Goal: Task Accomplishment & Management: Manage account settings

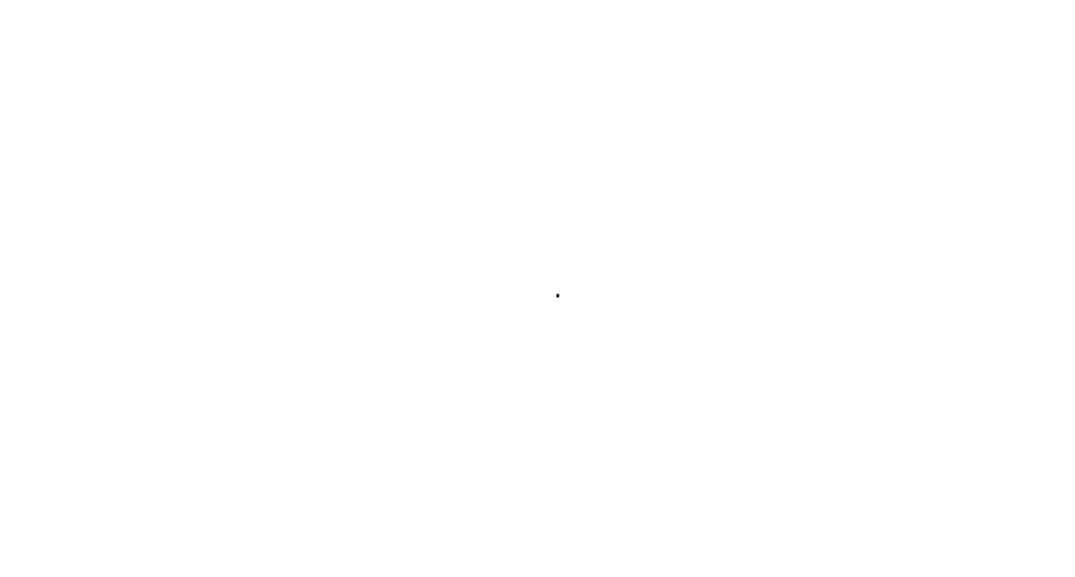
select select
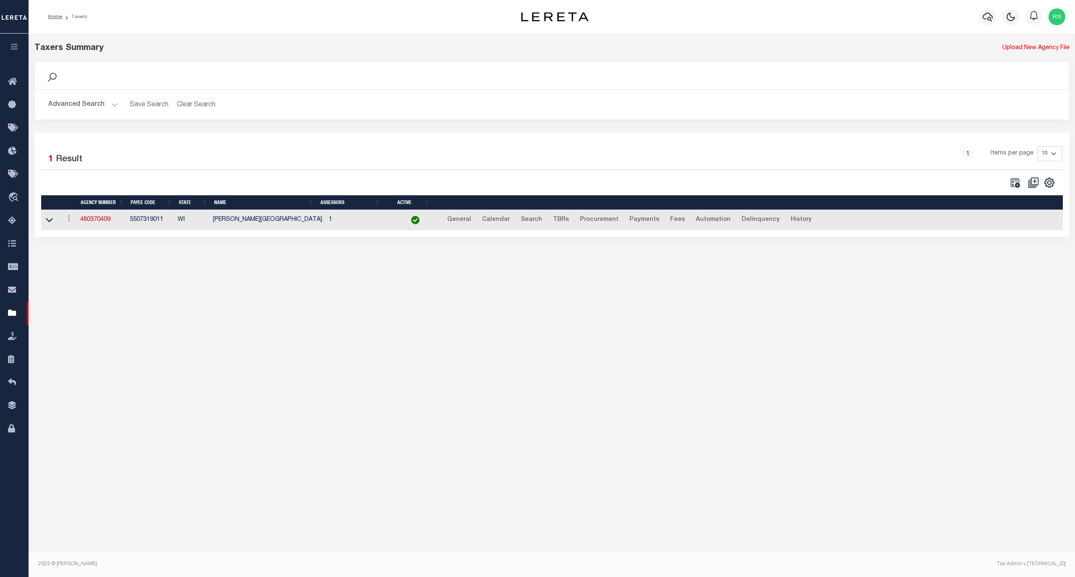
click at [82, 104] on button "Advanced Search" at bounding box center [83, 105] width 70 height 16
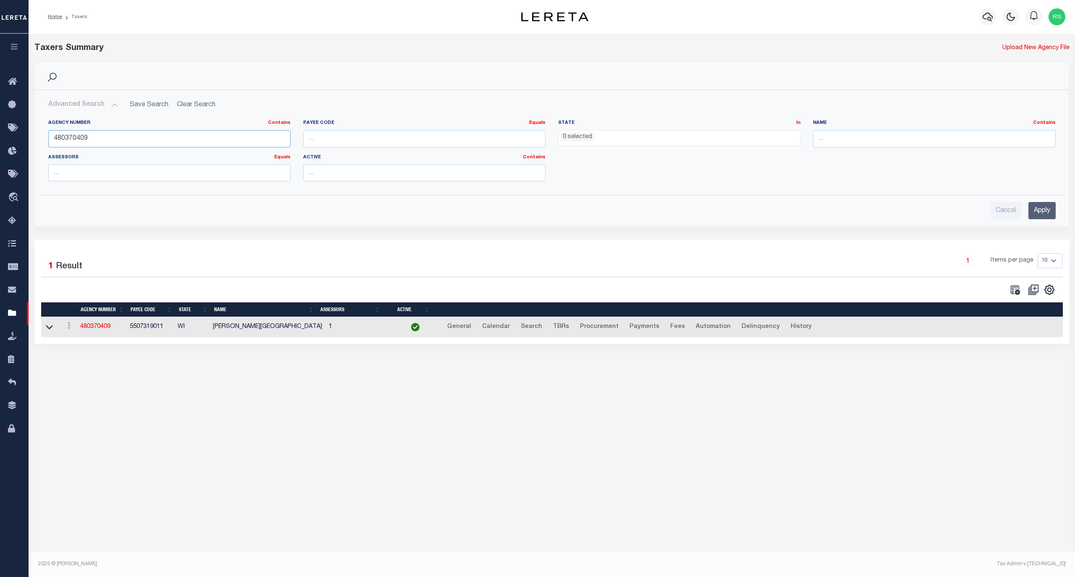
click at [102, 137] on input "480370409" at bounding box center [169, 138] width 242 height 17
click at [101, 138] on input "480370409" at bounding box center [169, 138] width 242 height 17
paste input "410102"
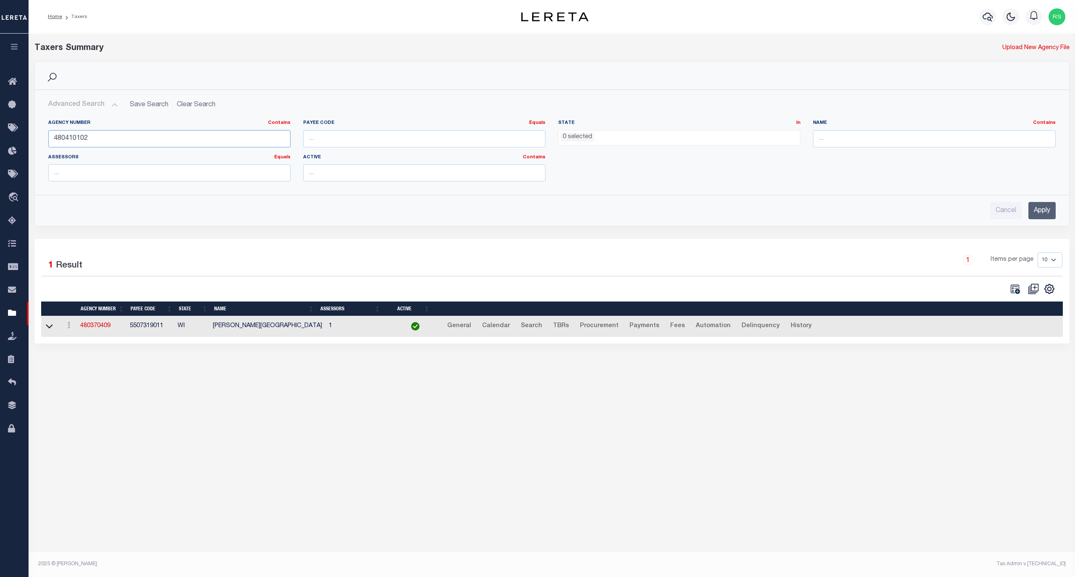
type input "480410102"
click at [1038, 213] on input "Apply" at bounding box center [1042, 210] width 27 height 17
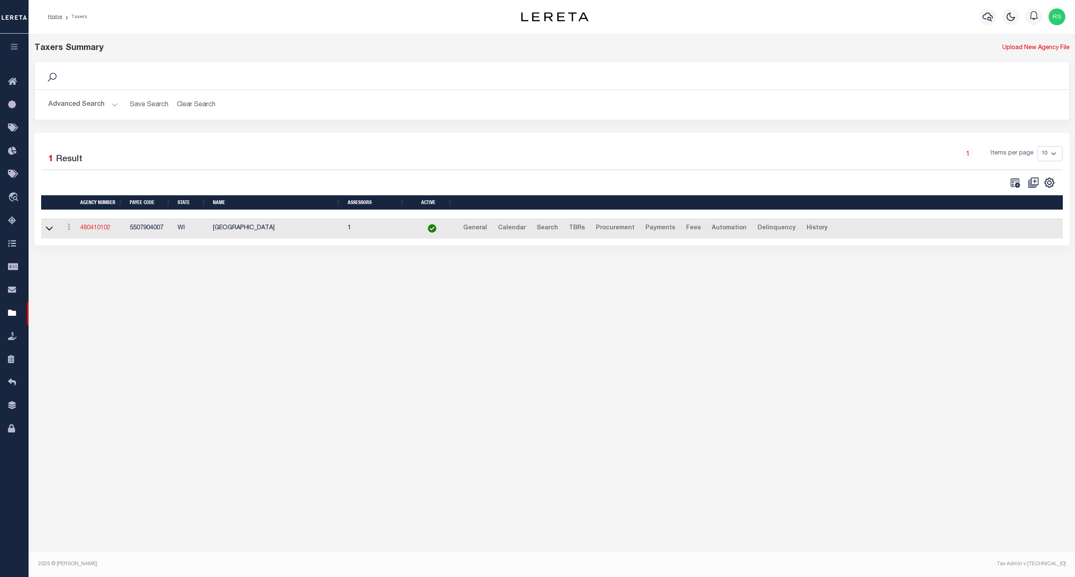
click at [103, 228] on link "480410102" at bounding box center [95, 228] width 30 height 6
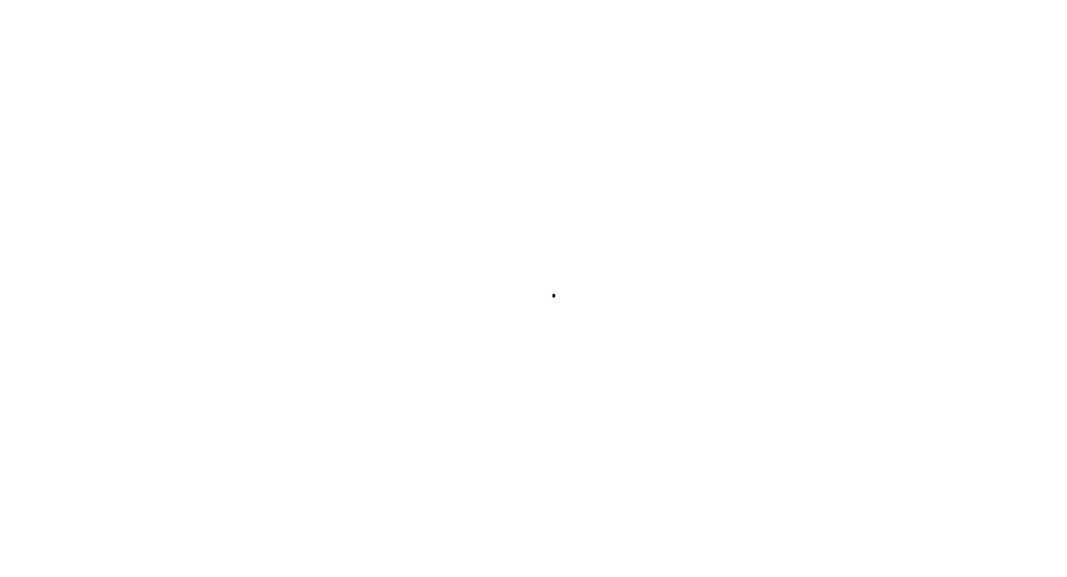
select select
checkbox input "false"
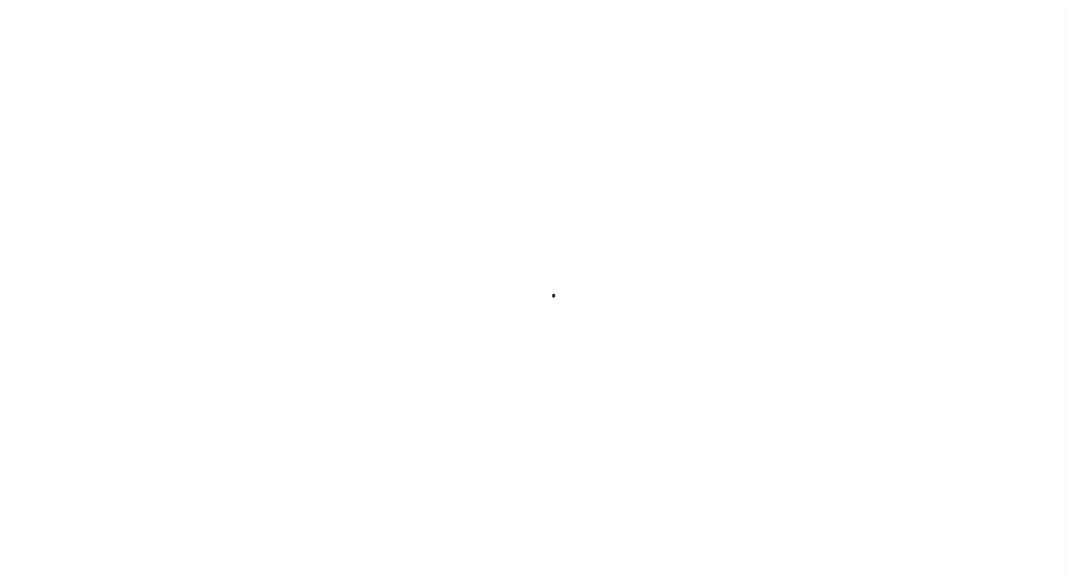
checkbox input "false"
type input "5507904007"
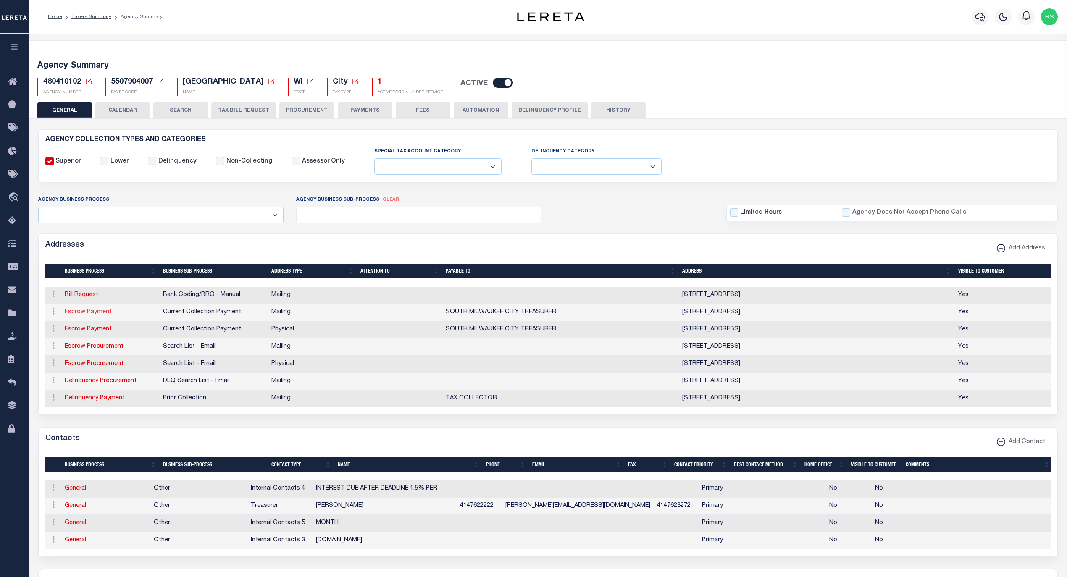
click at [96, 315] on link "Escrow Payment" at bounding box center [88, 312] width 47 height 6
select select "1"
checkbox input "false"
select select
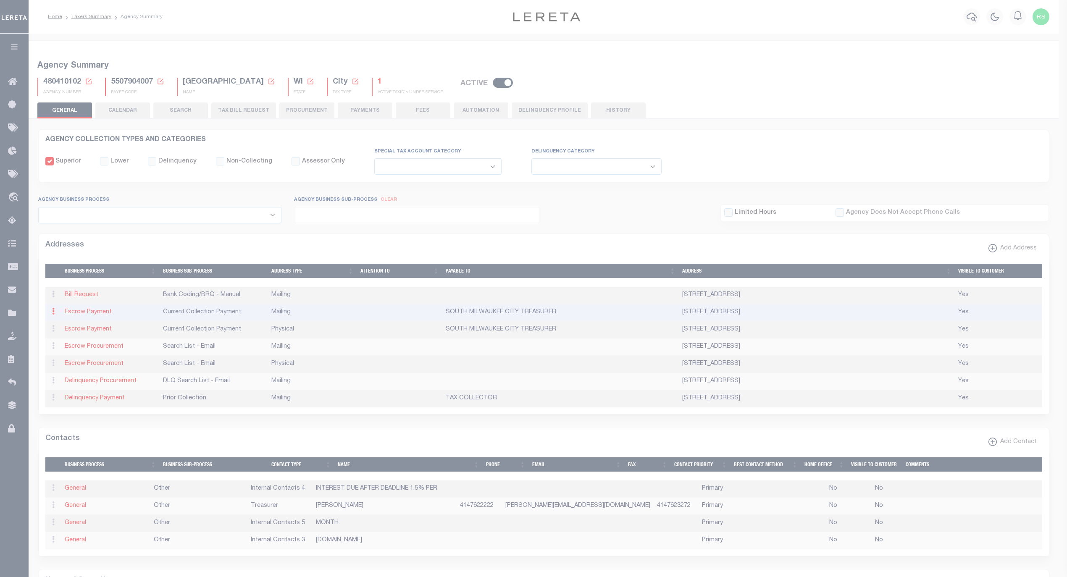
type input "P.O BOX 367"
type input "SOUTH MILWAUKEE"
select select "WI"
type input "53172"
checkbox input "true"
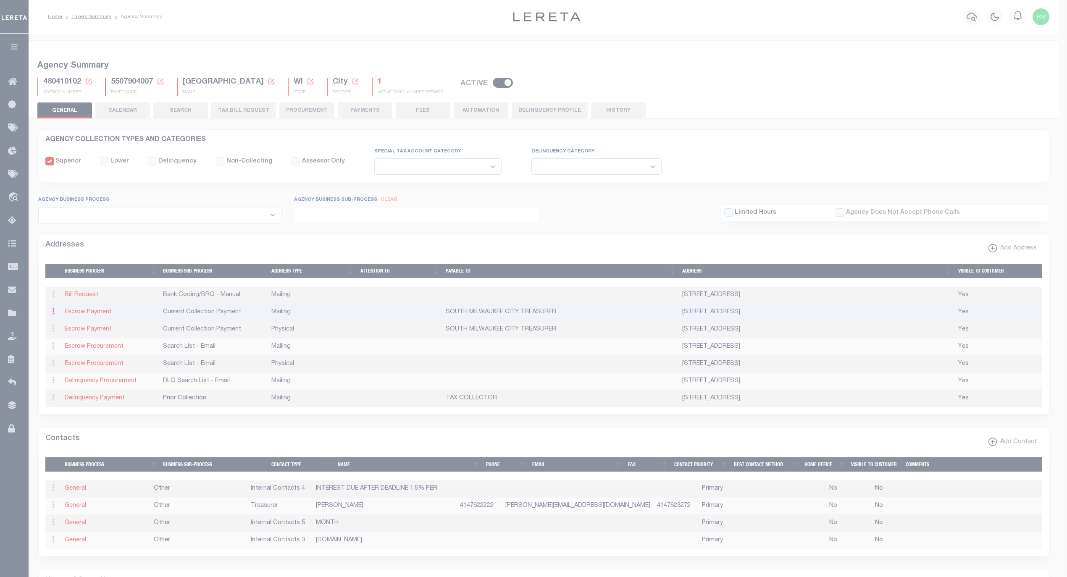
type input "SOUTH MILWAUKEE CITY TREASURER"
select select "3"
select select "11"
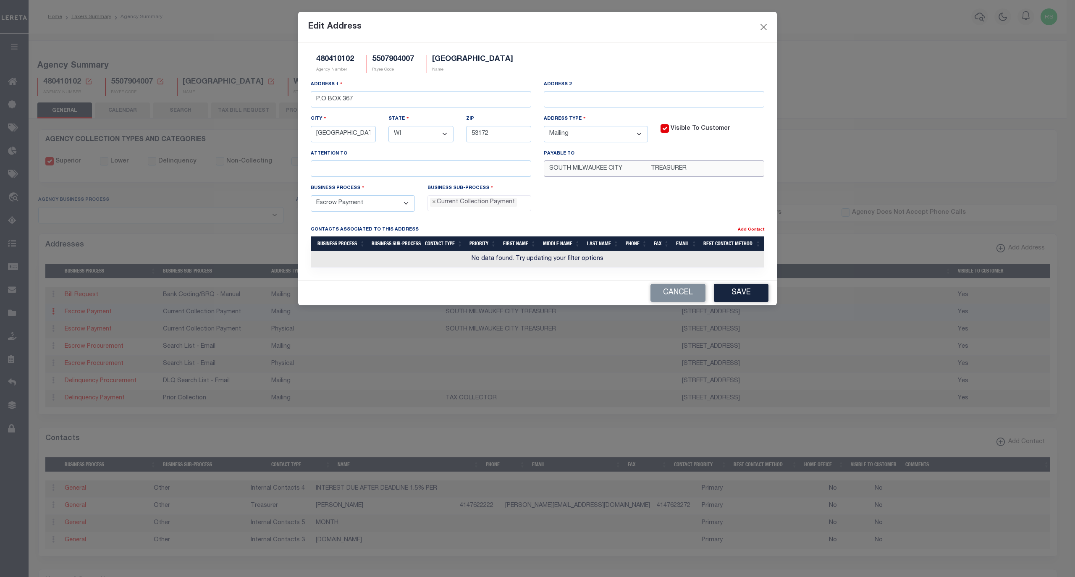
click at [707, 176] on input "SOUTH MILWAUKEE CITY TREASURER" at bounding box center [654, 168] width 221 height 16
drag, startPoint x: 737, startPoint y: 171, endPoint x: 380, endPoint y: 175, distance: 357.1
click at [380, 175] on div "Address 1 P.O BOX 367 Address 2 City SOUTH MILWAUKEE State - Select - AK AL AR …" at bounding box center [538, 132] width 466 height 104
paste input "CITY OF SOUTH MILWAUKEE"
type input "CITY OF SOUTH MILWAUKEE"
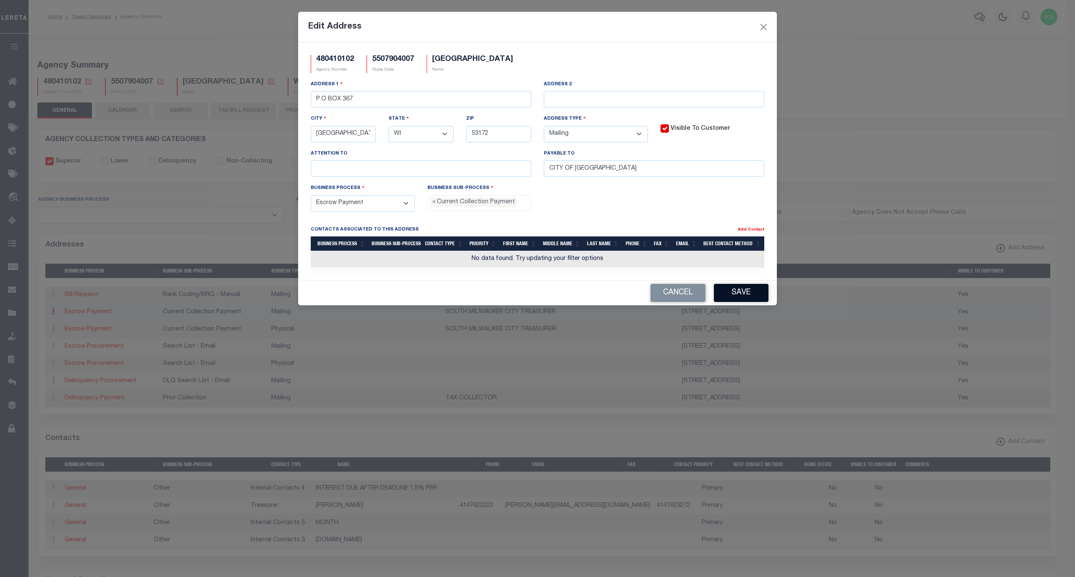
click at [739, 297] on button "Save" at bounding box center [741, 293] width 55 height 18
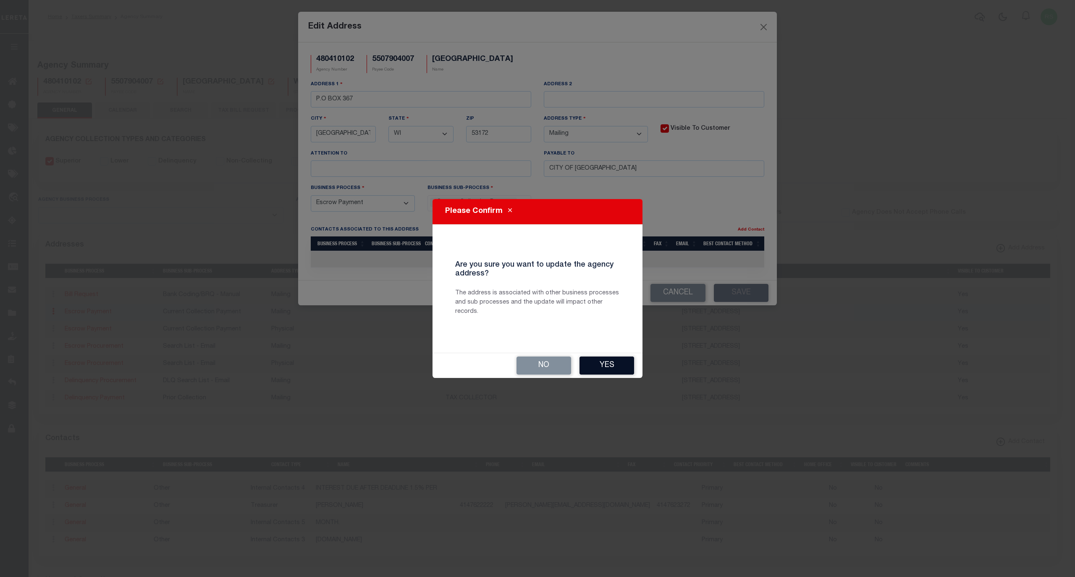
click at [607, 370] on button "Yes" at bounding box center [607, 366] width 55 height 18
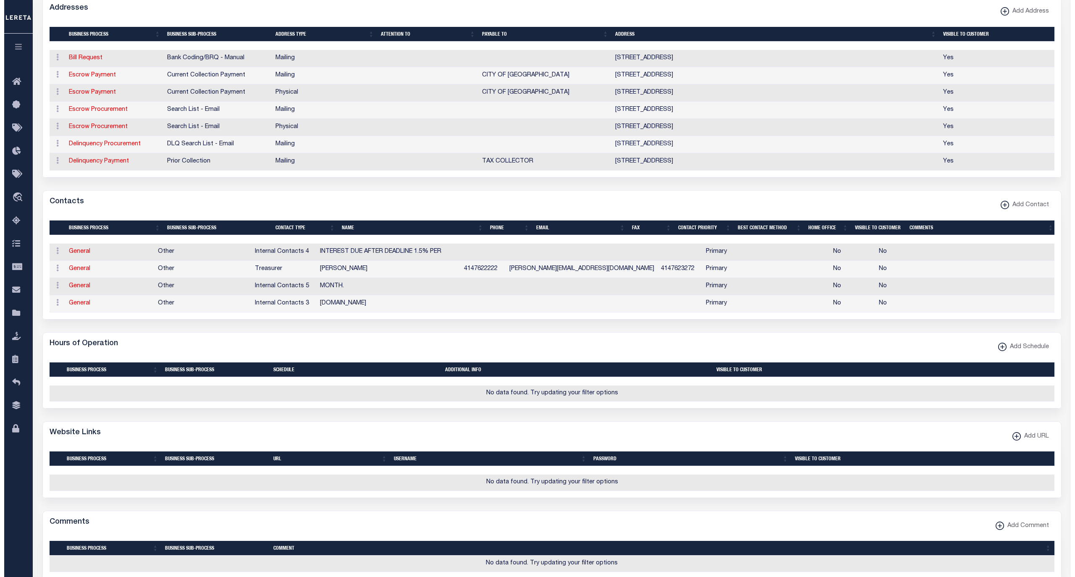
scroll to position [261, 0]
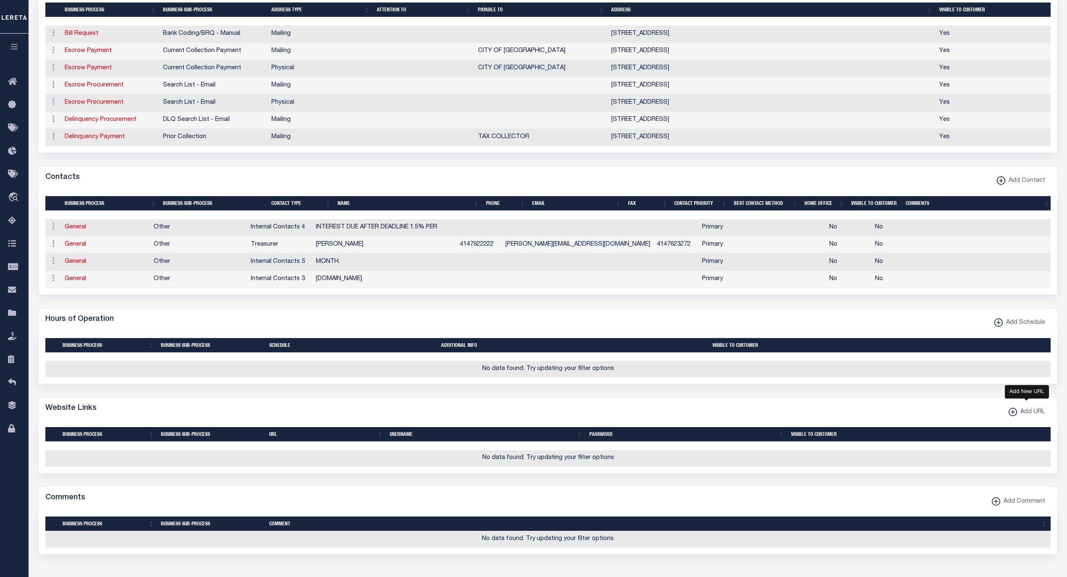
click at [1023, 417] on span "Add URL" at bounding box center [1031, 412] width 28 height 9
select select
checkbox input "true"
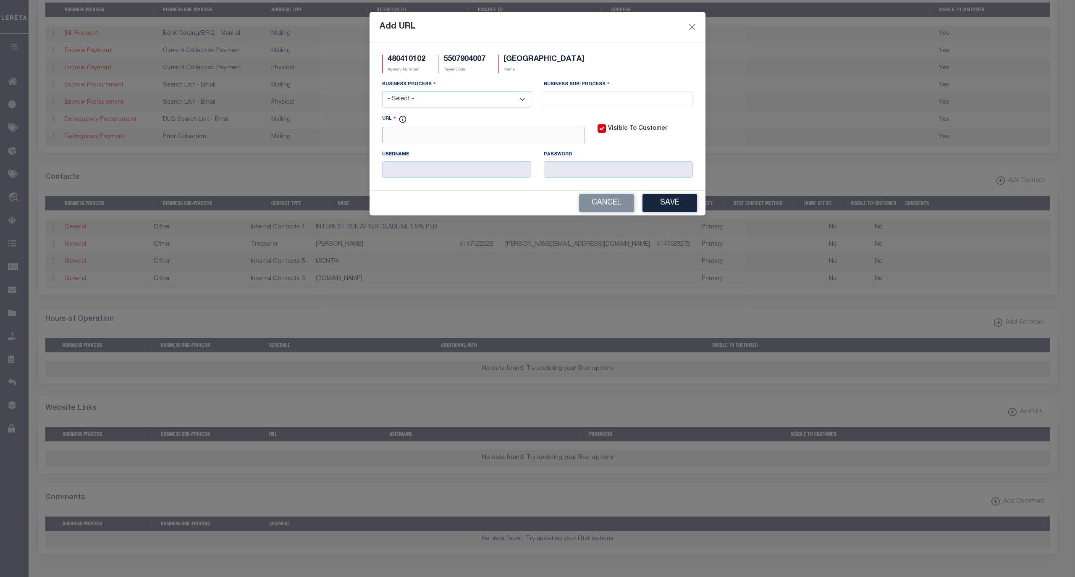
click at [497, 138] on input "URL" at bounding box center [483, 135] width 203 height 16
paste input "https://wi-southmilwaukee.civicplus.com/370/Online-Payments"
type input "https://wi-southmilwaukee.civicplus.com/370/Online-Payments"
click at [494, 96] on select "- Select - All Automation Bill Request Delinquency Payment Delinquency Procurem…" at bounding box center [456, 99] width 149 height 16
select select "6"
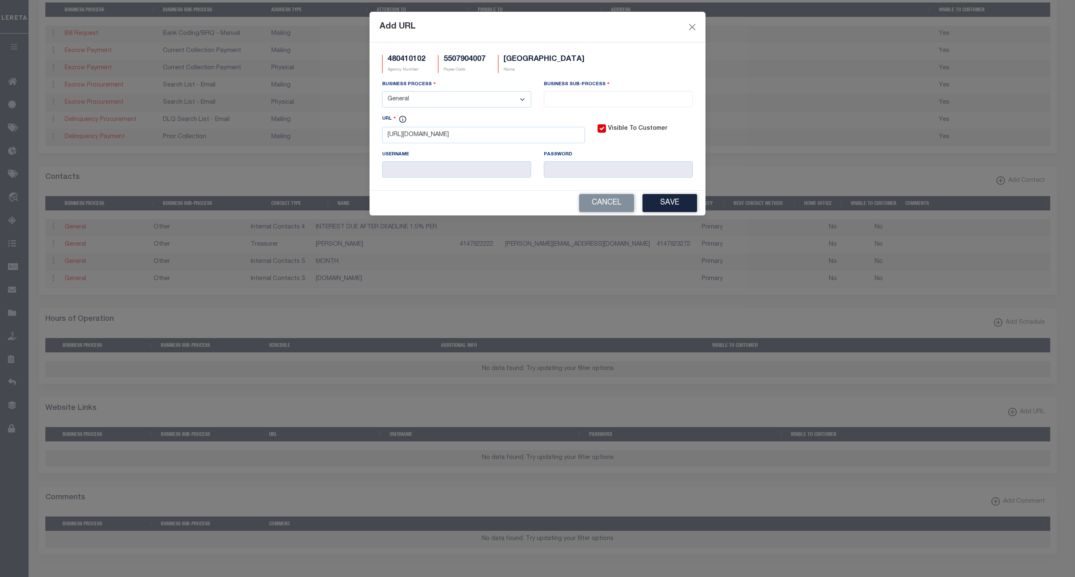
click at [382, 92] on select "- Select - All Automation Bill Request Delinquency Payment Delinquency Procurem…" at bounding box center [456, 99] width 149 height 16
click at [565, 103] on input "search" at bounding box center [619, 98] width 144 height 9
select select "39"
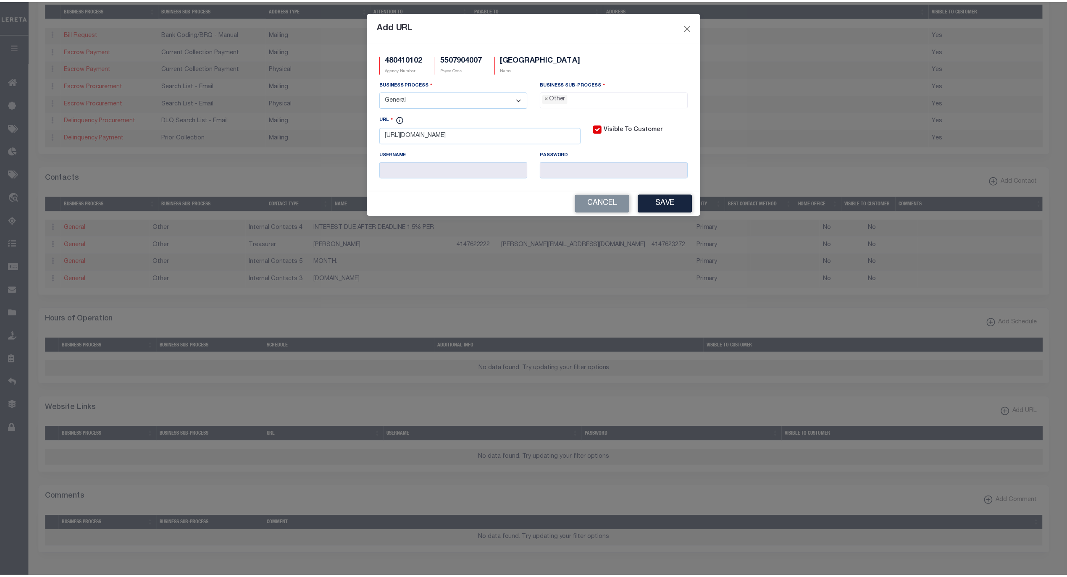
scroll to position [14, 0]
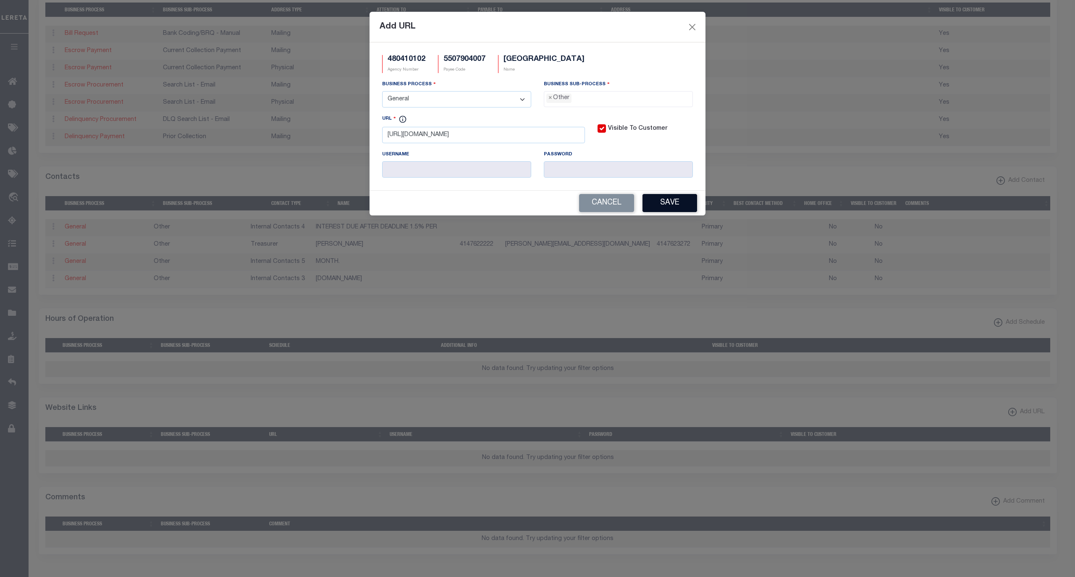
click at [659, 200] on button "Save" at bounding box center [670, 203] width 55 height 18
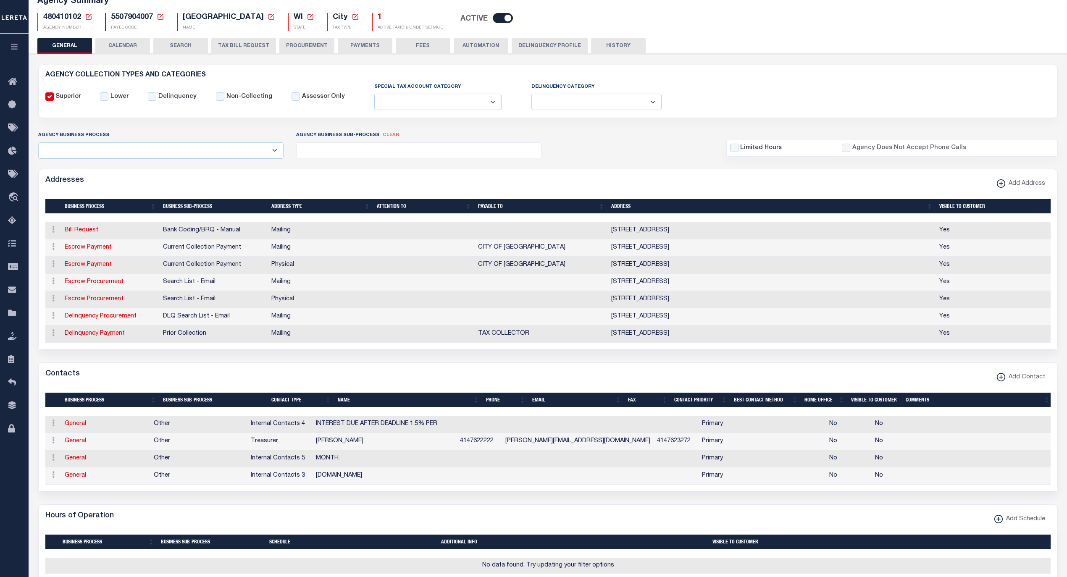
scroll to position [0, 0]
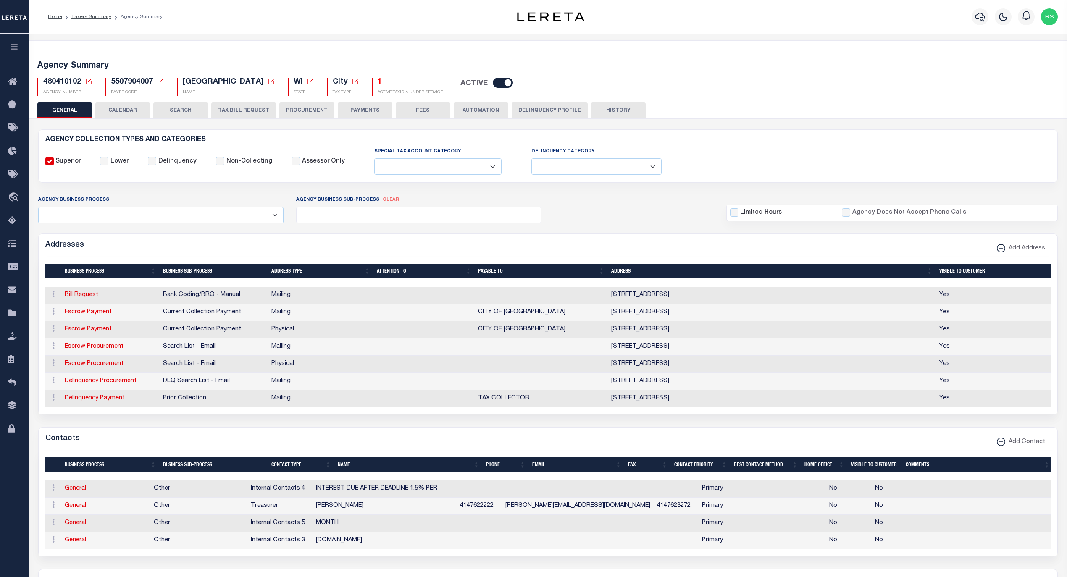
click at [355, 108] on button "PAYMENTS" at bounding box center [365, 111] width 55 height 16
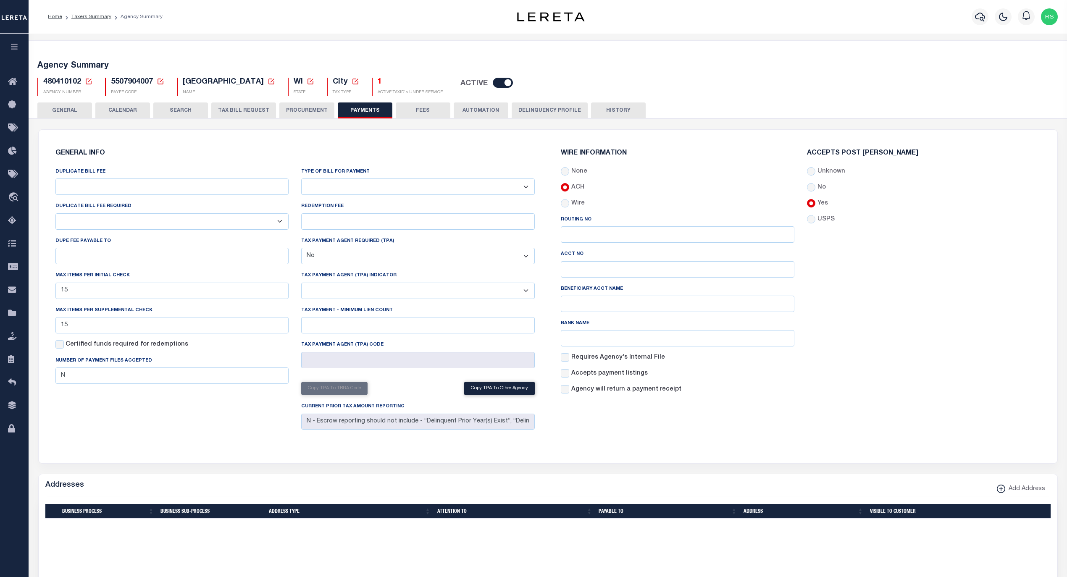
click at [373, 189] on select "Bar-Coded Tax Statement Print Tax Bills from Web. No DBF Required. Memo Bill Or…" at bounding box center [418, 187] width 234 height 16
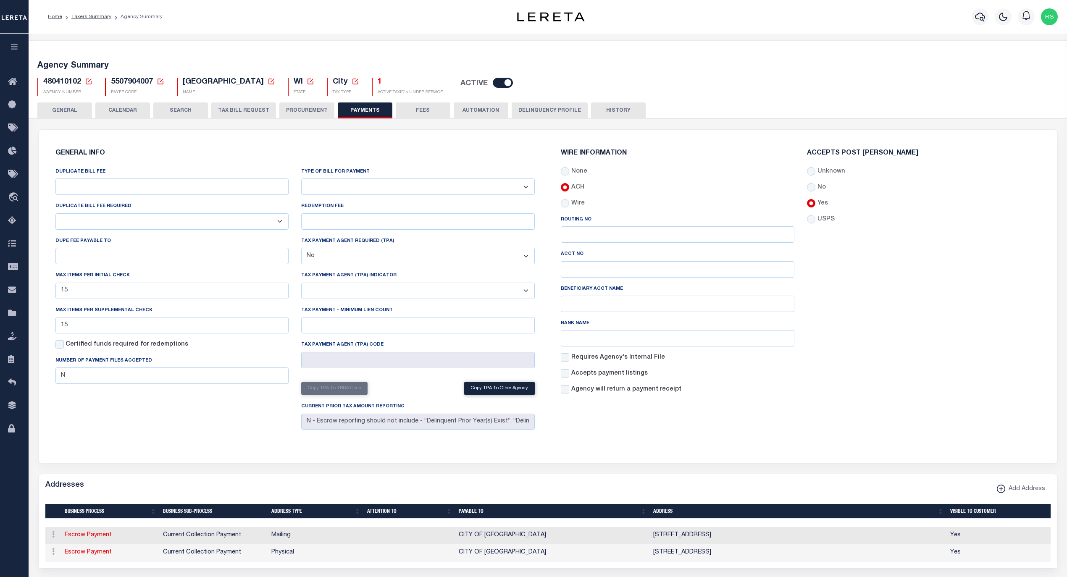
select select "35"
click at [301, 179] on select "Bar-Coded Tax Statement Print Tax Bills from Web. No DBF Required. Memo Bill Or…" at bounding box center [418, 187] width 234 height 16
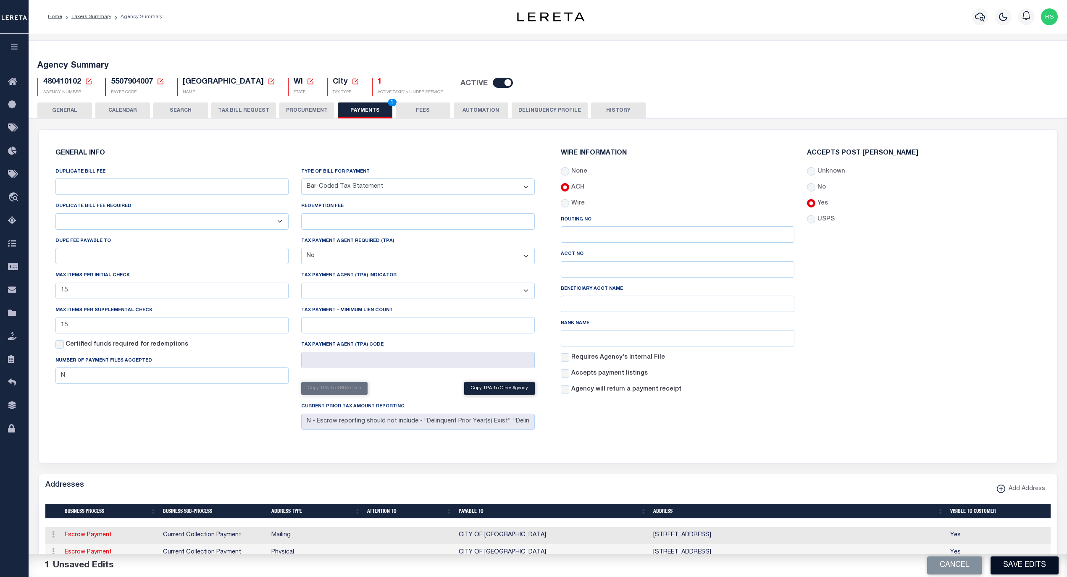
drag, startPoint x: 1021, startPoint y: 560, endPoint x: 1028, endPoint y: 564, distance: 7.9
click at [1020, 560] on button "Save Edits" at bounding box center [1025, 566] width 68 height 18
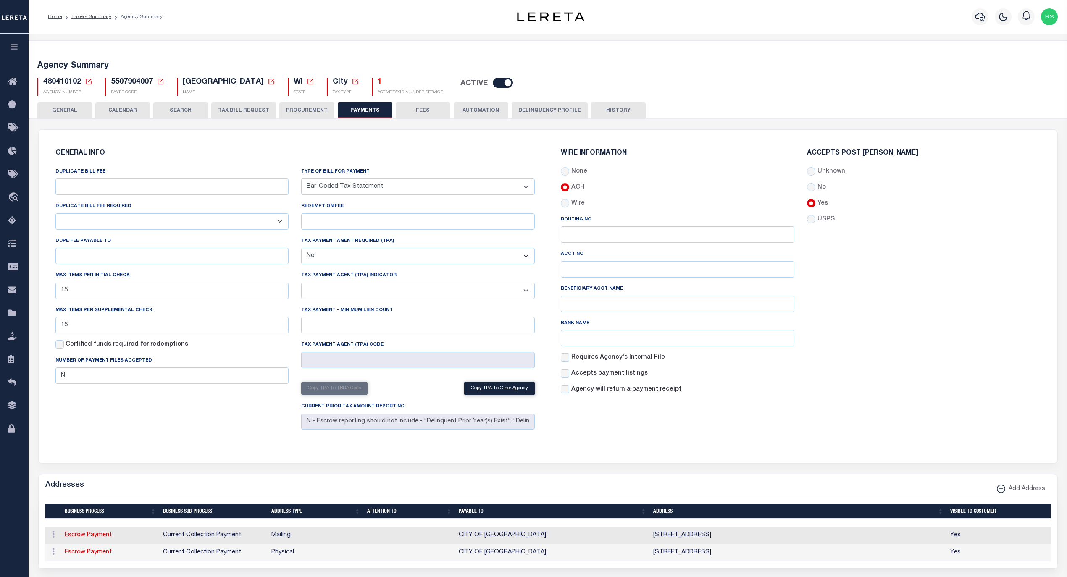
click at [56, 110] on button "GENERAL" at bounding box center [64, 111] width 55 height 16
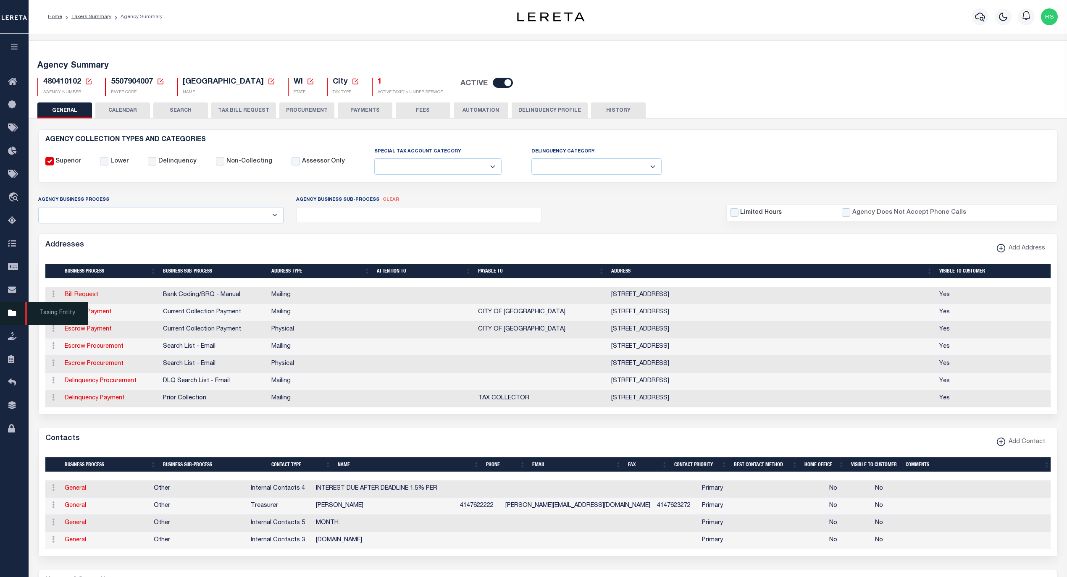
click at [45, 313] on span "Taxing Entity" at bounding box center [56, 313] width 63 height 23
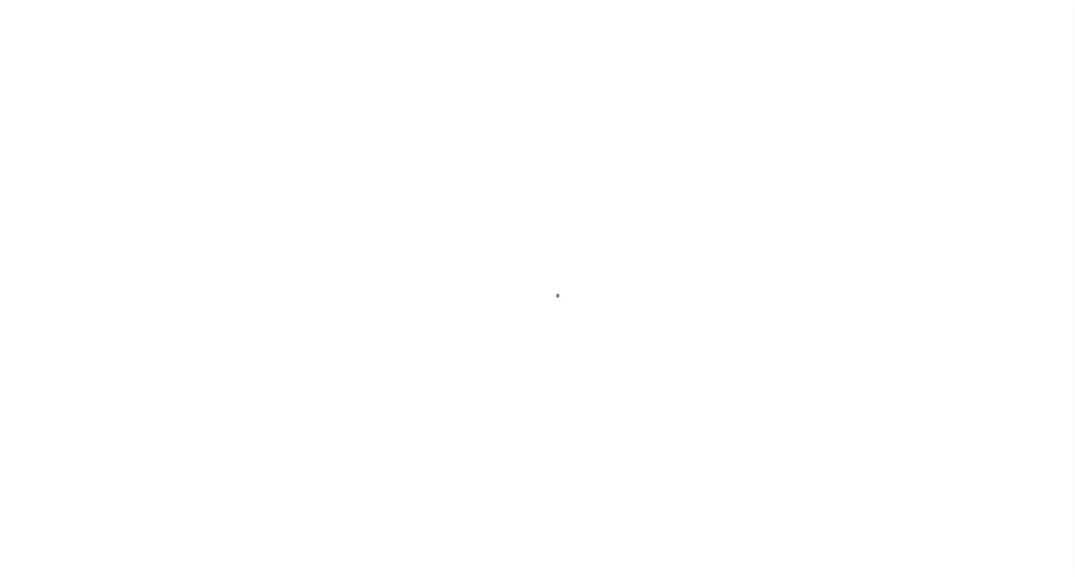
select select
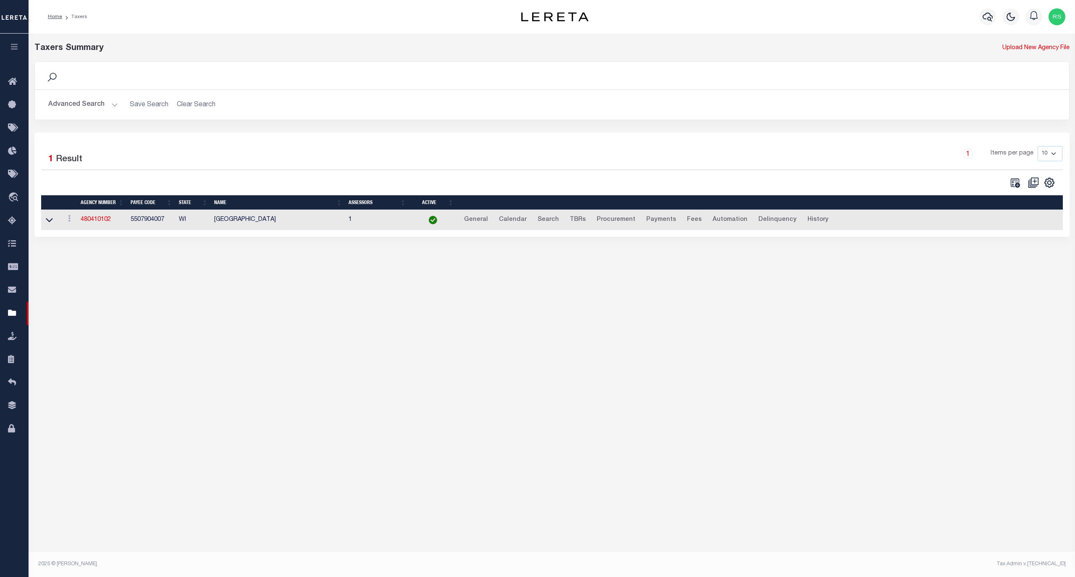
click at [76, 108] on button "Advanced Search" at bounding box center [83, 105] width 70 height 16
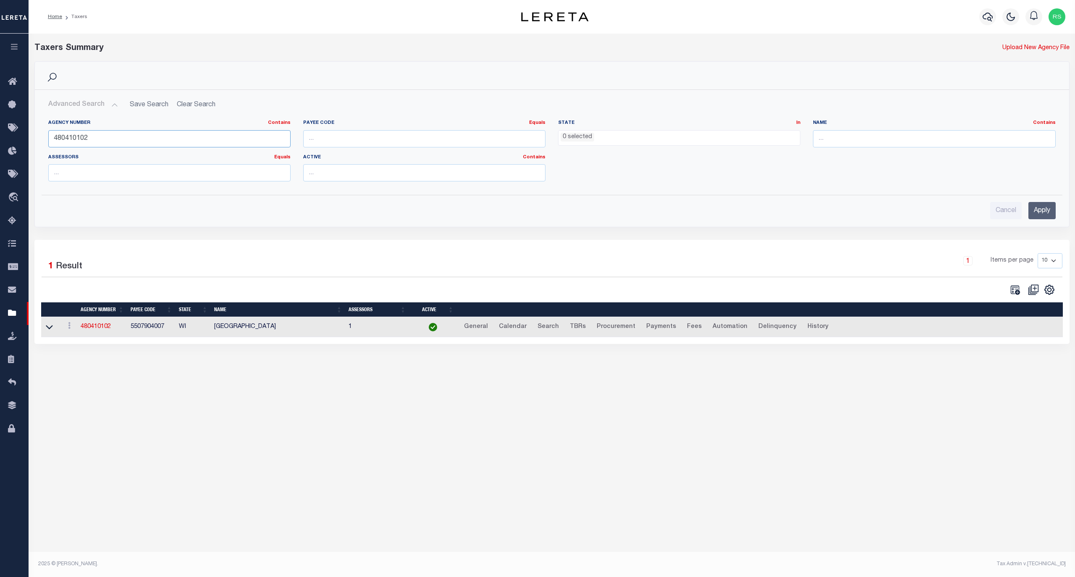
click at [104, 140] on input "480410102" at bounding box center [169, 138] width 242 height 17
paste input "60"
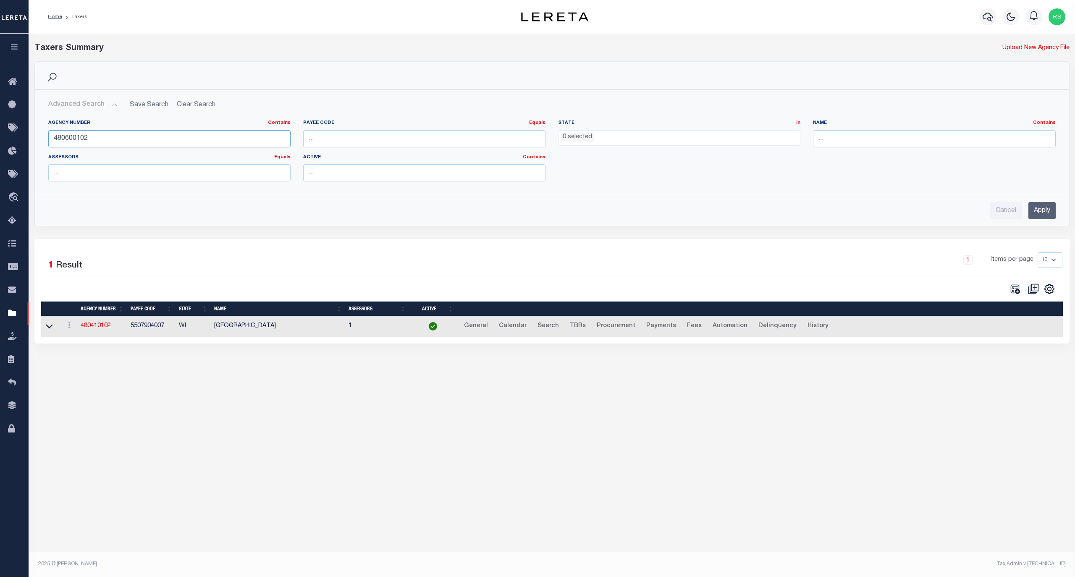
type input "480600102"
click at [1036, 213] on input "Apply" at bounding box center [1042, 210] width 27 height 17
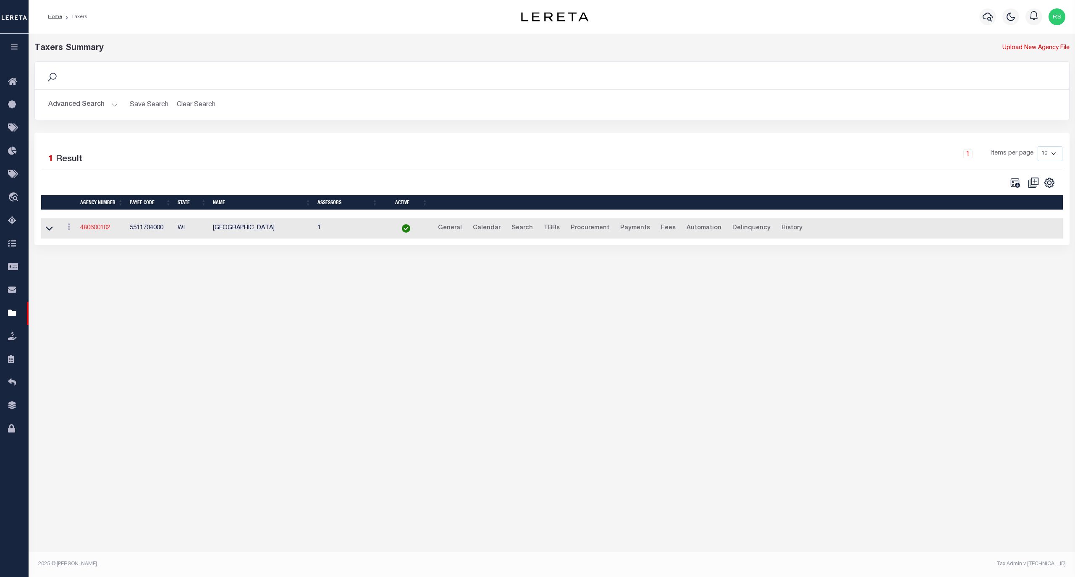
click at [98, 229] on link "480600102" at bounding box center [95, 228] width 30 height 6
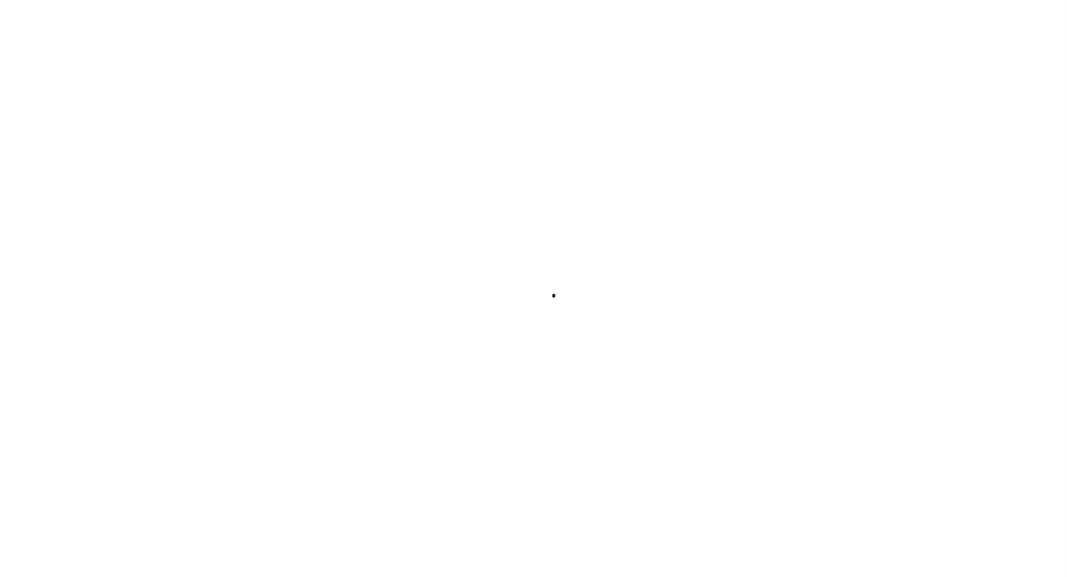
select select
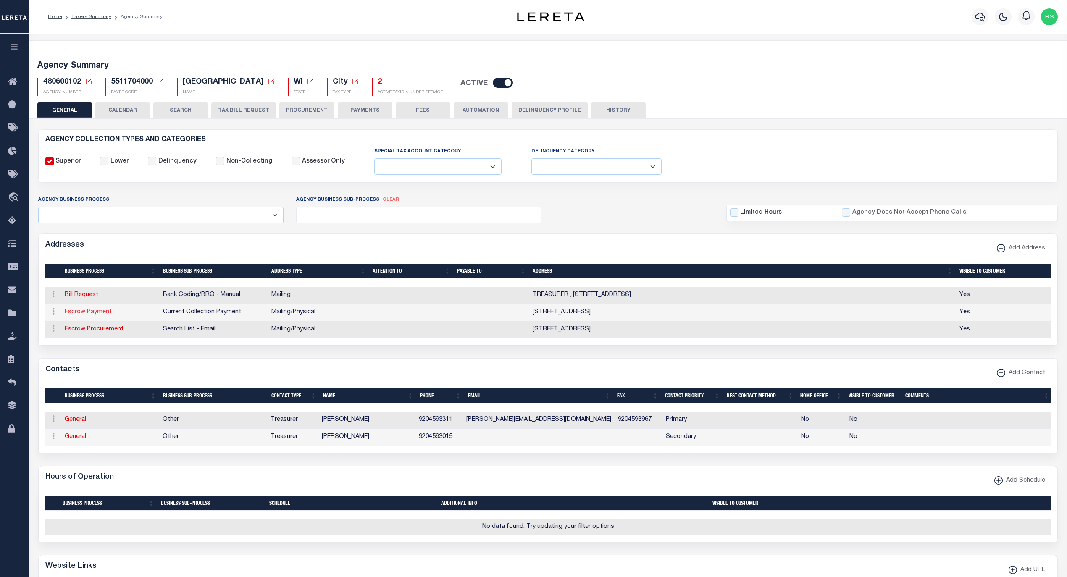
click at [85, 313] on link "Escrow Payment" at bounding box center [88, 312] width 47 height 6
select select "1"
checkbox input "false"
select select
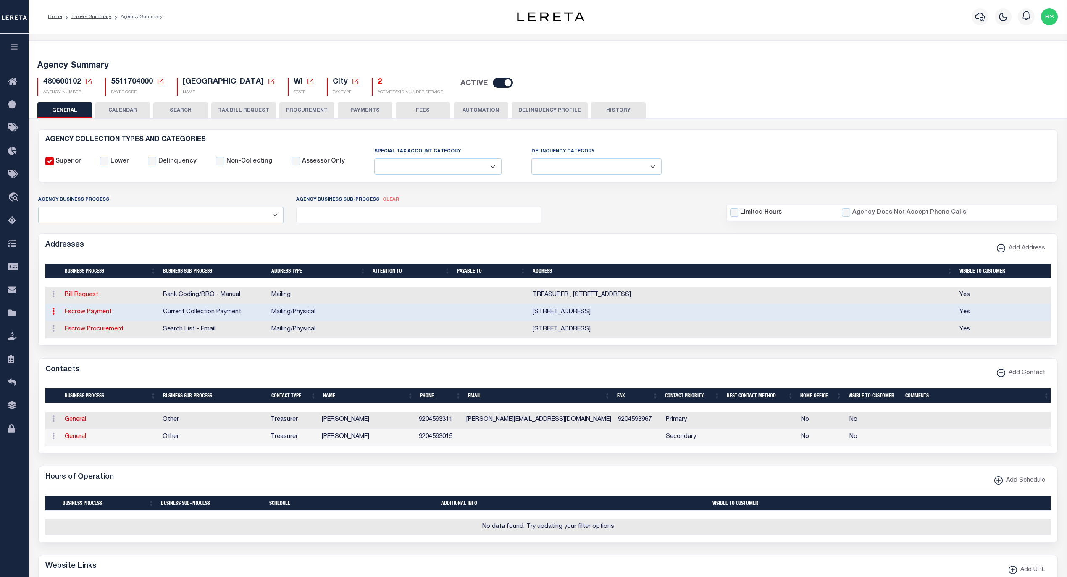
type input "828 CENTER AVENUE"
type input "SUITE 110"
type input "SHEBOYGAN"
select select "WI"
type input "53081"
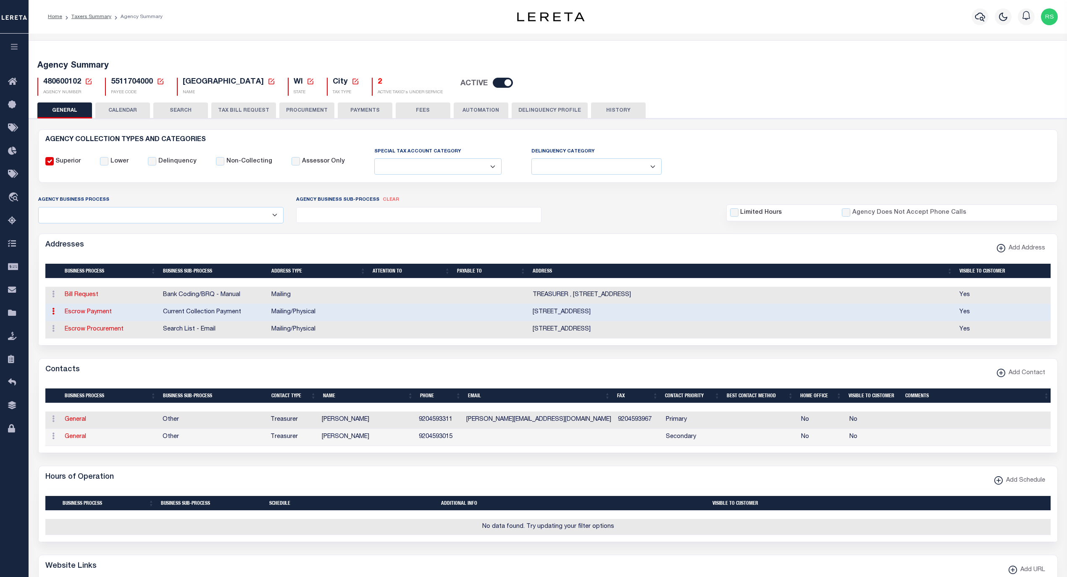
select select "5"
checkbox input "true"
select select "3"
select select "11"
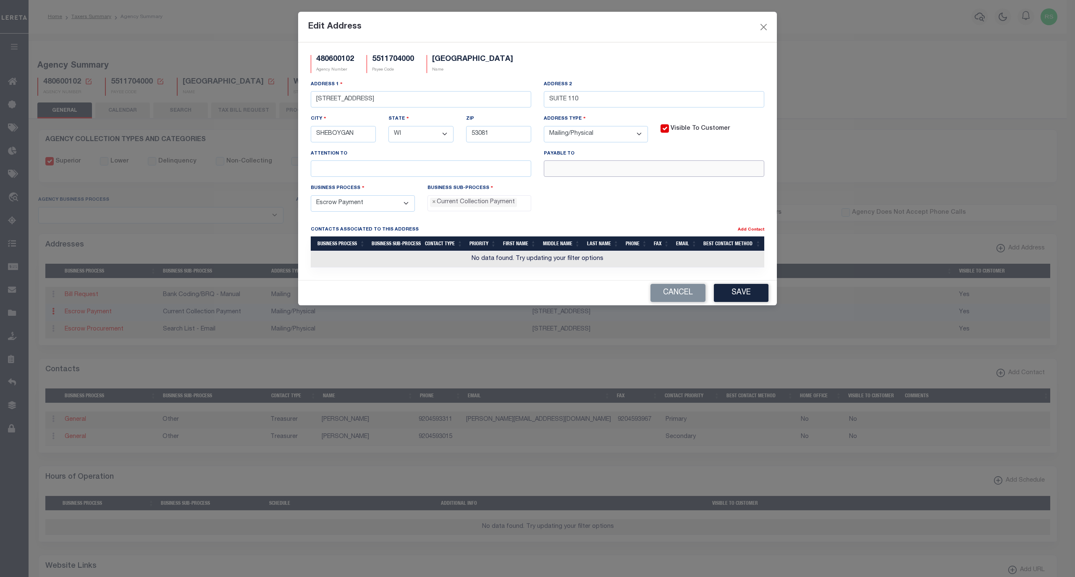
click at [561, 177] on input "text" at bounding box center [654, 168] width 221 height 16
paste input "SHEBOYGAN CITY"
click at [684, 174] on input "SHEBOYGAN CITY" at bounding box center [654, 168] width 221 height 16
paste input "TREASURER"
type input "SHEBOYGAN CITY TREASURER"
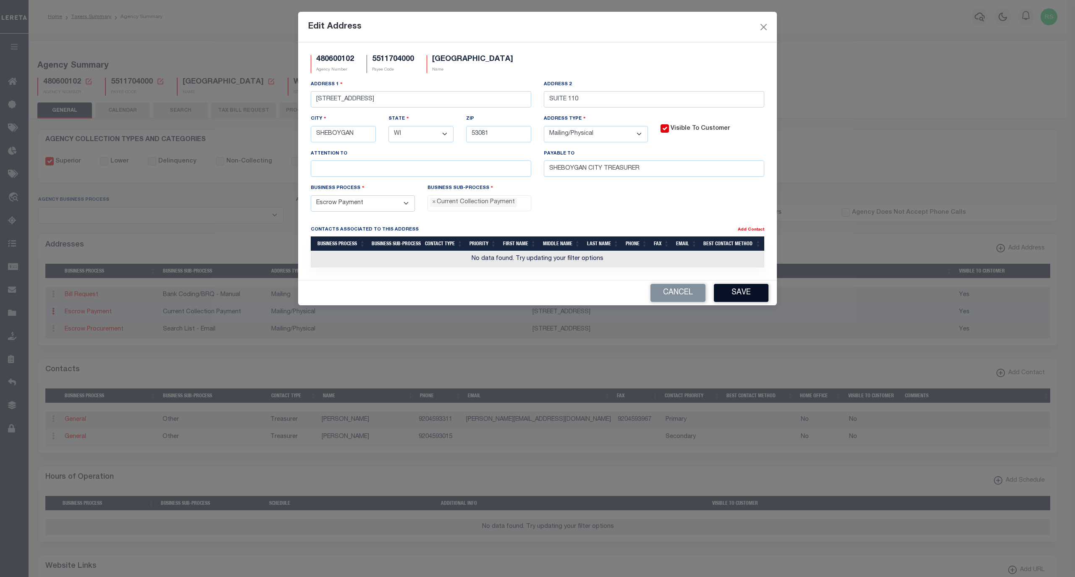
click at [743, 300] on button "Save" at bounding box center [741, 293] width 55 height 18
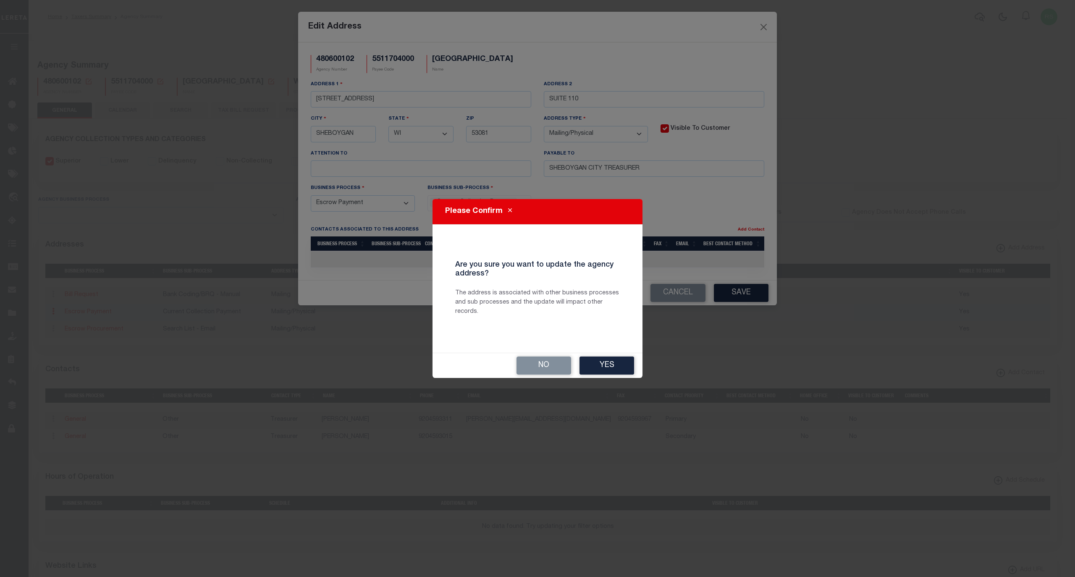
click at [627, 365] on button "Yes" at bounding box center [607, 366] width 55 height 18
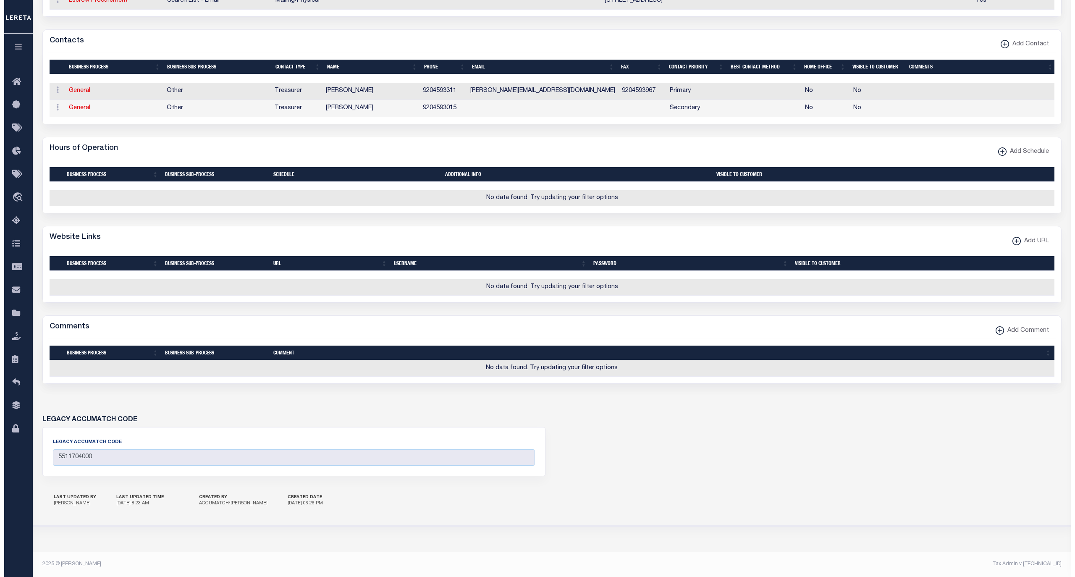
scroll to position [329, 0]
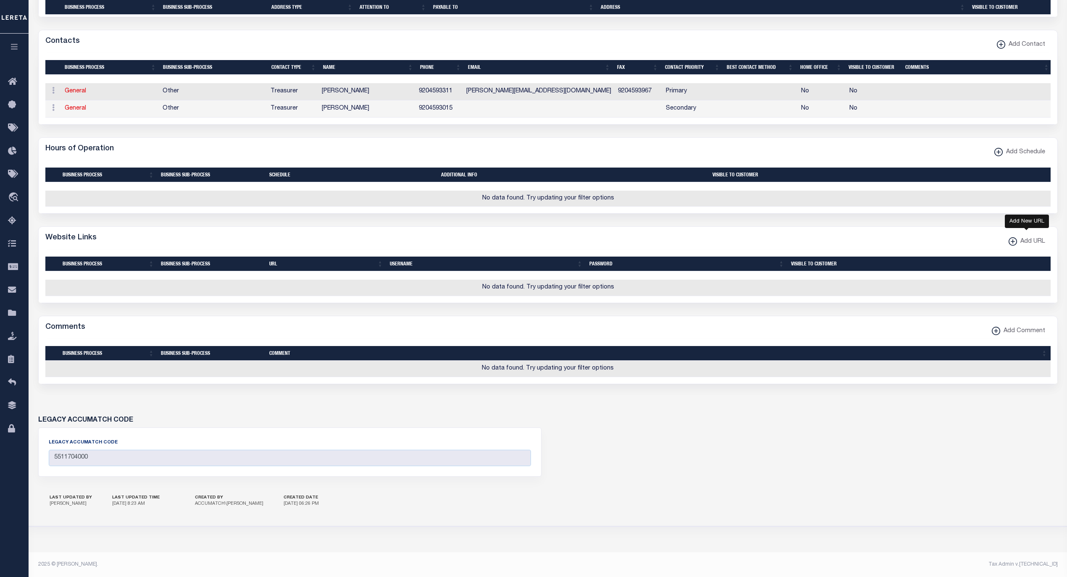
click at [1021, 247] on span "Add URL" at bounding box center [1031, 241] width 28 height 9
select select
checkbox input "true"
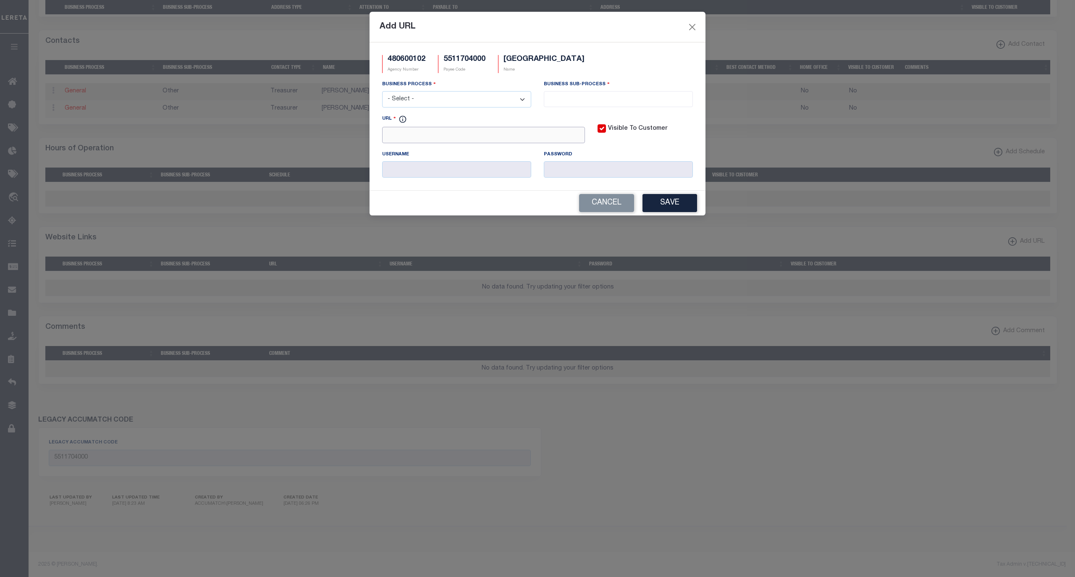
click at [554, 139] on input "URL" at bounding box center [483, 135] width 203 height 16
paste input "https://treasurer.sheboygancounty.com/GCSWebPortal/Search.aspx"
type input "https://treasurer.sheboygancounty.com/GCSWebPortal/Search.aspx"
click at [489, 101] on select "- Select - All Automation Bill Request Delinquency Payment Delinquency Procurem…" at bounding box center [456, 99] width 149 height 16
select select "6"
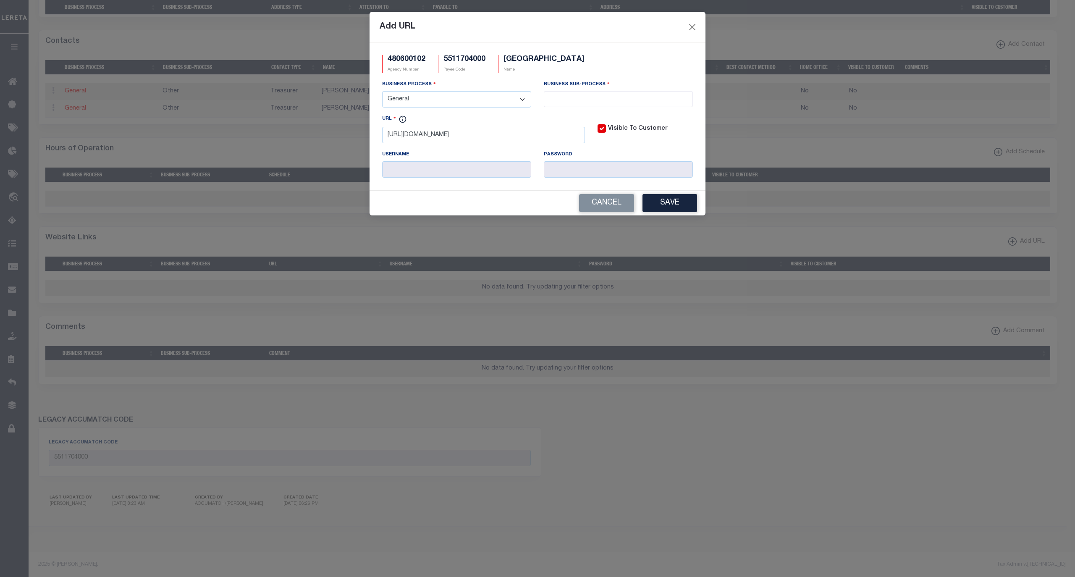
click at [382, 92] on select "- Select - All Automation Bill Request Delinquency Payment Delinquency Procurem…" at bounding box center [456, 99] width 149 height 16
click at [567, 96] on input "search" at bounding box center [619, 98] width 144 height 9
select select "39"
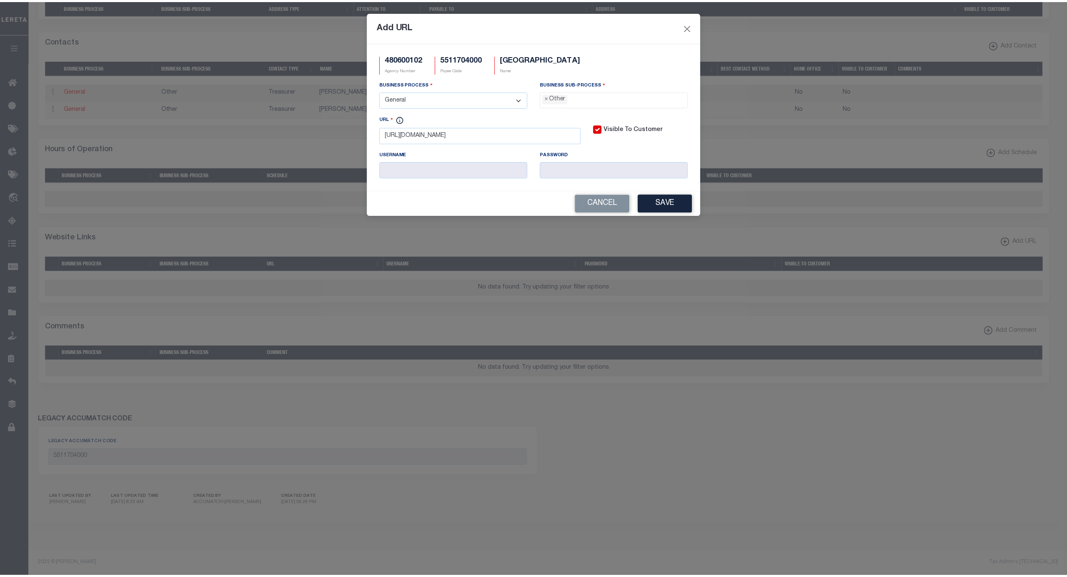
scroll to position [14, 0]
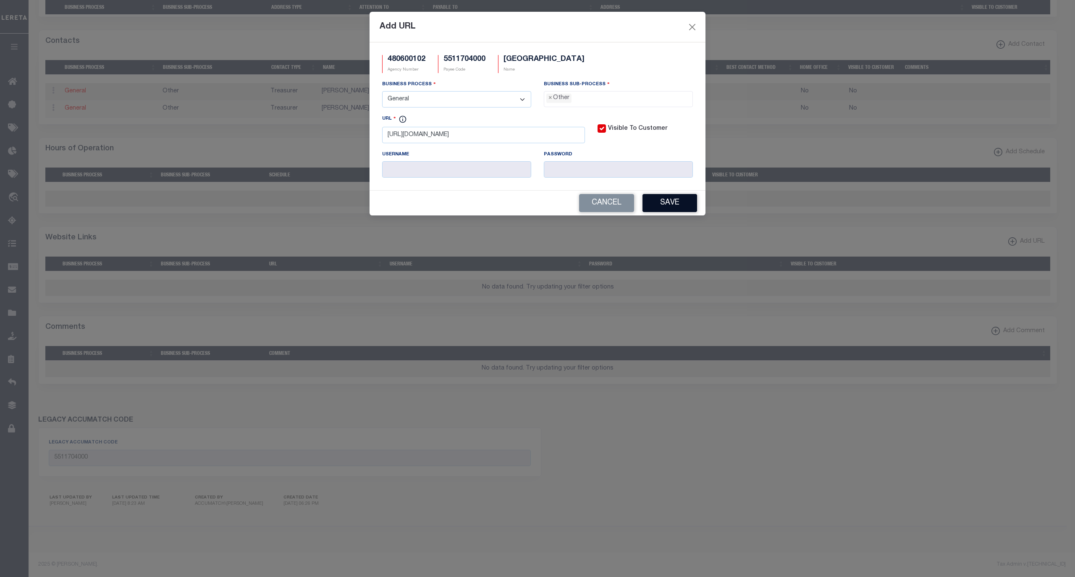
click at [683, 212] on button "Save" at bounding box center [670, 203] width 55 height 18
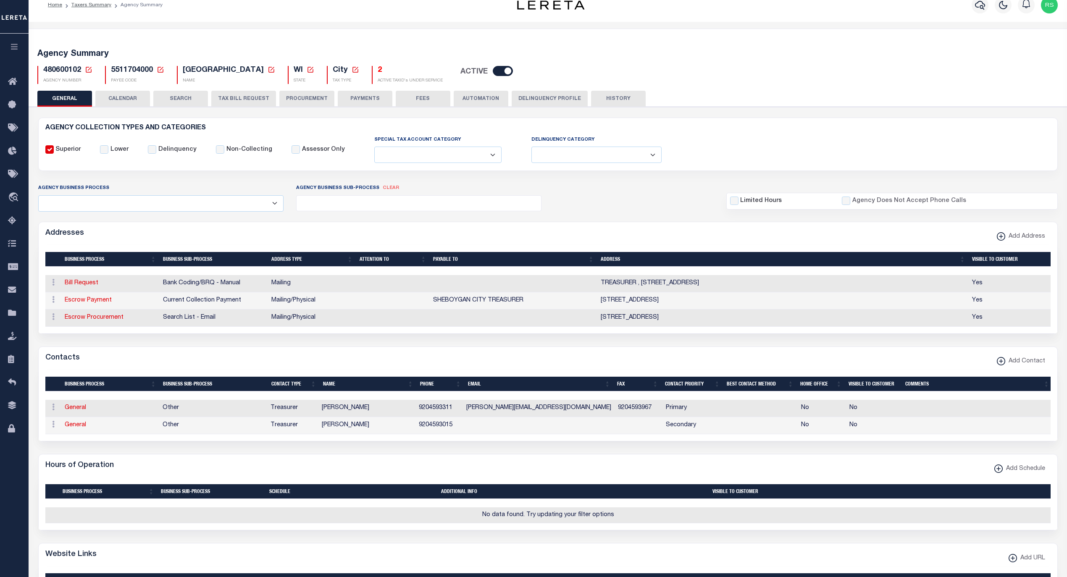
scroll to position [0, 0]
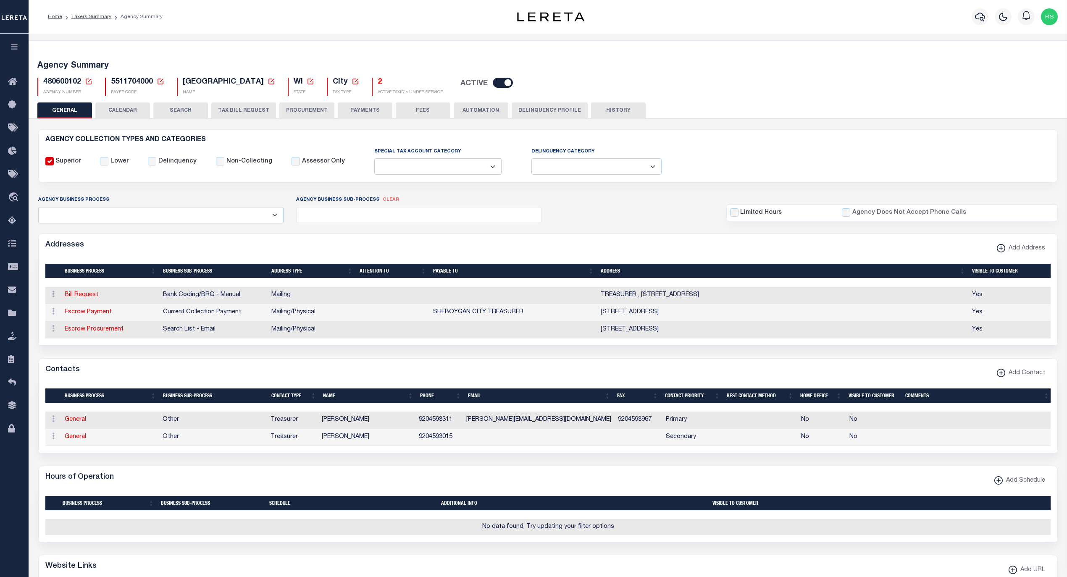
click at [353, 107] on button "PAYMENTS" at bounding box center [365, 111] width 55 height 16
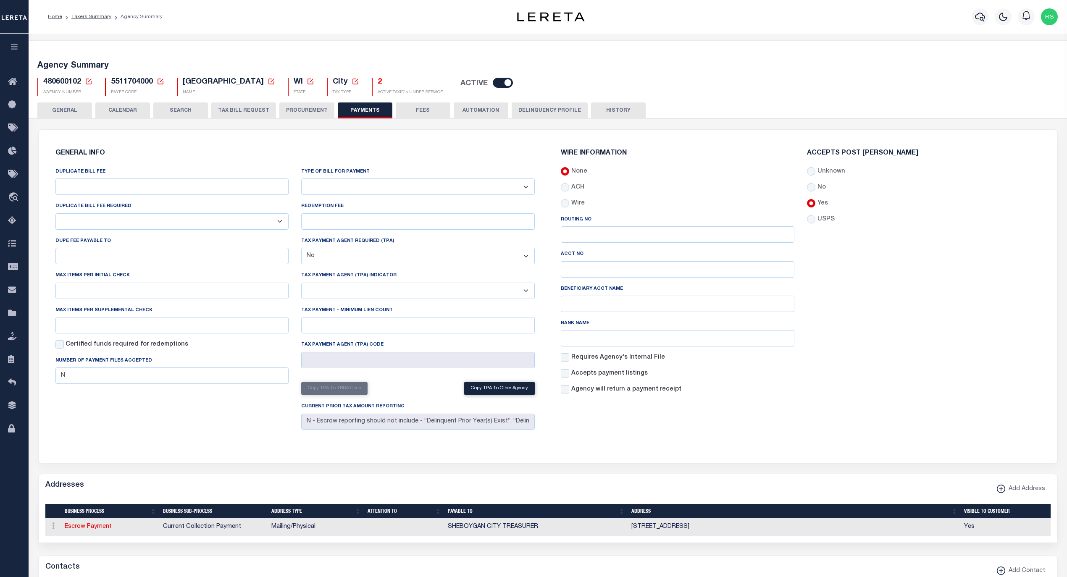
click at [369, 186] on select "Bar-Coded Tax Statement Print Tax Bills from Web. No DBF Required. Memo Bill Or…" at bounding box center [418, 187] width 234 height 16
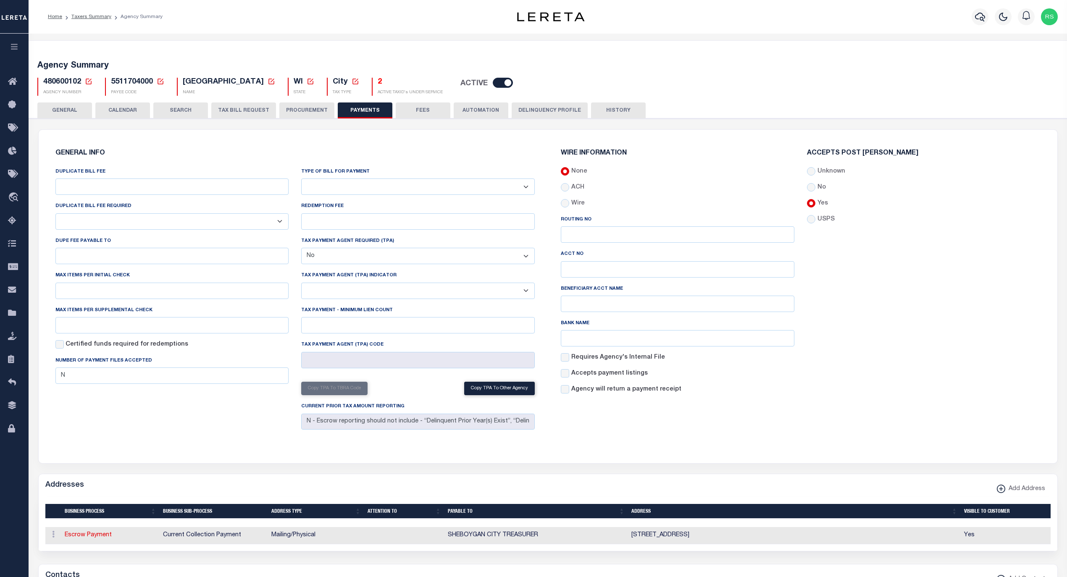
select select "35"
click at [301, 179] on select "Bar-Coded Tax Statement Print Tax Bills from Web. No DBF Required. Memo Bill Or…" at bounding box center [418, 187] width 234 height 16
click at [388, 150] on h6 "GENERAL INFO" at bounding box center [295, 153] width 480 height 7
click at [1023, 566] on button "Save Edits" at bounding box center [1025, 566] width 68 height 18
click at [51, 315] on span "Taxing Entity" at bounding box center [56, 313] width 63 height 23
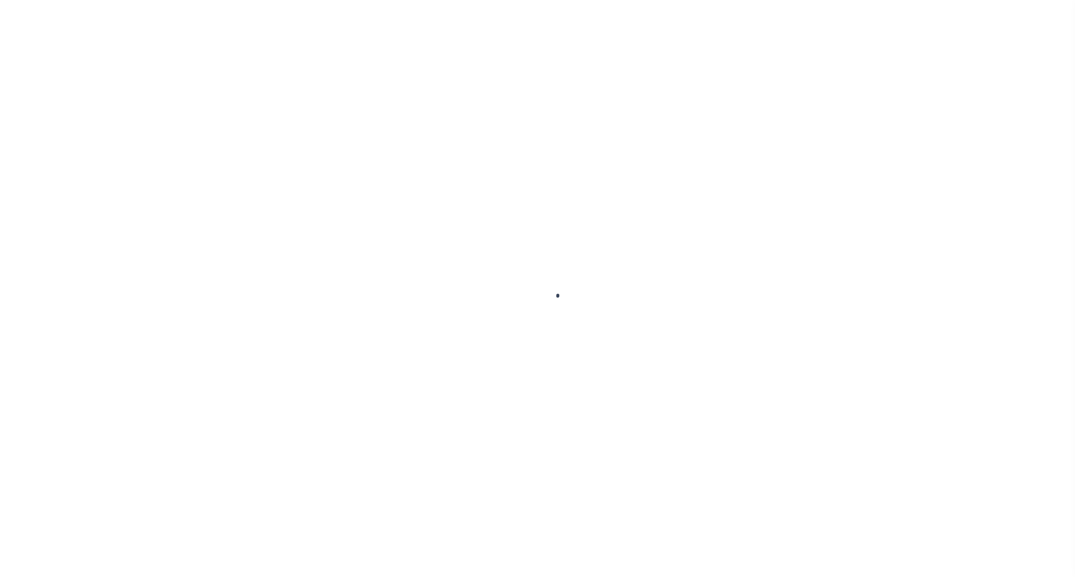
select select
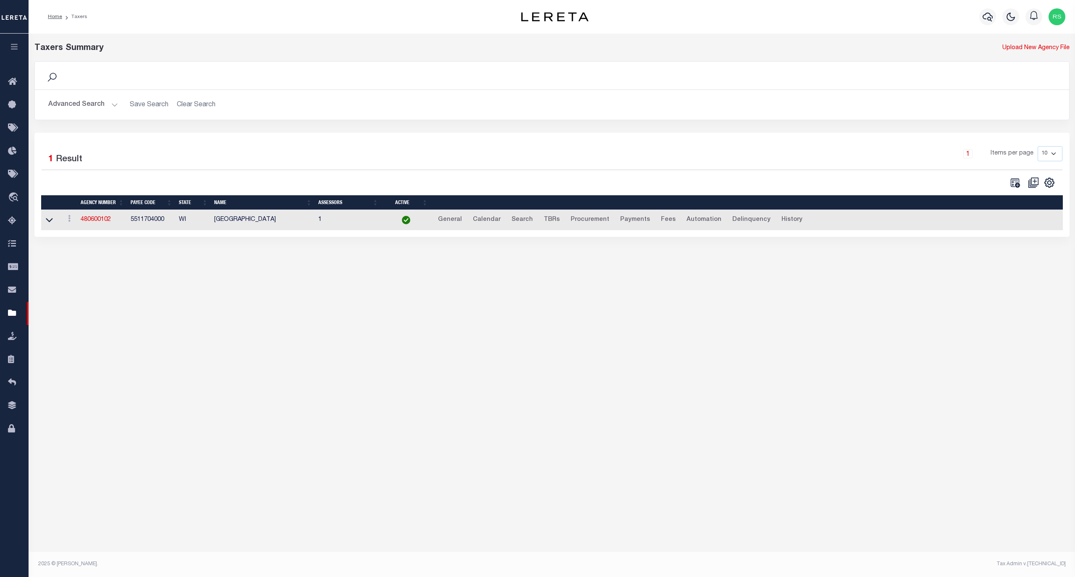
click at [78, 104] on button "Advanced Search" at bounding box center [83, 105] width 70 height 16
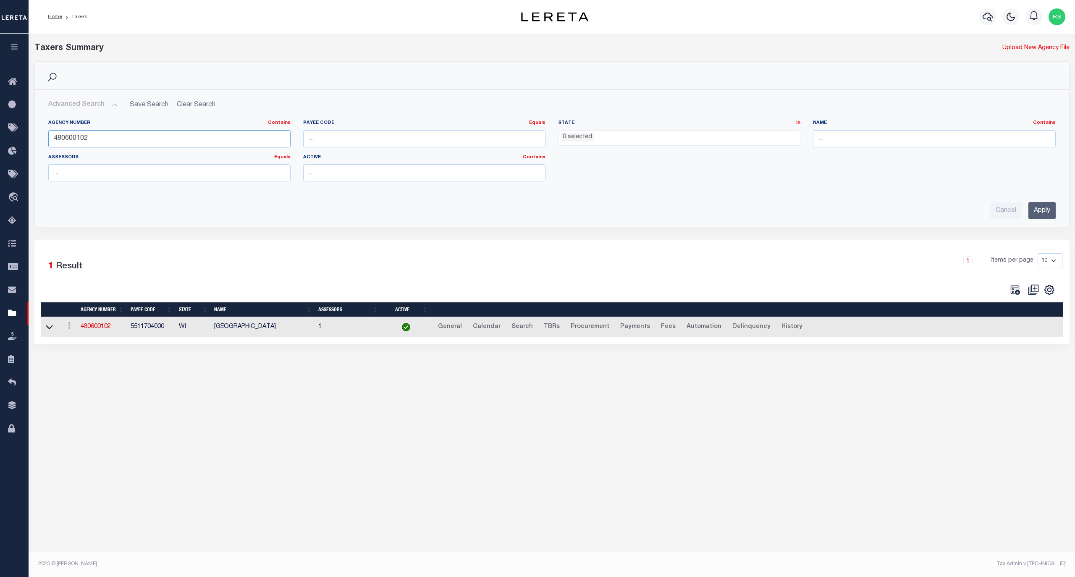
click at [76, 139] on input "480600102" at bounding box center [169, 138] width 242 height 17
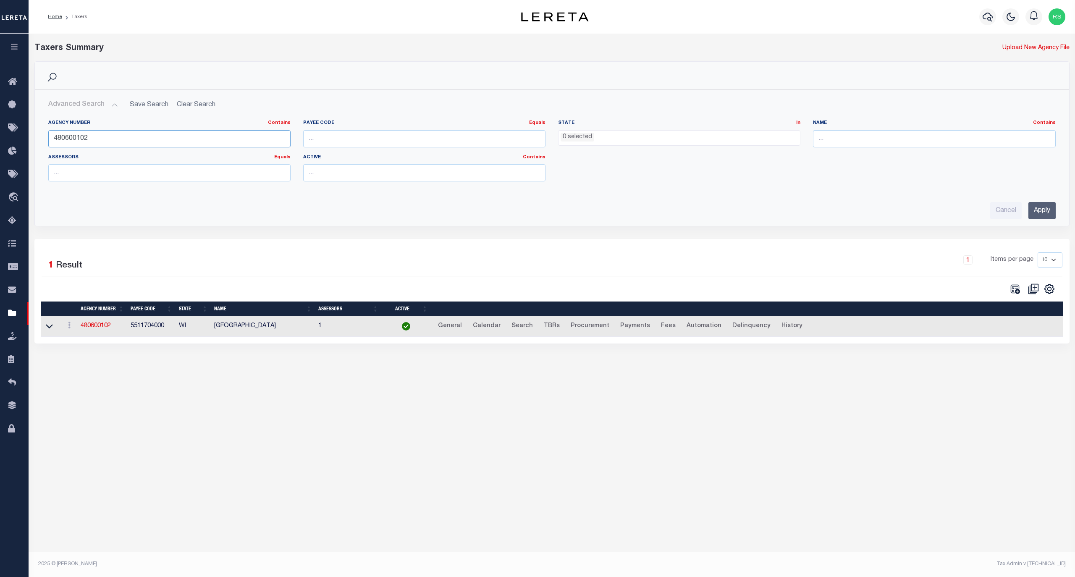
paste input "320211"
type input "480320211"
click at [1037, 215] on input "Apply" at bounding box center [1042, 210] width 27 height 17
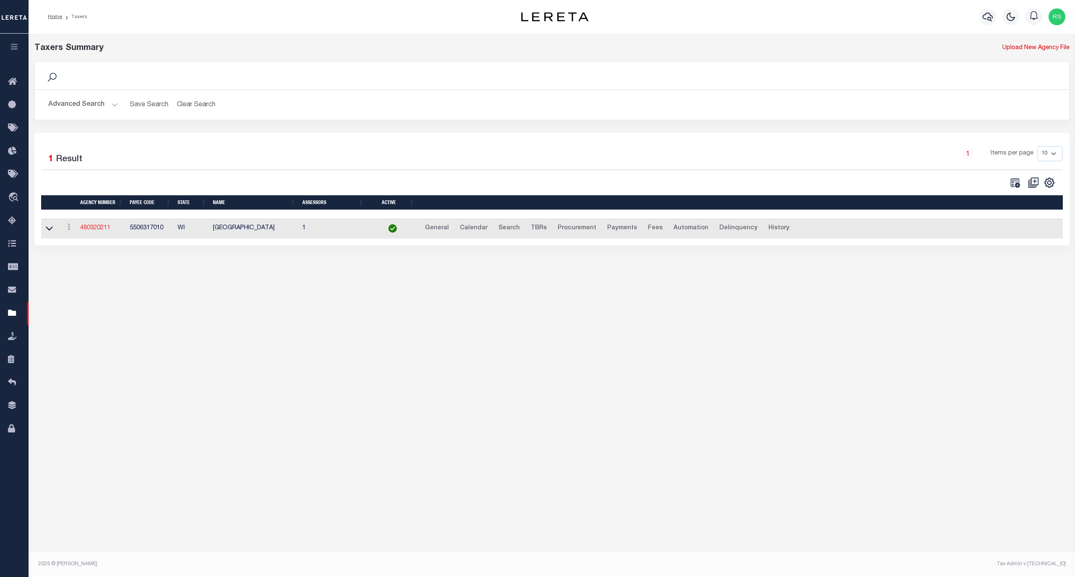
click at [93, 229] on link "480320211" at bounding box center [95, 228] width 30 height 6
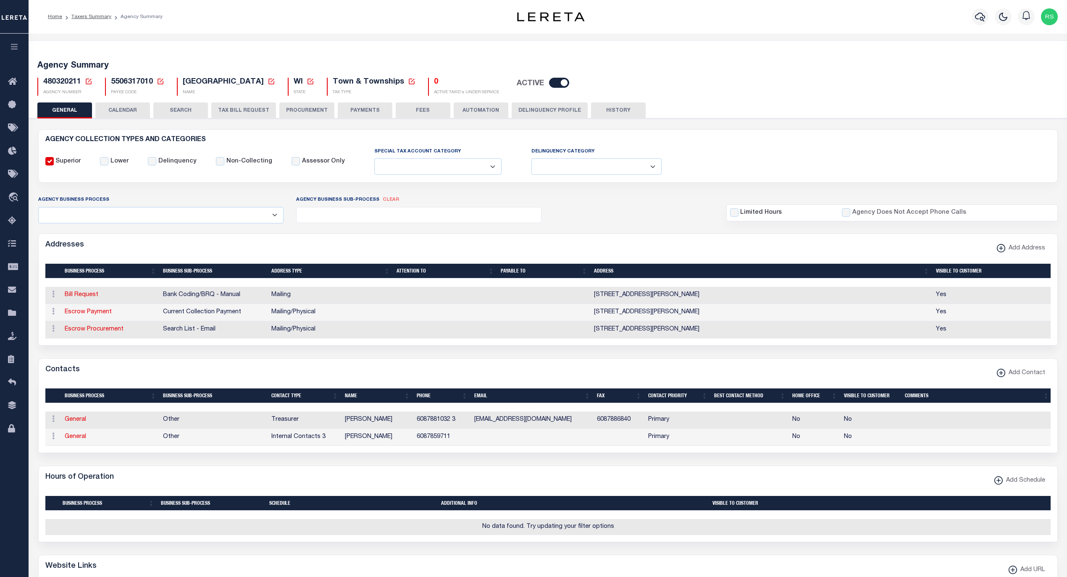
select select
click at [97, 315] on link "Escrow Payment" at bounding box center [88, 312] width 47 height 6
select select "1"
checkbox input "false"
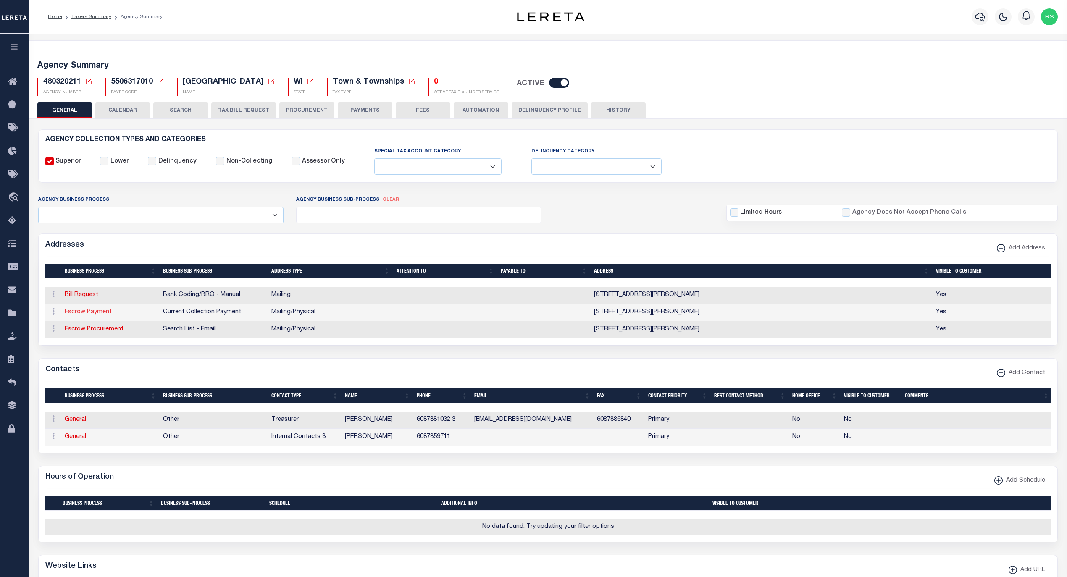
select select
type input "2800 WARD AVENUE"
type input "LA CROSSE"
select select "WI"
type input "54601"
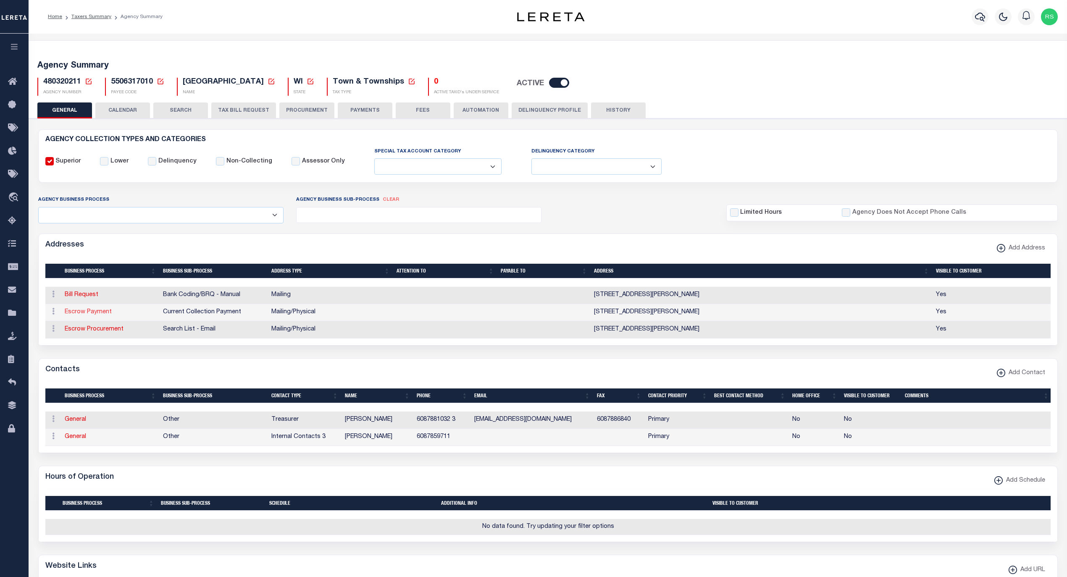
select select "5"
checkbox input "true"
select select "3"
select select "11"
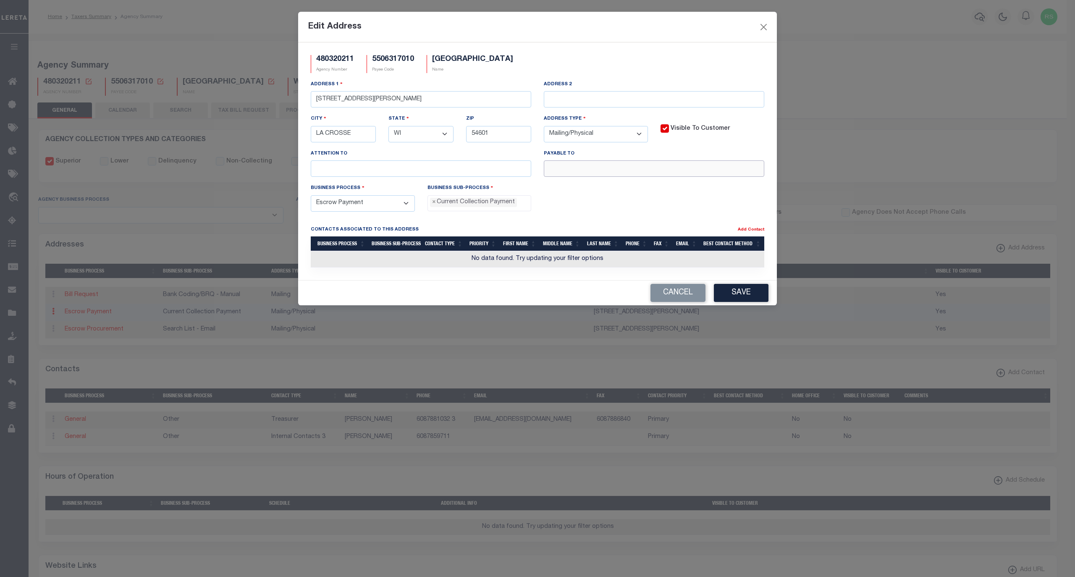
click at [648, 172] on input "text" at bounding box center [654, 168] width 221 height 16
paste input "SHELBY TOWN"
click at [677, 168] on input "SHELBY TOWN" at bounding box center [654, 168] width 221 height 16
paste input "TREASURER"
type input "SHELBY TOWN TREASURER"
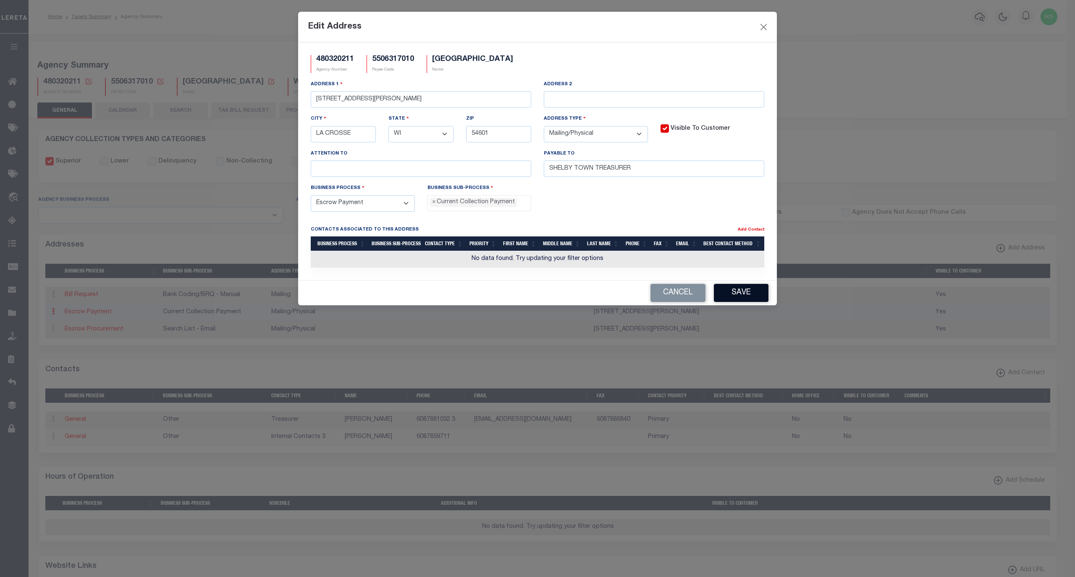
click at [746, 297] on button "Save" at bounding box center [741, 293] width 55 height 18
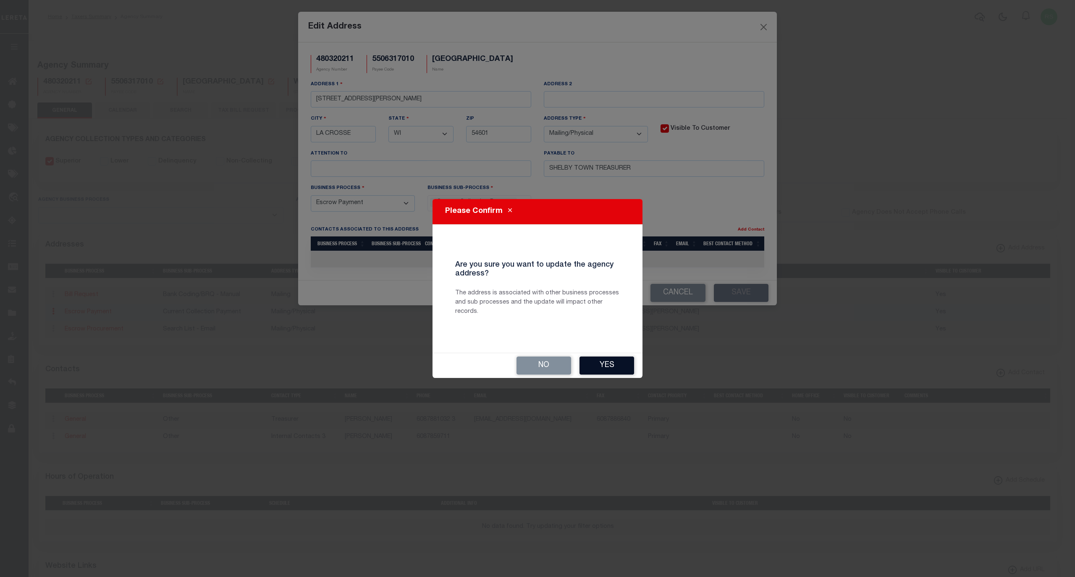
click at [610, 369] on button "Yes" at bounding box center [607, 366] width 55 height 18
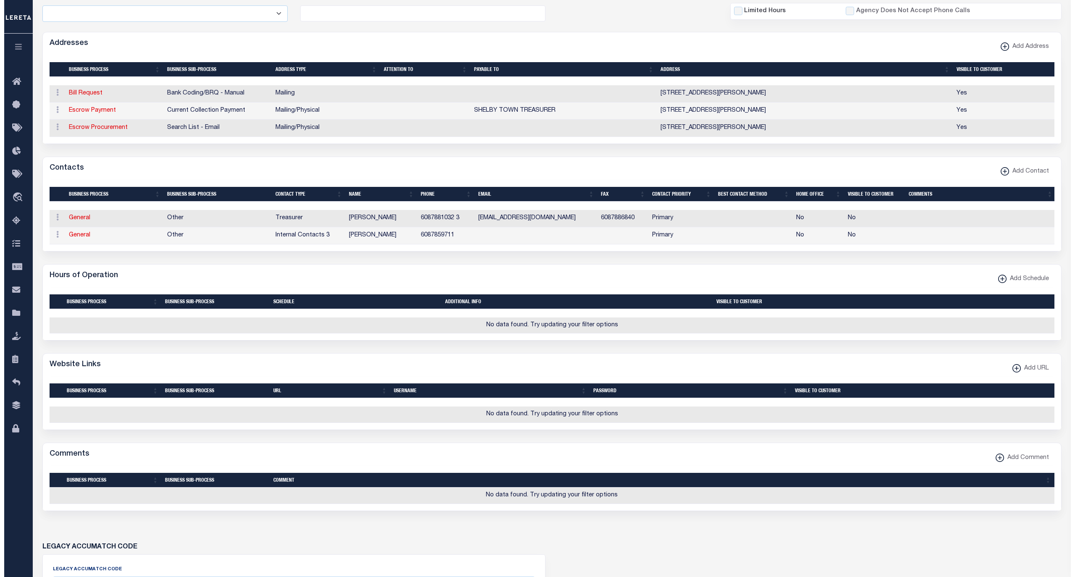
scroll to position [205, 0]
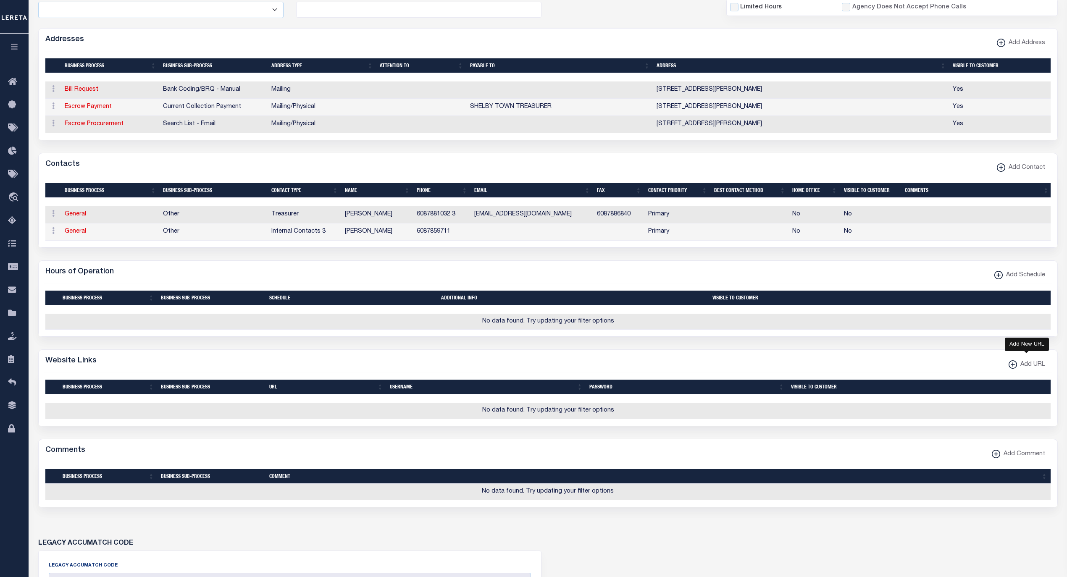
click at [1028, 370] on span "Add URL" at bounding box center [1031, 364] width 28 height 9
select select
checkbox input "true"
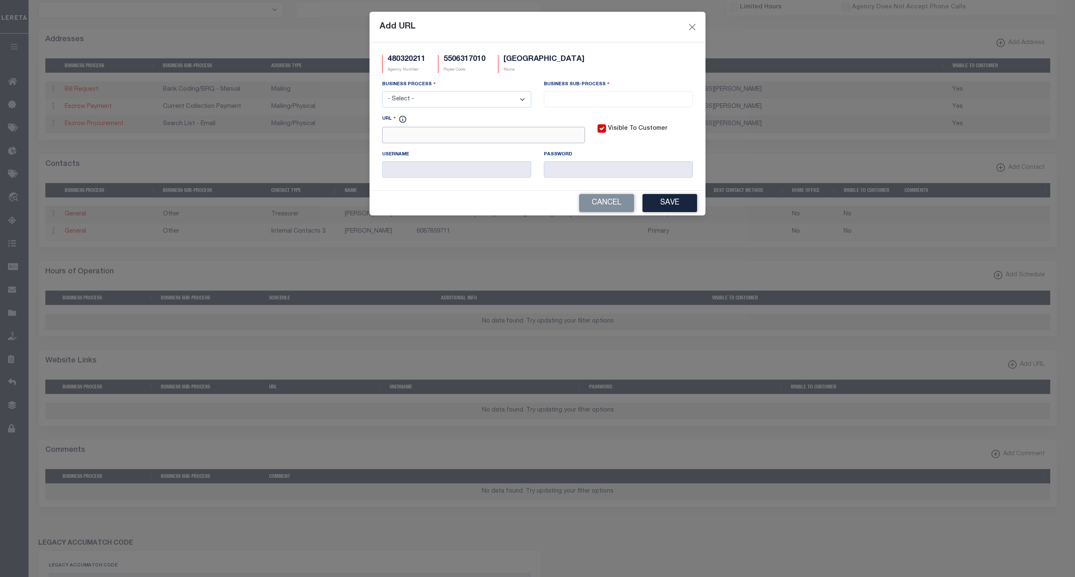
click at [427, 133] on input "URL" at bounding box center [483, 135] width 203 height 16
paste input "https://pp-lacrosse-co-wi-fb.app.landnav.com/search/realestate/search"
type input "https://pp-lacrosse-co-wi-fb.app.landnav.com/search/realestate/search"
click at [455, 104] on select "- Select - All Automation Bill Request Delinquency Payment Delinquency Procurem…" at bounding box center [456, 99] width 149 height 16
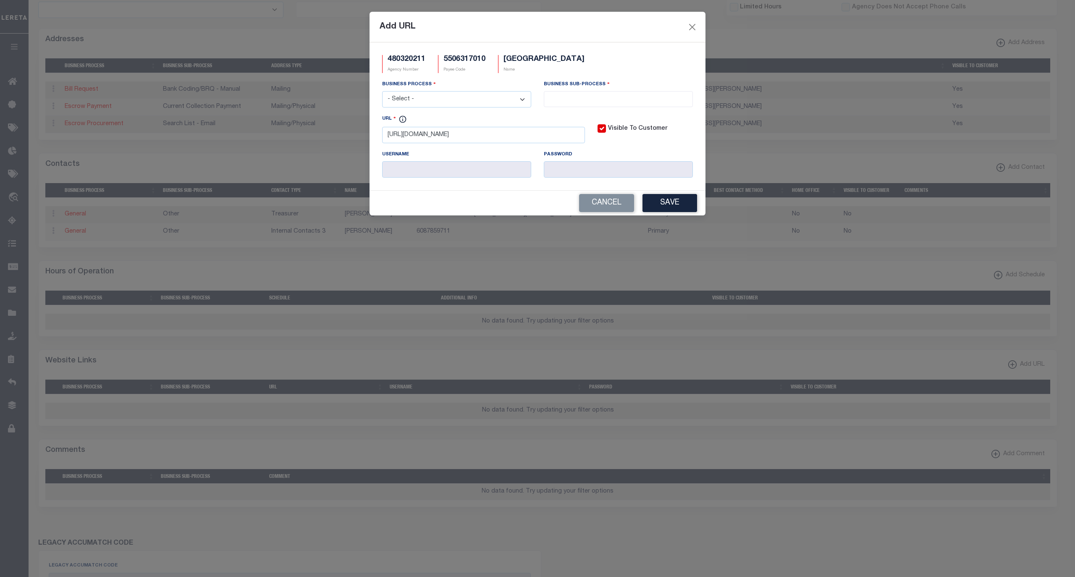
scroll to position [0, 0]
click at [382, 92] on select "- Select - All Automation Bill Request Delinquency Payment Delinquency Procurem…" at bounding box center [456, 99] width 149 height 16
click at [456, 105] on select "- Select - All Automation Bill Request Delinquency Payment Delinquency Procurem…" at bounding box center [456, 99] width 149 height 16
select select "6"
click at [382, 92] on select "- Select - All Automation Bill Request Delinquency Payment Delinquency Procurem…" at bounding box center [456, 99] width 149 height 16
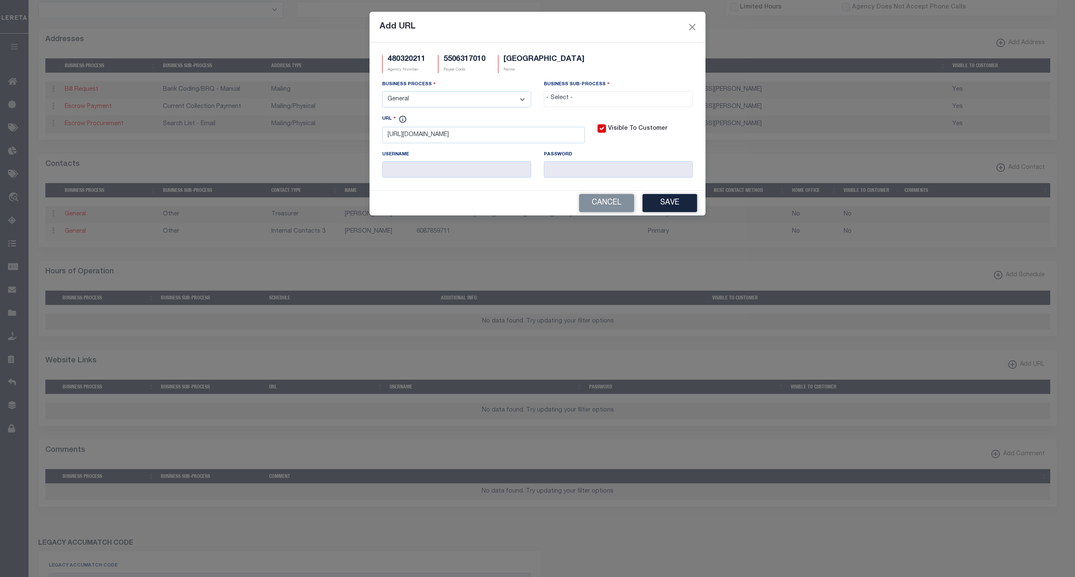
click at [602, 103] on input "search" at bounding box center [619, 98] width 144 height 9
drag, startPoint x: 581, startPoint y: 139, endPoint x: 623, endPoint y: 185, distance: 62.4
select select "39"
click at [665, 207] on button "Save" at bounding box center [670, 203] width 55 height 18
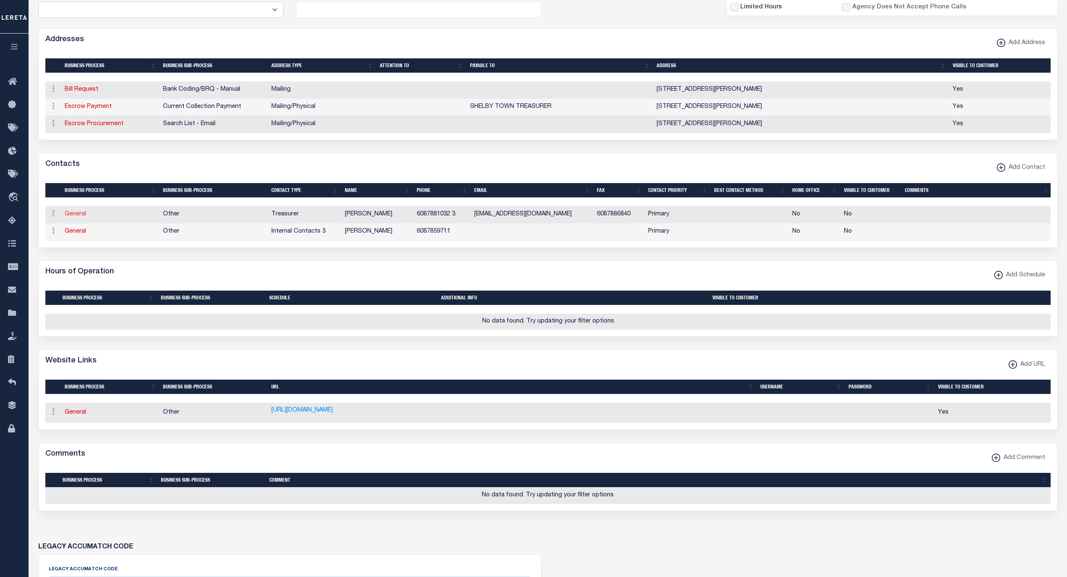
click at [74, 217] on link "General" at bounding box center [75, 214] width 21 height 6
checkbox input "false"
select select
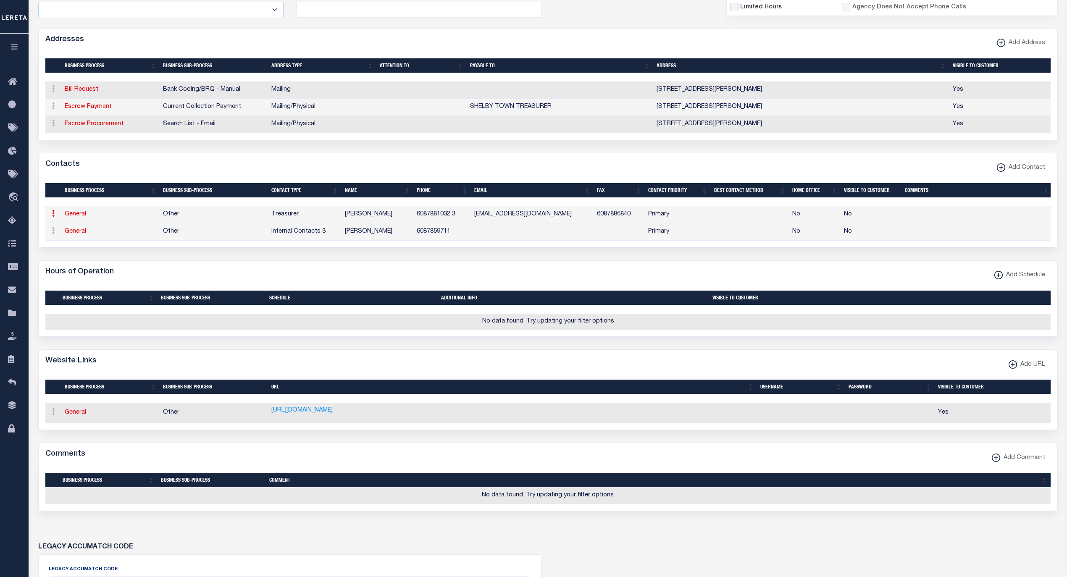
select select "3"
select select "1"
type input "CHRISTINA"
type input "6087881032"
type input "3"
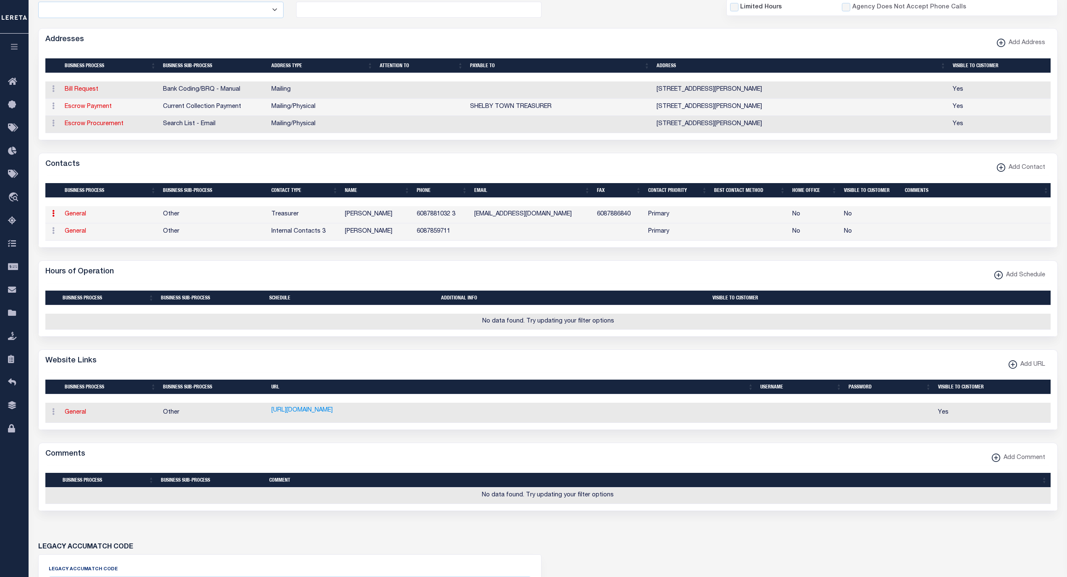
type input "6087886840"
type input "INFO@TOWNOFSHELBYWI.GOV"
select select "6"
select select "39"
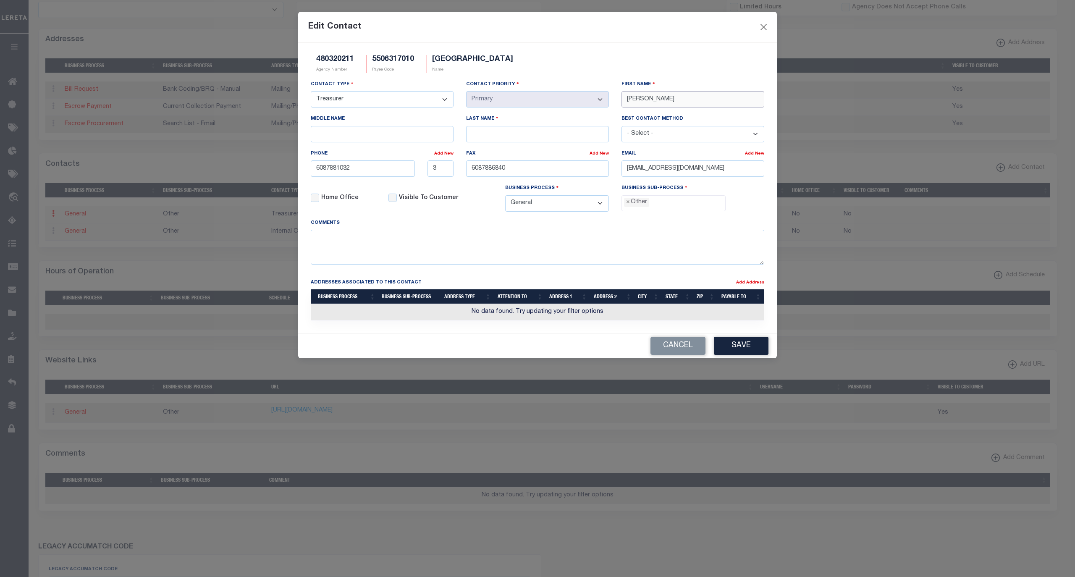
click at [598, 103] on div "Contact Type - Select - Assessor Clerk Internal Contacts 1 Internal Contacts 2 …" at bounding box center [538, 149] width 466 height 139
paste input "MELISSA ERDMAN"
type input "MELISSA ERDMAN"
click at [567, 142] on input "Last Name" at bounding box center [537, 134] width 143 height 16
paste input "MELISSA ERDMAN"
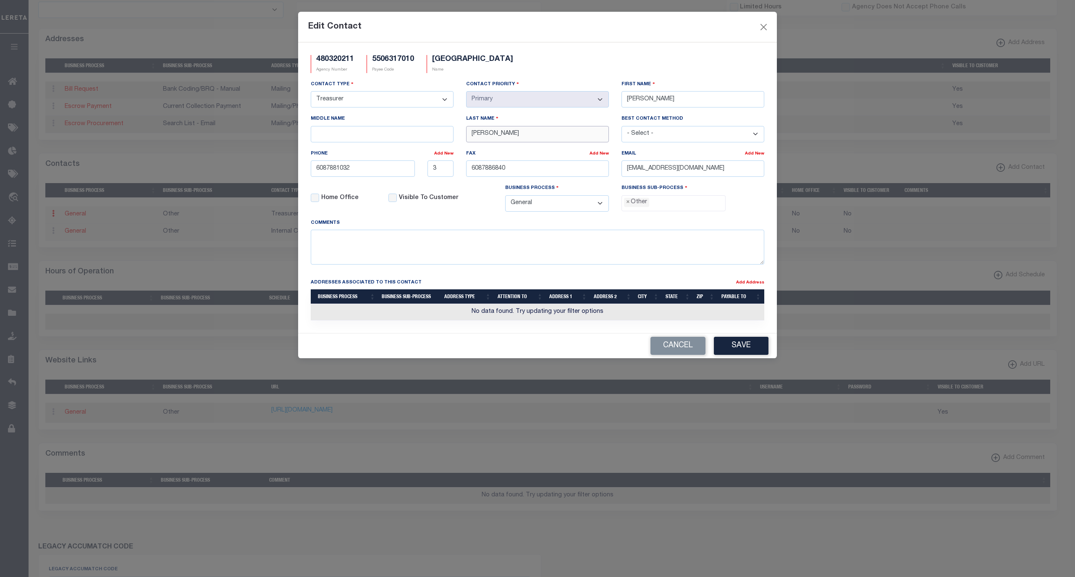
click at [481, 135] on input "MELISSA ERDMAN" at bounding box center [537, 134] width 143 height 16
type input "ERDMAN"
click at [683, 98] on input "MELISSA ERDMAN" at bounding box center [693, 99] width 143 height 16
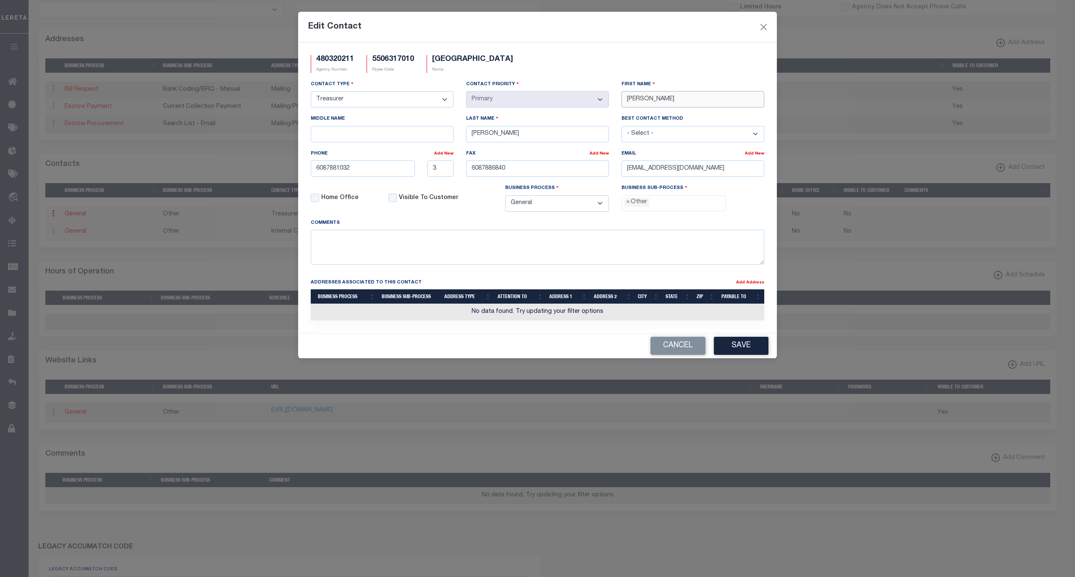
type input "MELISSA"
drag, startPoint x: 378, startPoint y: 174, endPoint x: 258, endPoint y: 171, distance: 120.2
click at [258, 171] on div "Edit Contact 480320211 Agency Number 5506317010 Payee Code SHELBY TOWN Name Con…" at bounding box center [537, 288] width 1075 height 577
drag, startPoint x: 440, startPoint y: 171, endPoint x: 426, endPoint y: 170, distance: 14.3
click at [426, 170] on div "3" at bounding box center [440, 168] width 39 height 16
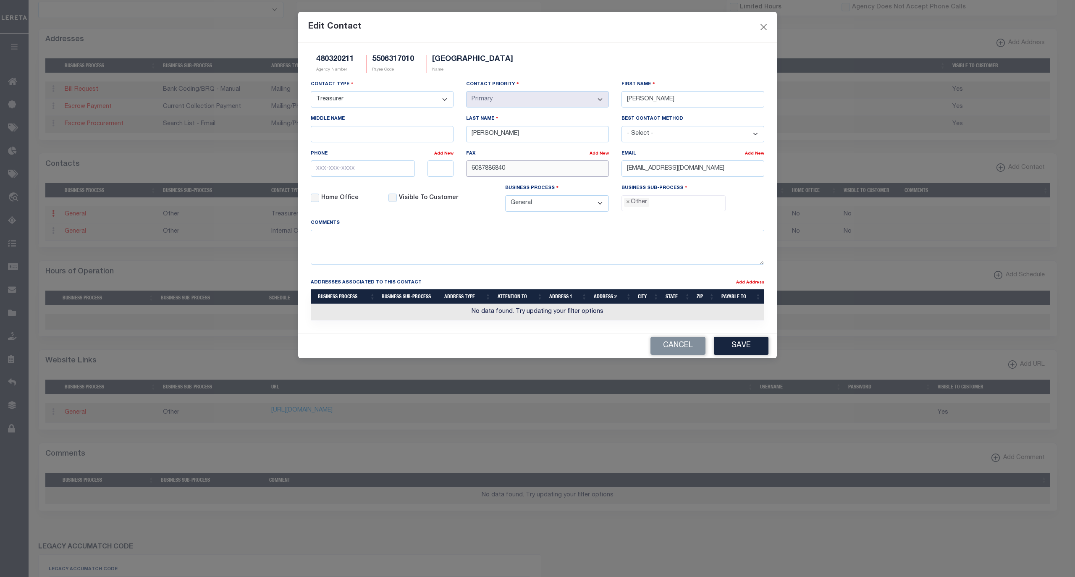
drag, startPoint x: 531, startPoint y: 174, endPoint x: 452, endPoint y: 170, distance: 79.5
click at [452, 170] on div "Contact Type - Select - Assessor Clerk Internal Contacts 1 Internal Contacts 2 …" at bounding box center [538, 149] width 466 height 139
drag, startPoint x: 730, startPoint y: 170, endPoint x: 537, endPoint y: 172, distance: 193.3
click at [531, 170] on div "Contact Type - Select - Assessor Clerk Internal Contacts 1 Internal Contacts 2 …" at bounding box center [538, 149] width 466 height 139
click at [611, 207] on div "Business Process - Select - All Automation Bill Request Delinquency Payment Del…" at bounding box center [557, 201] width 117 height 34
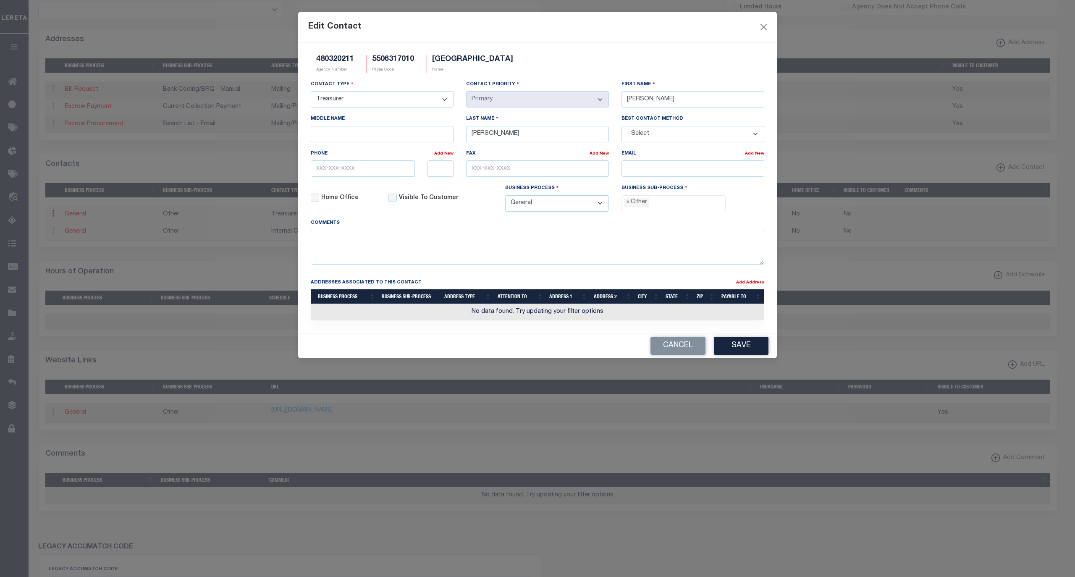
click at [626, 207] on li "× Other" at bounding box center [636, 202] width 25 height 9
click at [628, 207] on span "×" at bounding box center [628, 202] width 4 height 9
select select "31"
click at [628, 207] on span "×" at bounding box center [628, 202] width 4 height 9
drag, startPoint x: 653, startPoint y: 272, endPoint x: 817, endPoint y: 149, distance: 205.5
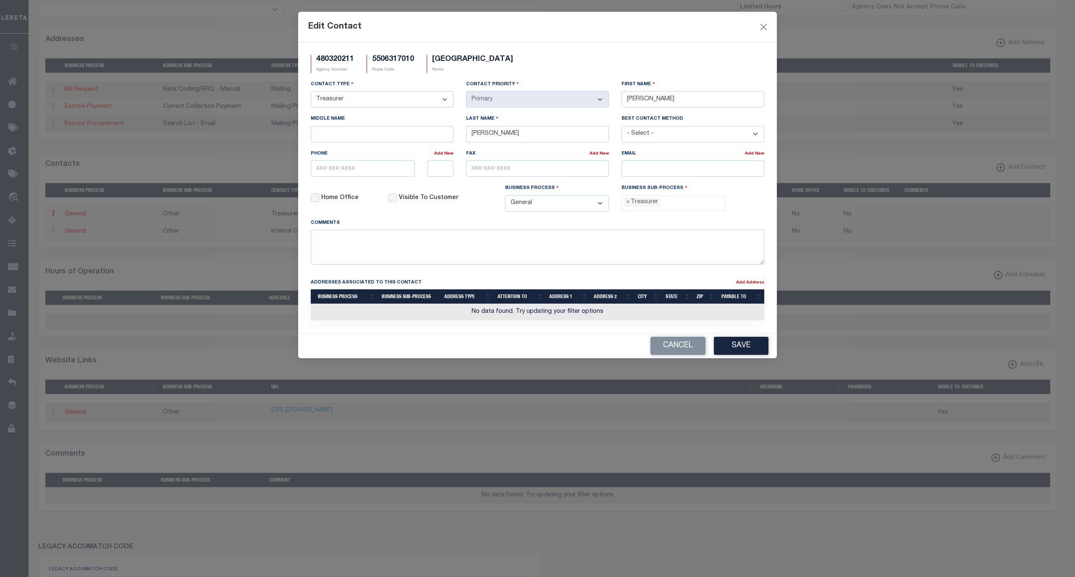
select select "32"
click at [686, 170] on input "email" at bounding box center [693, 168] width 143 height 16
paste input "INFO@TOWNOFSHELBYWI.GOV"
type input "INFO@TOWNOFSHELBYWI.GOV"
drag, startPoint x: 395, startPoint y: 175, endPoint x: 393, endPoint y: 165, distance: 10.7
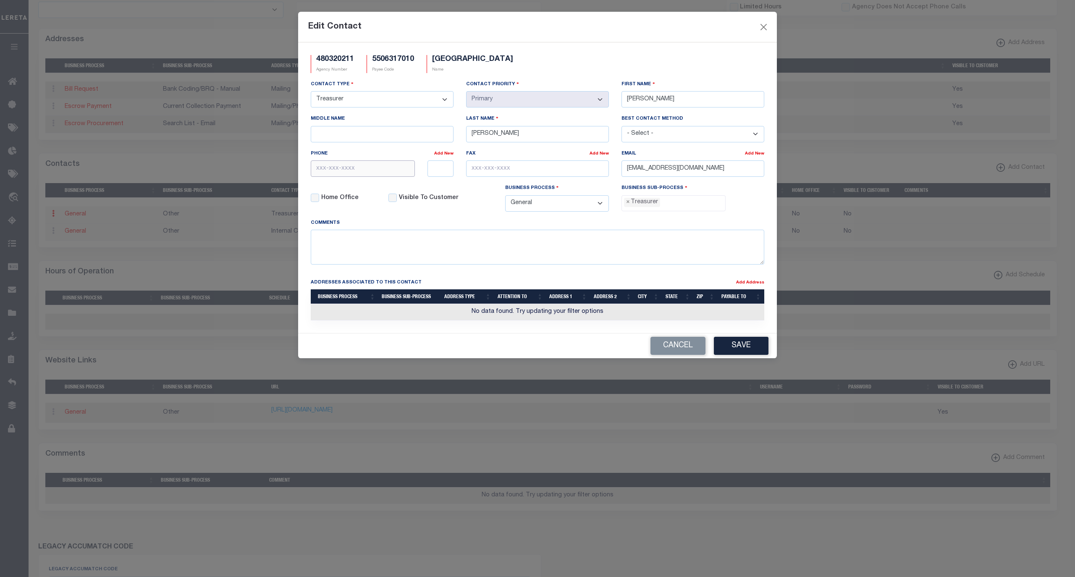
click at [395, 172] on input "text" at bounding box center [363, 168] width 104 height 16
paste input "608-788-1032"
type input "608-788-1032"
click at [443, 173] on input "text" at bounding box center [441, 168] width 26 height 16
type input "3"
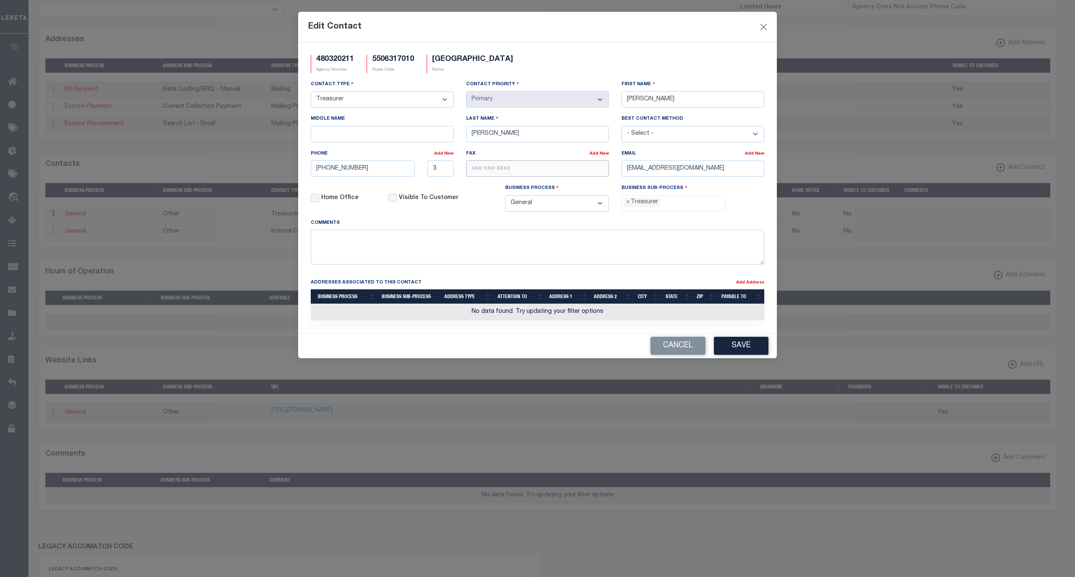
click at [536, 175] on input "text" at bounding box center [537, 168] width 143 height 16
paste input "08-788-6840"
type input "608-788-6840"
click at [699, 223] on div "Comments" at bounding box center [538, 241] width 454 height 46
click at [740, 351] on button "Save" at bounding box center [741, 346] width 55 height 18
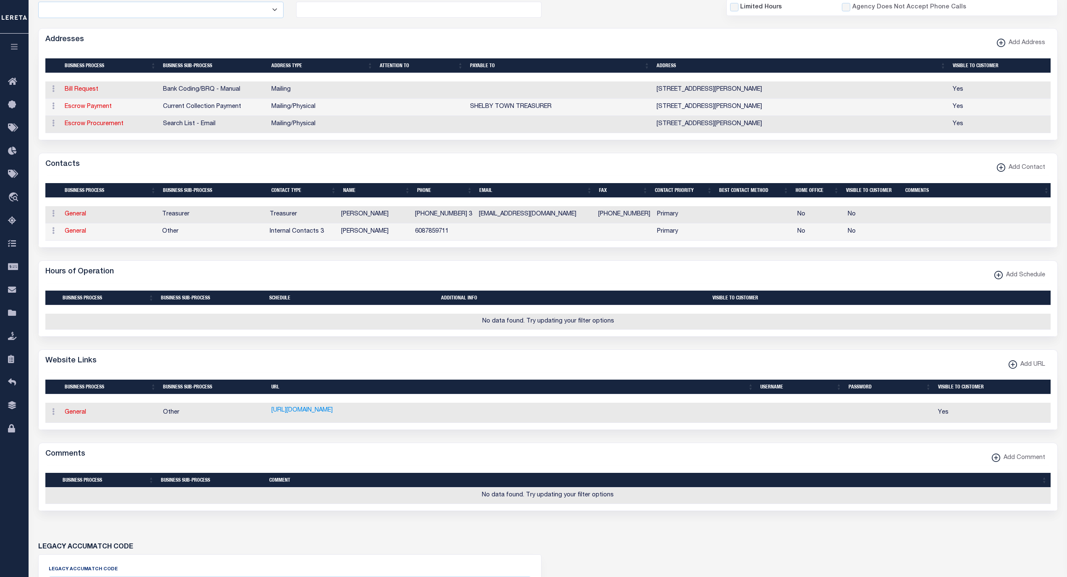
scroll to position [0, 0]
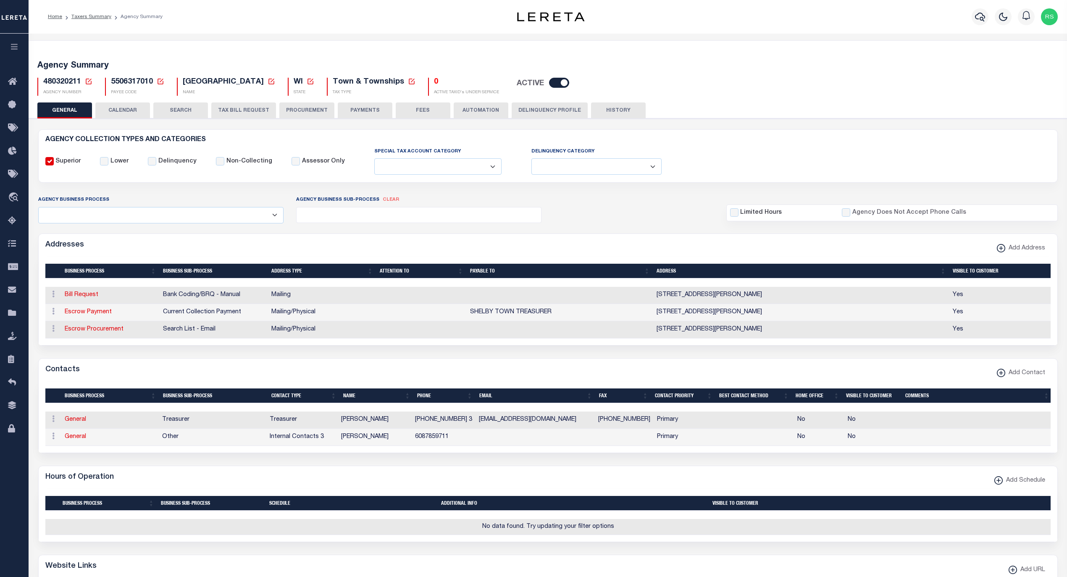
click at [353, 97] on div "Agency Summary 480320211 Agency Number Edit Cancel Ok New Agency Number Cancel …" at bounding box center [547, 77] width 1041 height 52
drag, startPoint x: 351, startPoint y: 109, endPoint x: 177, endPoint y: 274, distance: 239.5
click at [352, 109] on button "PAYMENTS" at bounding box center [365, 111] width 55 height 16
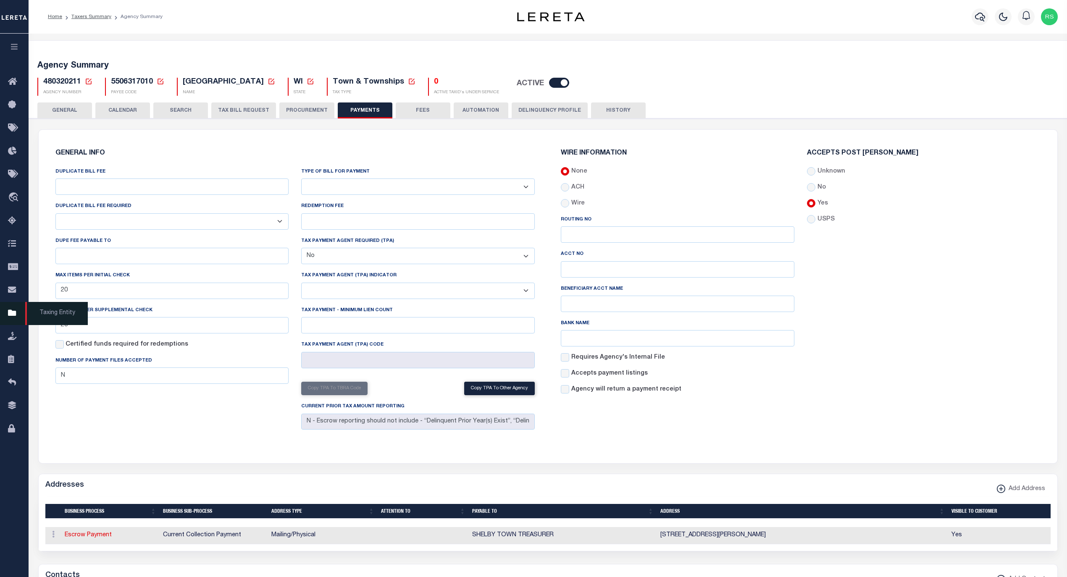
click at [40, 313] on span "Taxing Entity" at bounding box center [56, 313] width 63 height 23
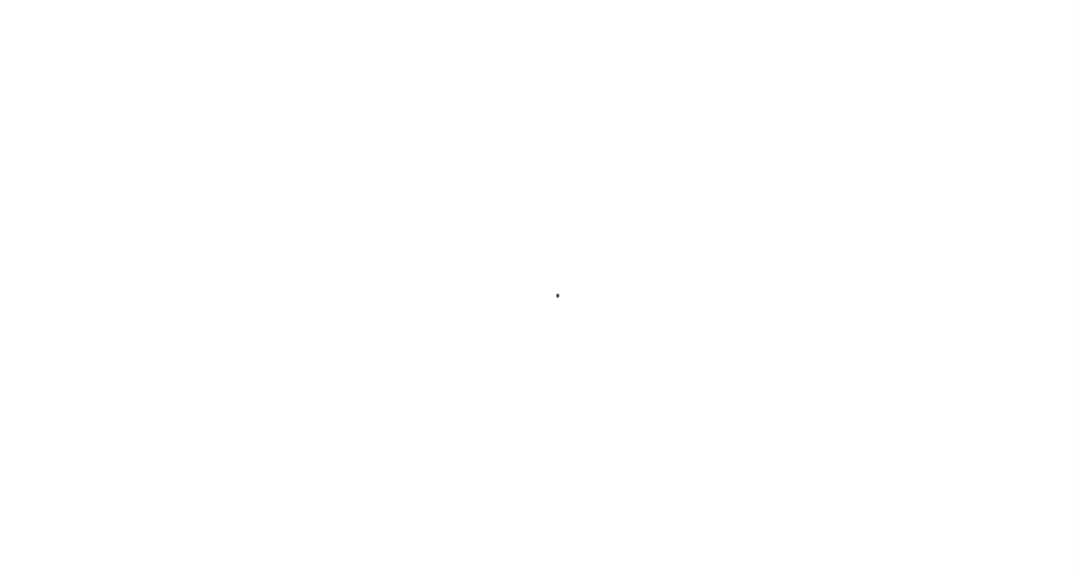
select select
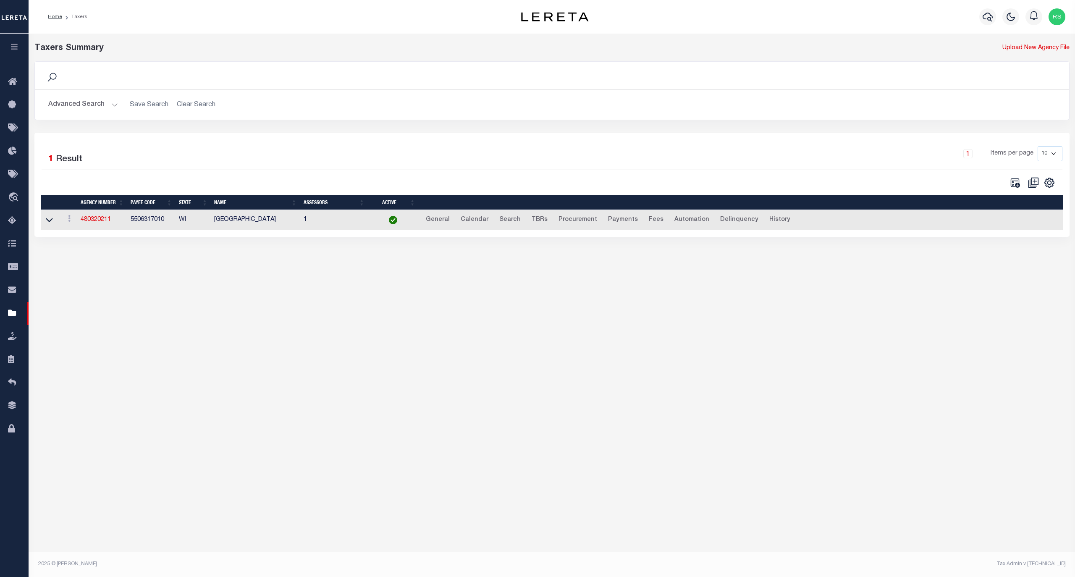
click at [71, 101] on button "Advanced Search" at bounding box center [83, 105] width 70 height 16
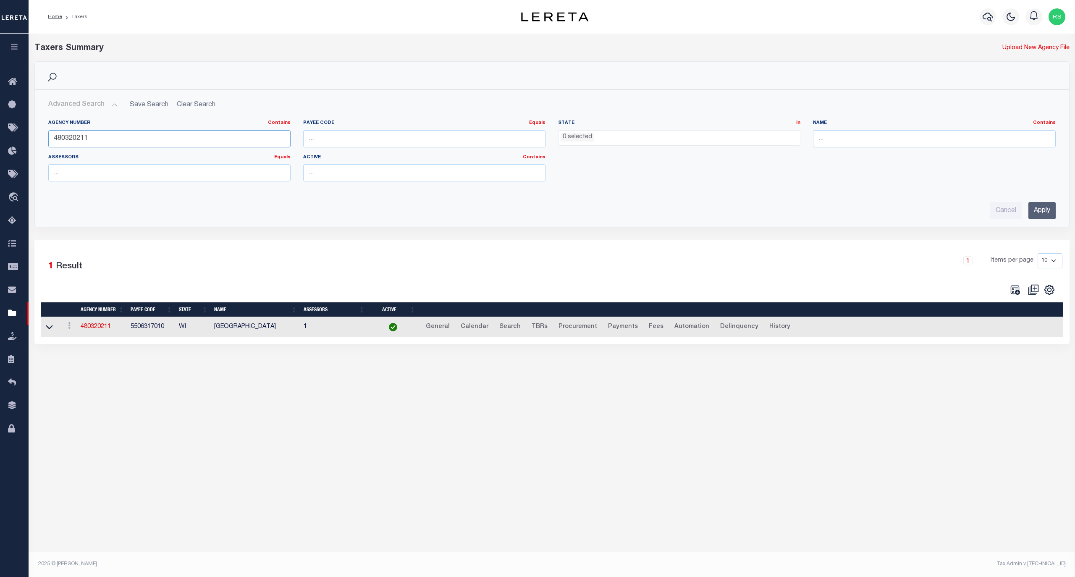
click at [98, 134] on input "480320211" at bounding box center [169, 138] width 242 height 17
paste input "30406"
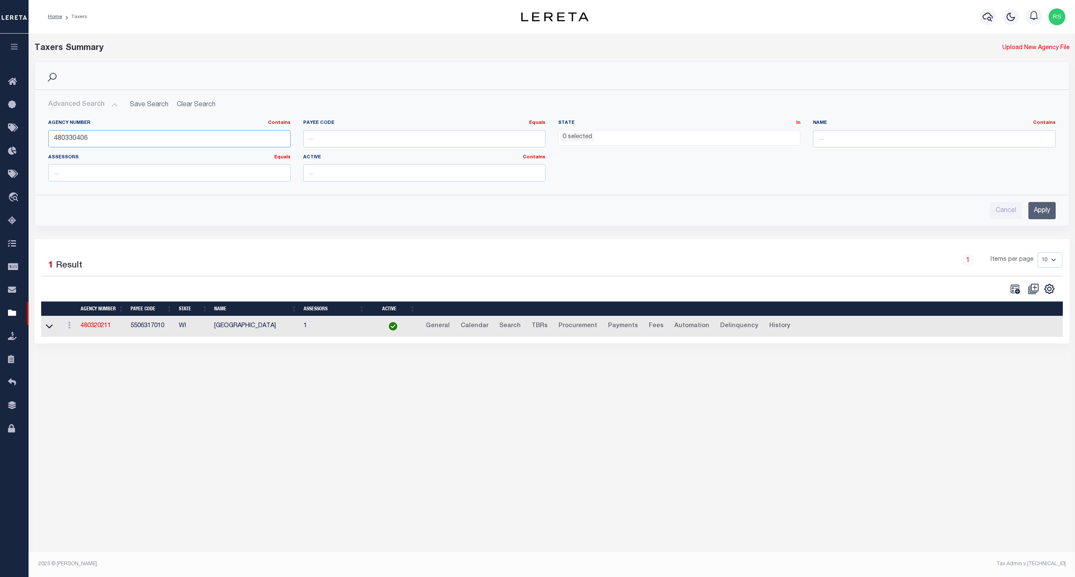
type input "480330406"
click at [1043, 212] on input "Apply" at bounding box center [1042, 210] width 27 height 17
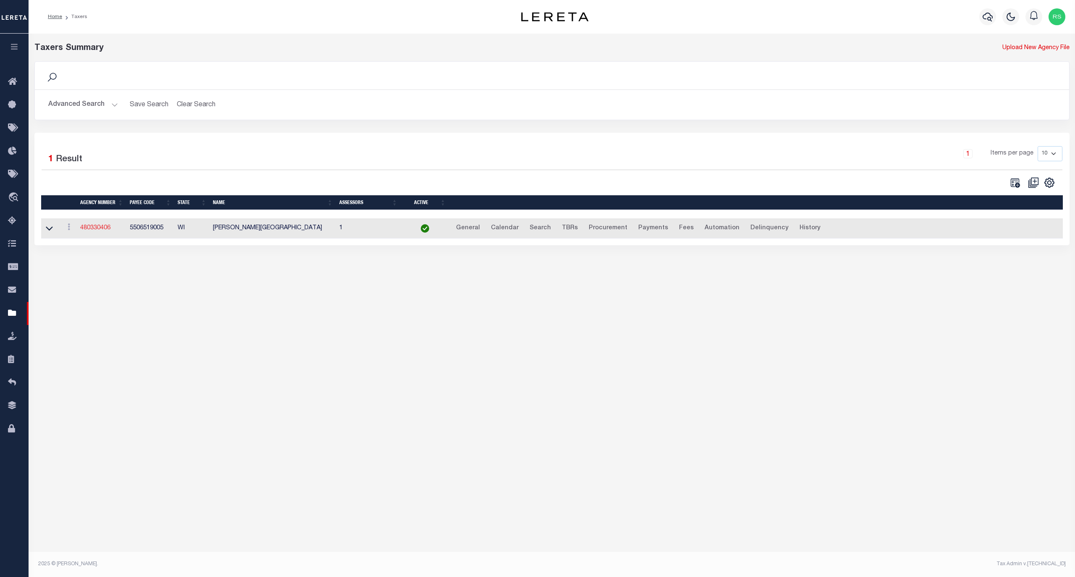
click at [103, 231] on link "480330406" at bounding box center [95, 228] width 30 height 6
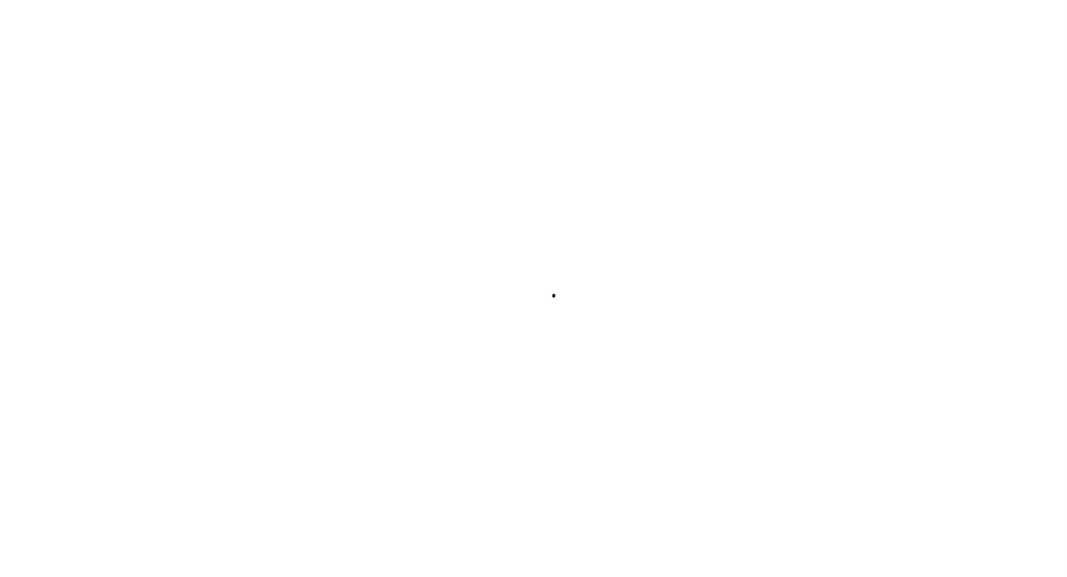
select select
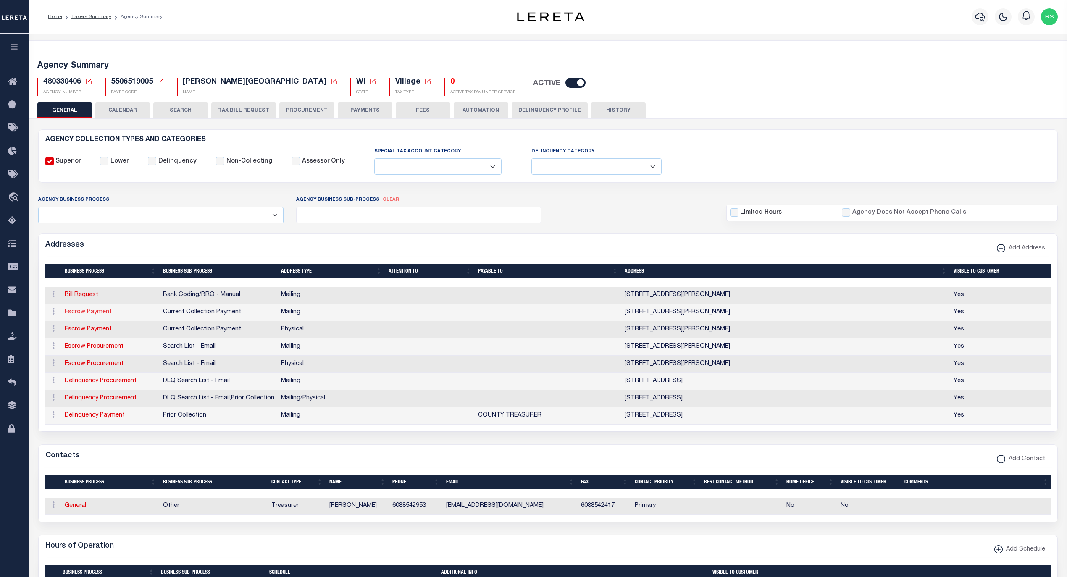
click at [99, 313] on link "Escrow Payment" at bounding box center [88, 312] width 47 height 6
select select "1"
checkbox input "false"
select select
type input "PO BOX 367"
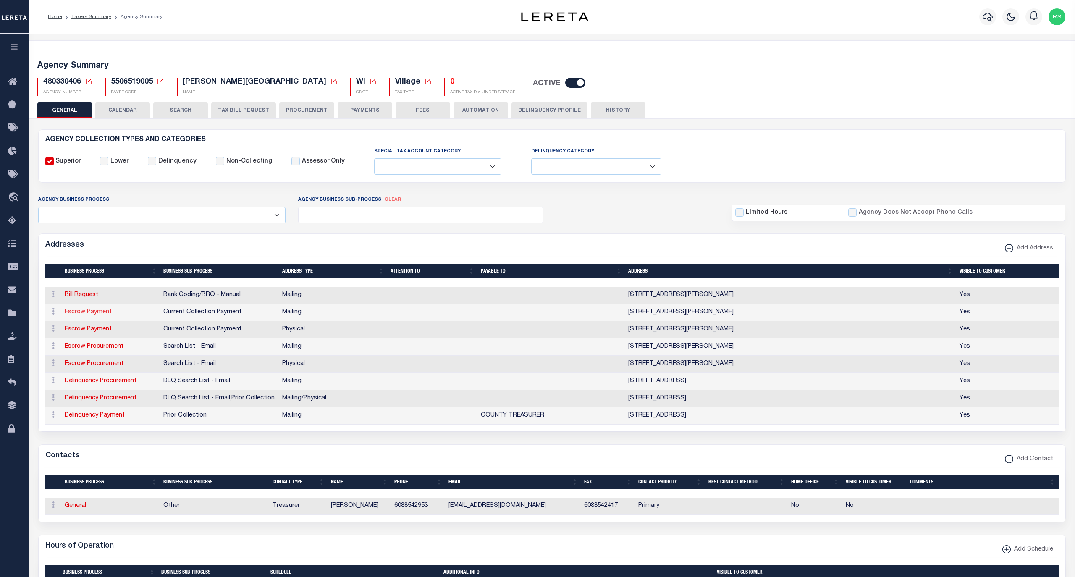
type input "[PERSON_NAME]"
select select "WI"
type input "53811"
checkbox input "true"
select select "3"
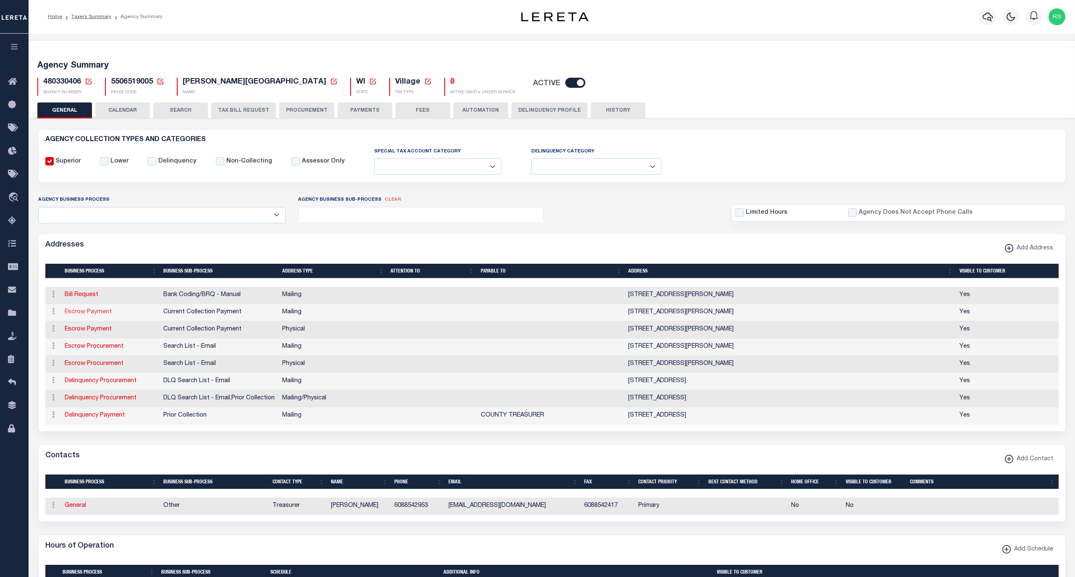
select select "11"
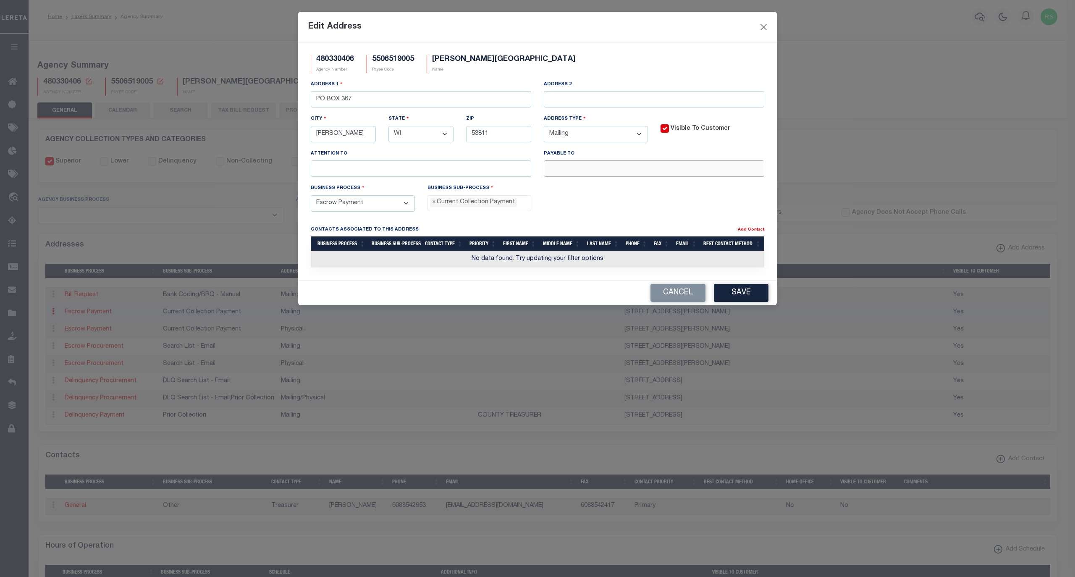
drag, startPoint x: 651, startPoint y: 175, endPoint x: 642, endPoint y: 179, distance: 9.8
click at [651, 176] on input "text" at bounding box center [654, 168] width 221 height 16
paste input "[PERSON_NAME][GEOGRAPHIC_DATA]"
click at [656, 175] on div "Payable To [PERSON_NAME][GEOGRAPHIC_DATA]" at bounding box center [654, 166] width 233 height 34
click at [656, 176] on input "[PERSON_NAME][GEOGRAPHIC_DATA]" at bounding box center [654, 168] width 221 height 16
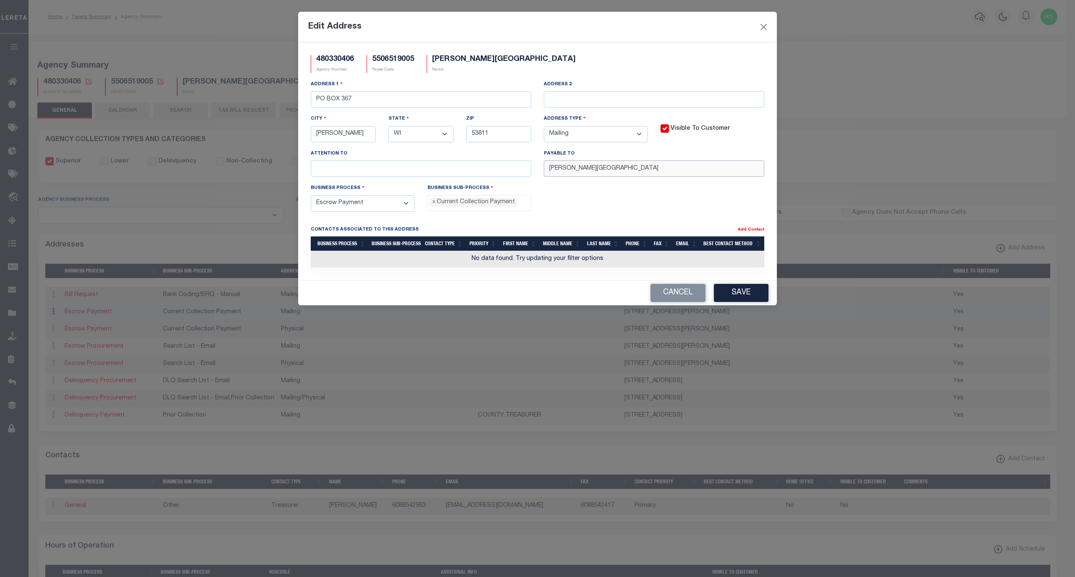
paste input "TREASURER"
type input "[PERSON_NAME] GREEN VILLAGE TREASURER"
click at [736, 299] on button "Save" at bounding box center [741, 293] width 55 height 18
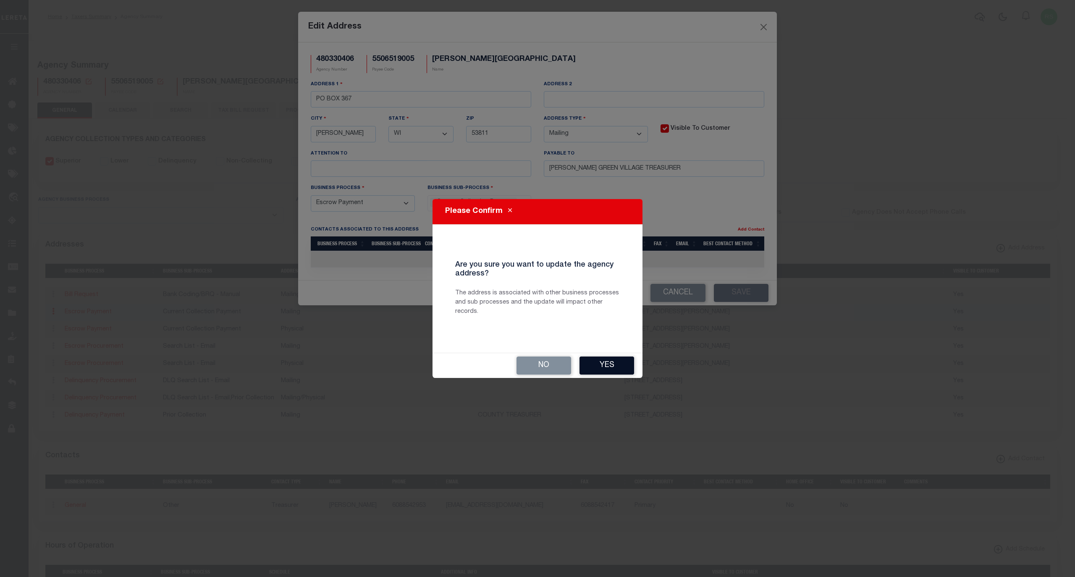
click at [604, 366] on button "Yes" at bounding box center [607, 366] width 55 height 18
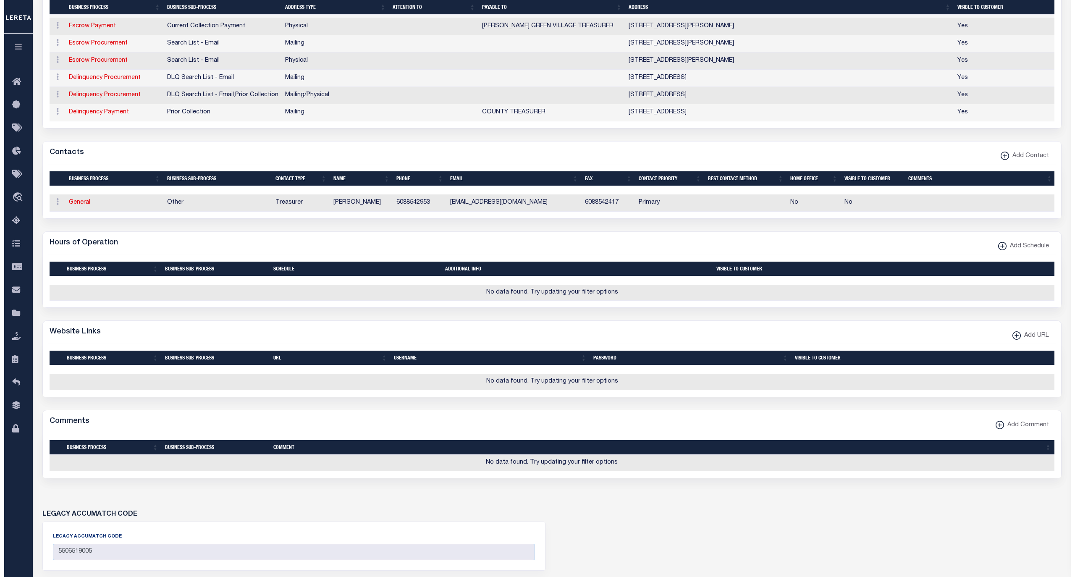
scroll to position [373, 0]
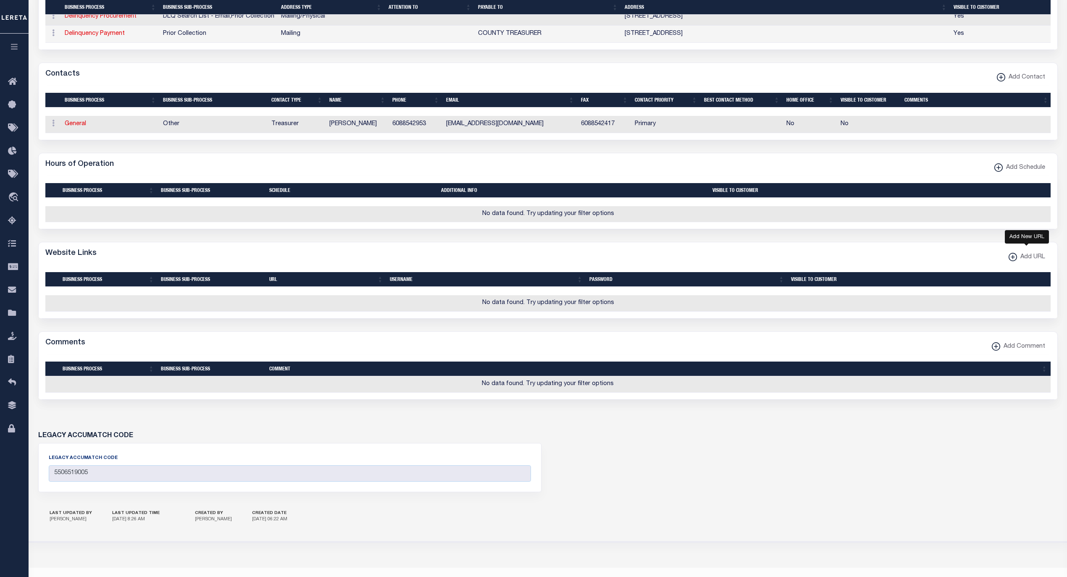
click at [1025, 262] on span "Add URL" at bounding box center [1031, 257] width 28 height 9
select select
checkbox input "true"
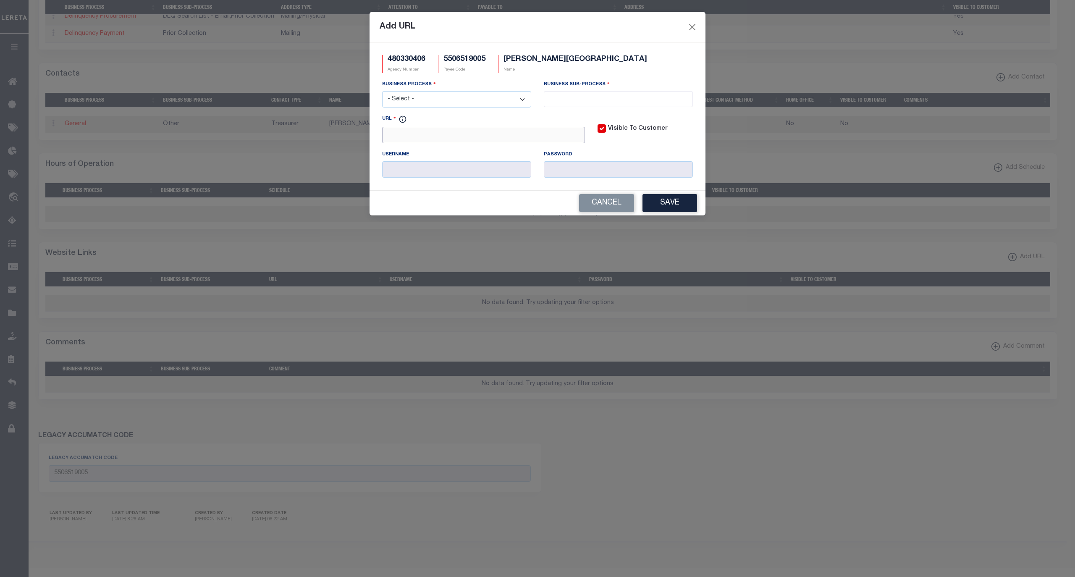
click at [500, 138] on input "URL" at bounding box center [483, 135] width 203 height 16
paste input "[URL][DOMAIN_NAME]"
type input "[URL][DOMAIN_NAME]"
click at [475, 100] on select "- Select - All Automation Bill Request Delinquency Payment Delinquency Procurem…" at bounding box center [456, 99] width 149 height 16
select select "6"
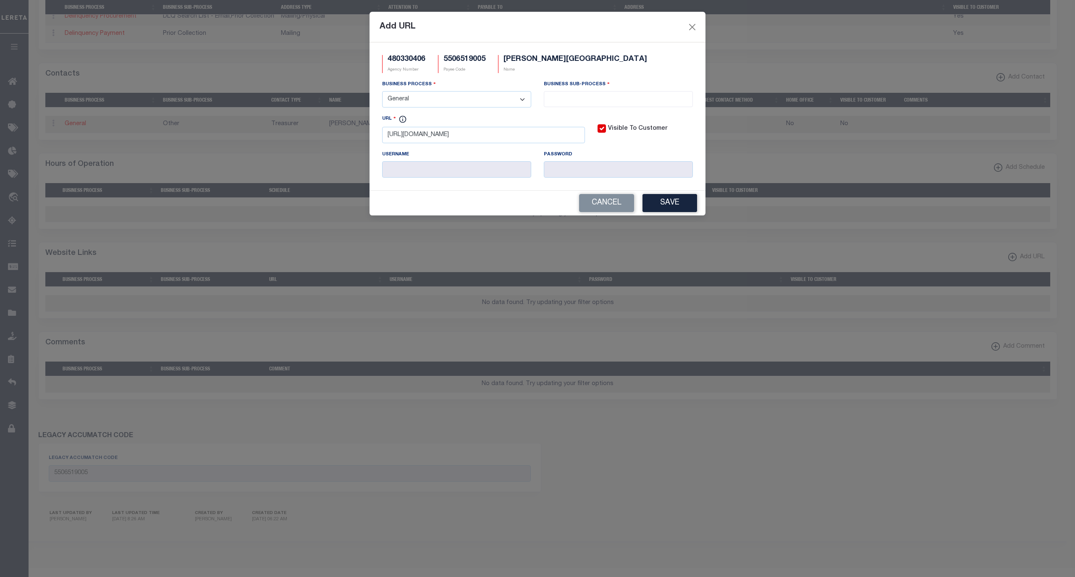
click at [382, 92] on select "- Select - All Automation Bill Request Delinquency Payment Delinquency Procurem…" at bounding box center [456, 99] width 149 height 16
click at [595, 101] on input "search" at bounding box center [619, 98] width 144 height 9
select select "39"
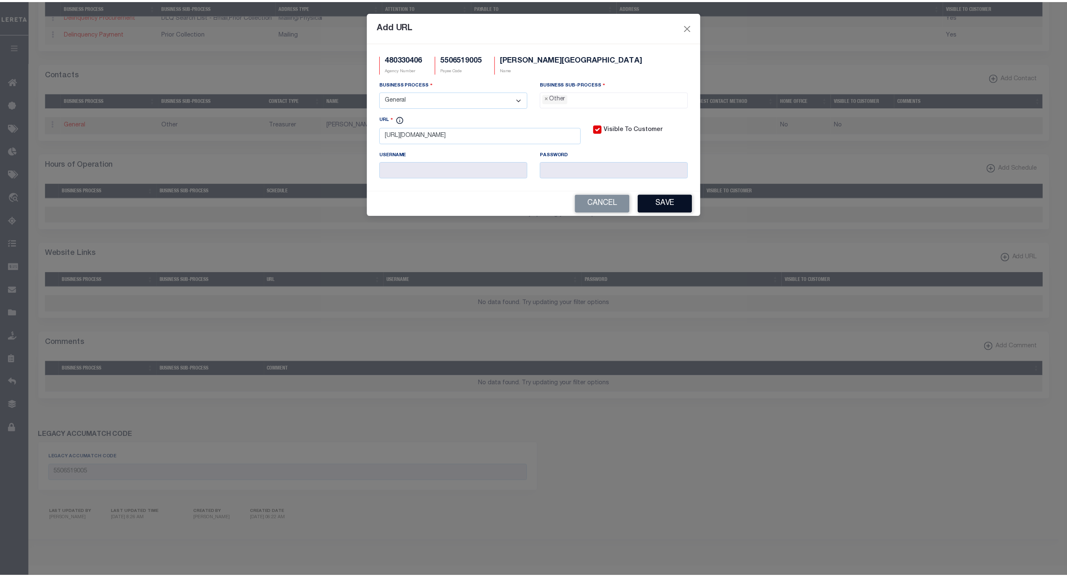
scroll to position [14, 0]
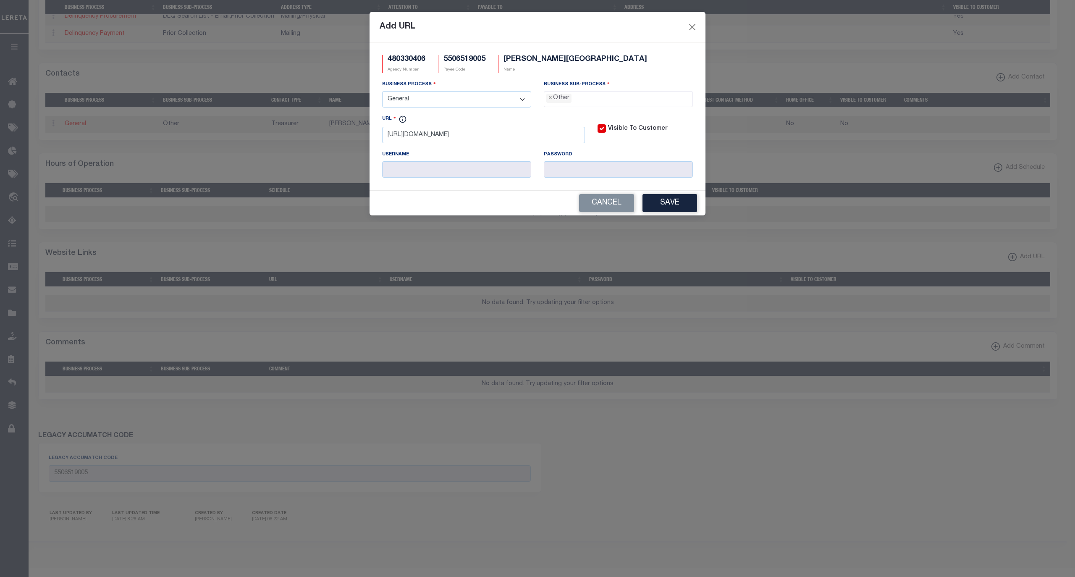
click at [655, 205] on button "Save" at bounding box center [670, 203] width 55 height 18
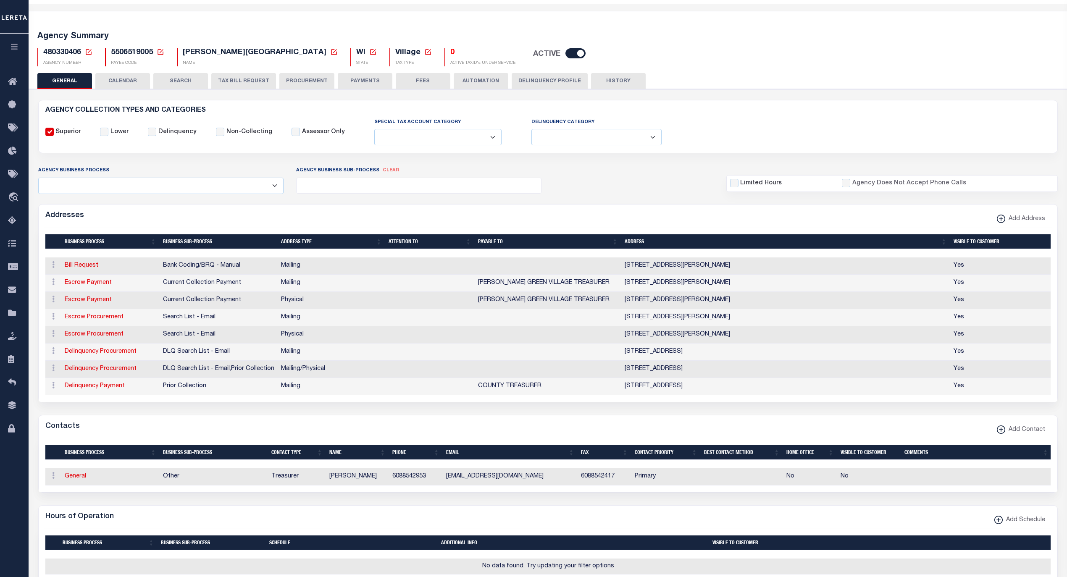
scroll to position [0, 0]
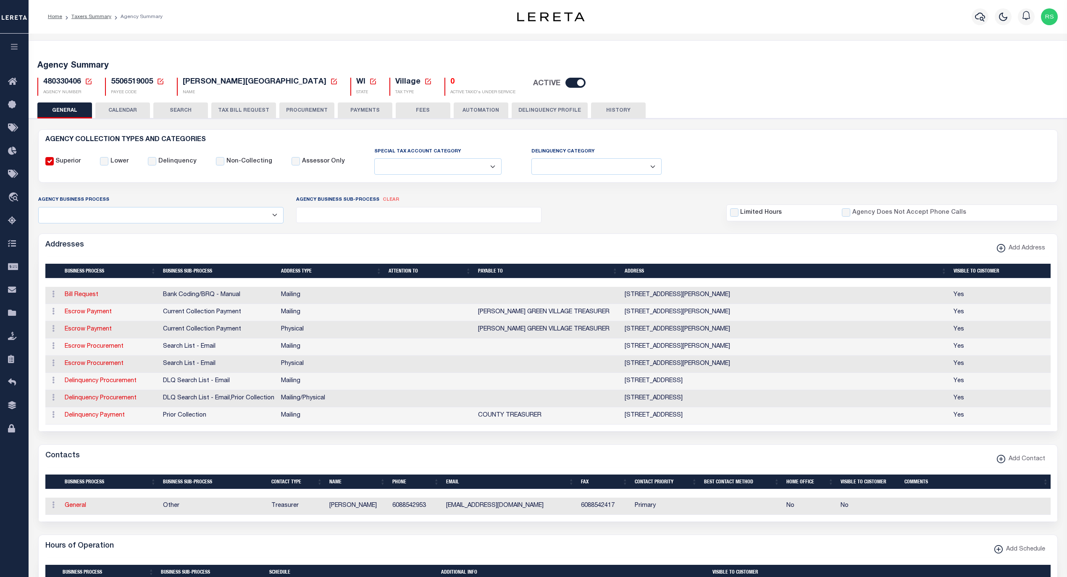
click at [484, 107] on button "AUTOMATION" at bounding box center [481, 111] width 55 height 16
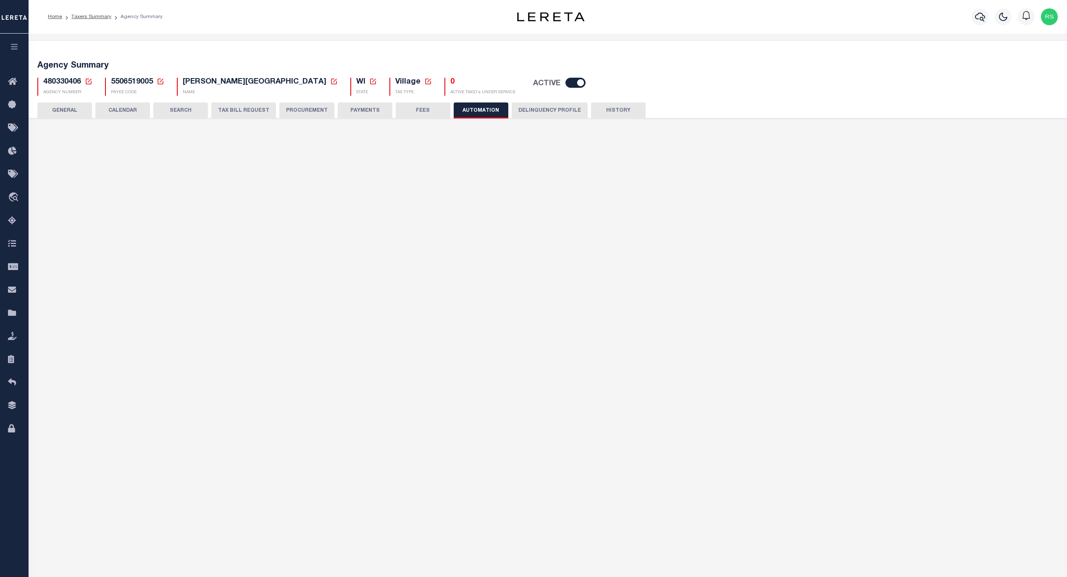
click at [425, 112] on button "FEES" at bounding box center [423, 111] width 55 height 16
click at [366, 110] on button "PAYMENTS" at bounding box center [365, 111] width 55 height 16
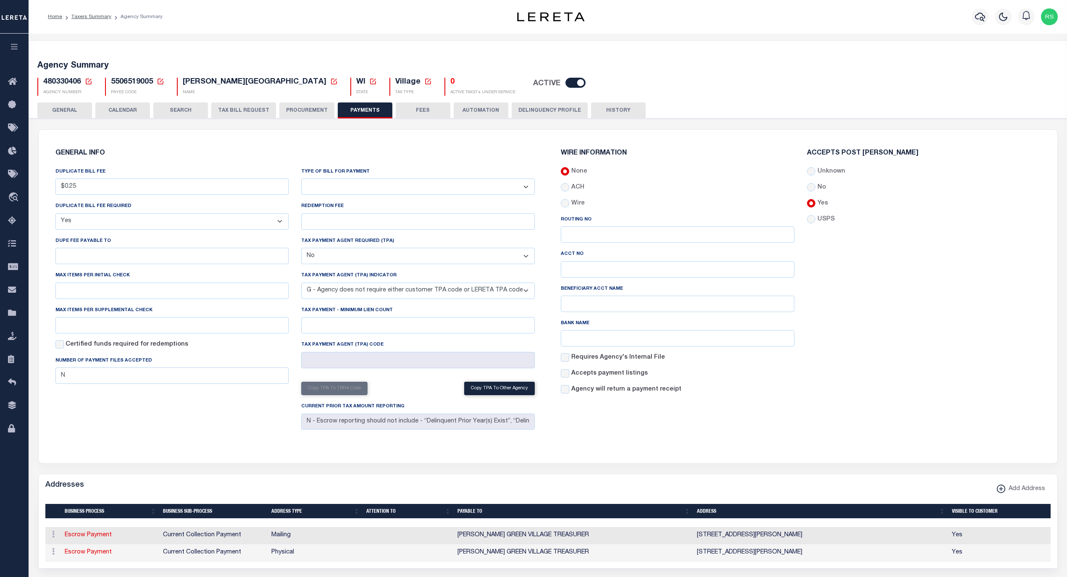
click at [76, 110] on button "GENERAL" at bounding box center [64, 111] width 55 height 16
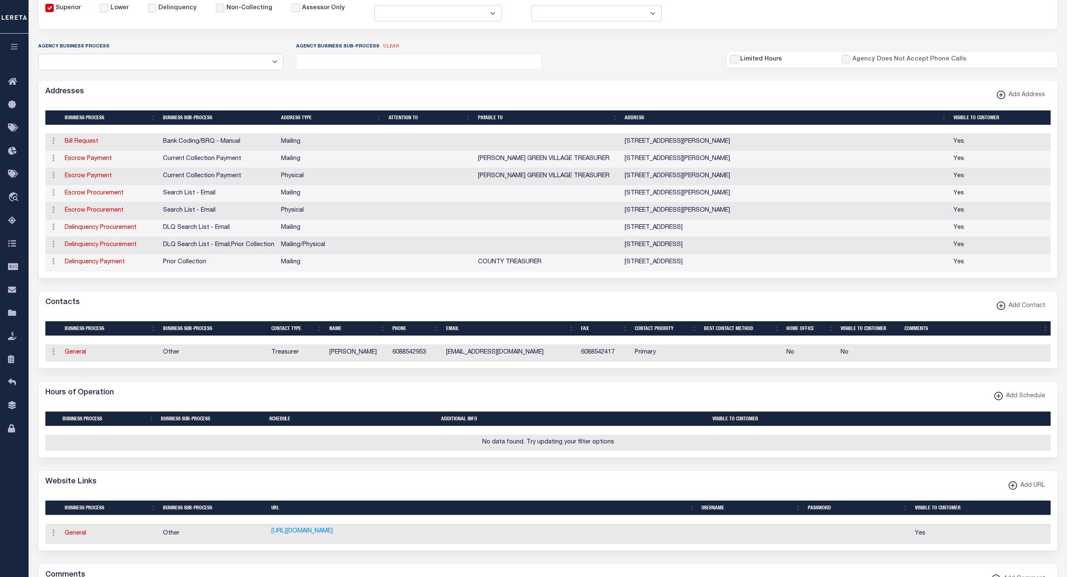
scroll to position [168, 0]
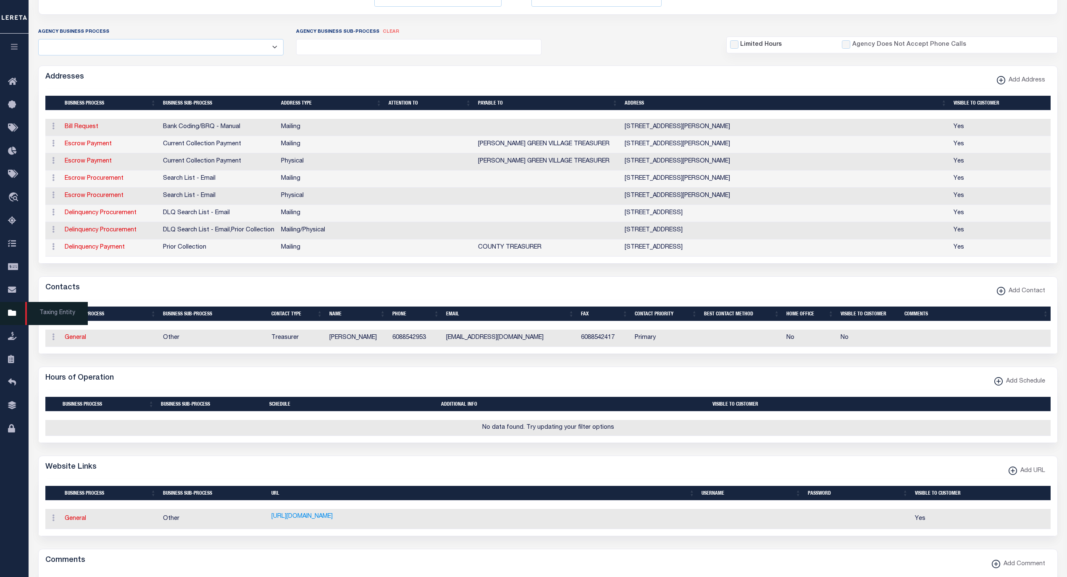
click at [39, 315] on span "Taxing Entity" at bounding box center [56, 313] width 63 height 23
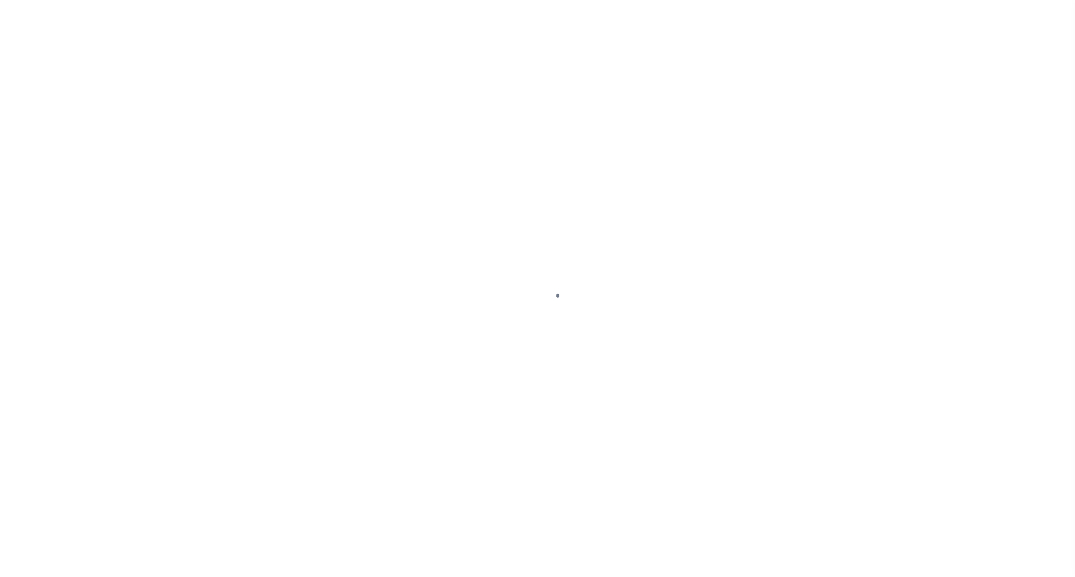
select select
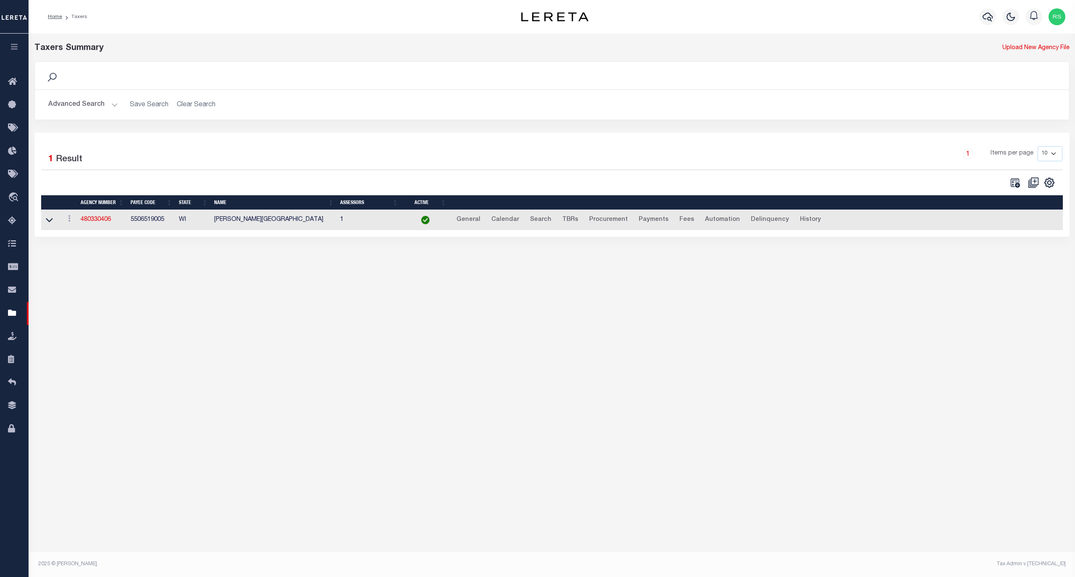
click at [68, 101] on button "Advanced Search" at bounding box center [83, 105] width 70 height 16
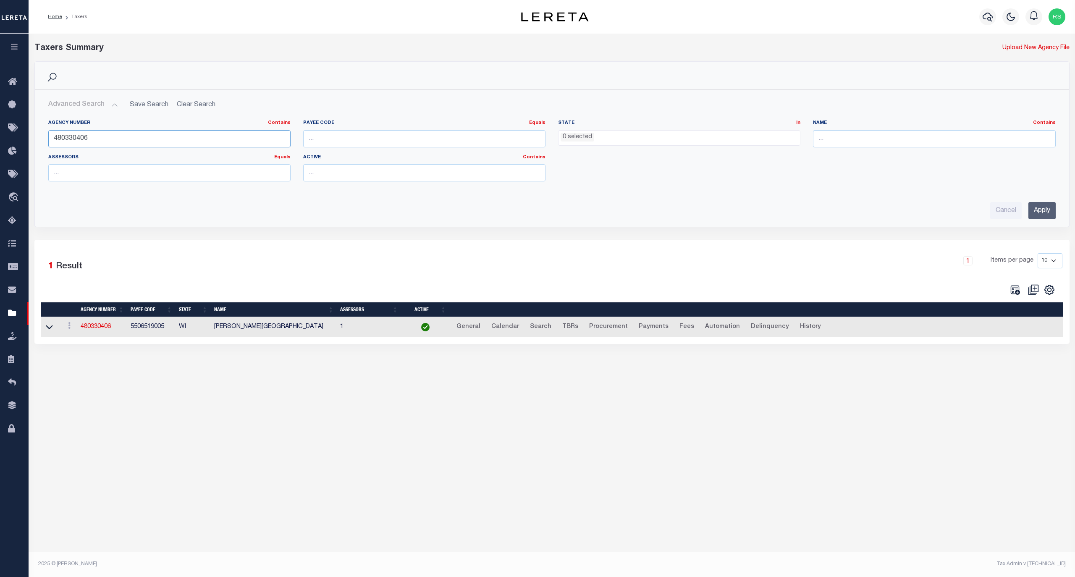
click at [84, 139] on input "480330406" at bounding box center [169, 138] width 242 height 17
paste input "22"
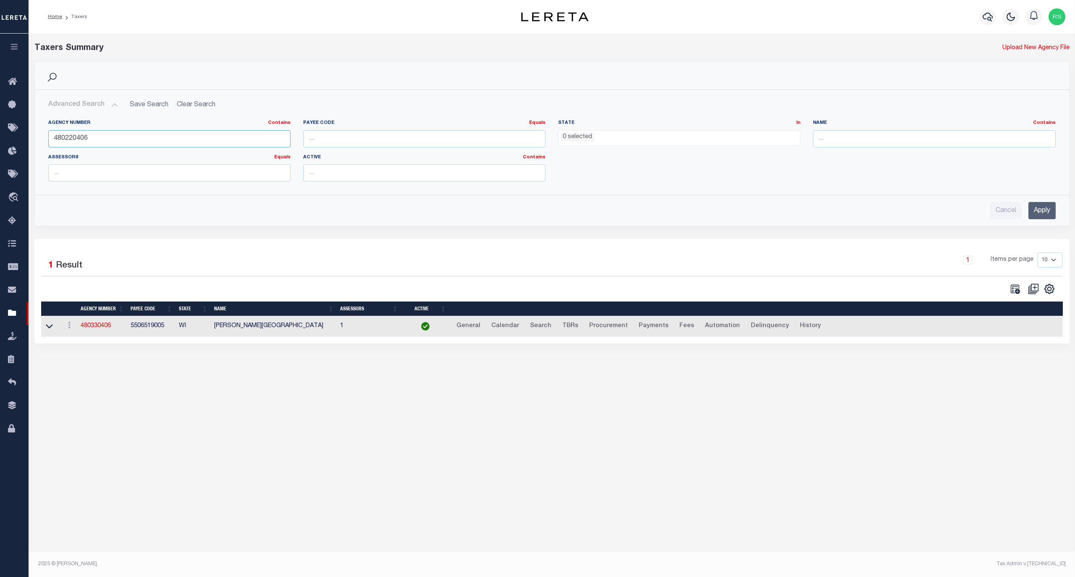
type input "480220406"
click at [1034, 209] on input "Apply" at bounding box center [1042, 210] width 27 height 17
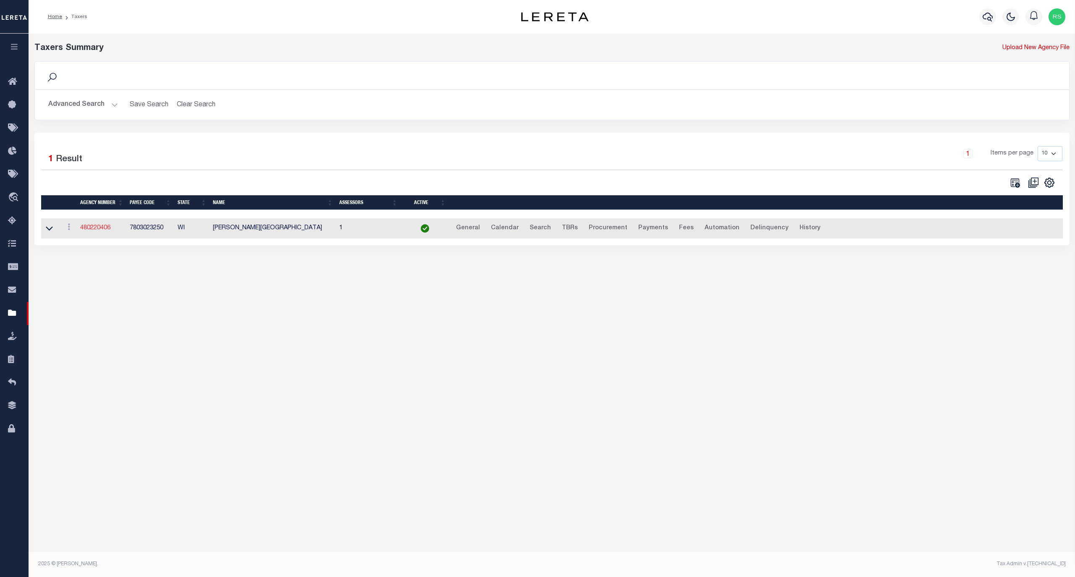
click at [98, 229] on link "480220406" at bounding box center [95, 228] width 30 height 6
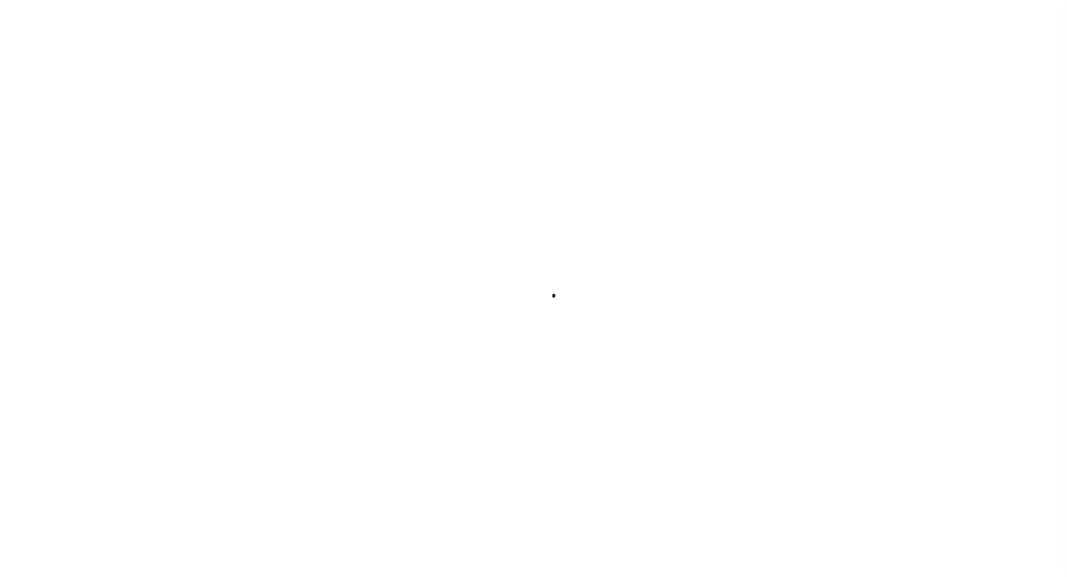
select select
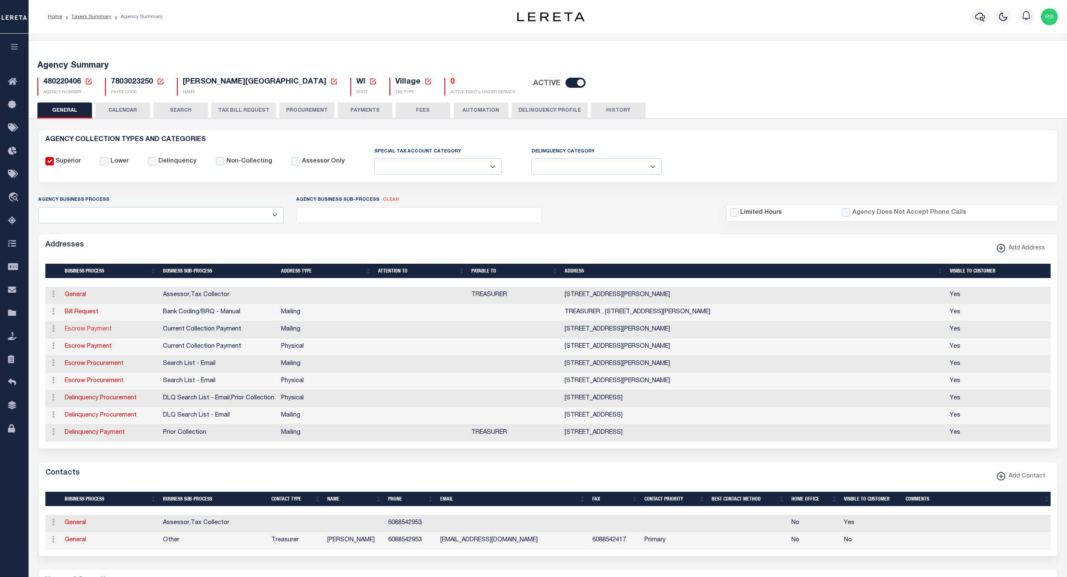
click at [95, 332] on link "Escrow Payment" at bounding box center [88, 329] width 47 height 6
select select "1"
checkbox input "false"
select select
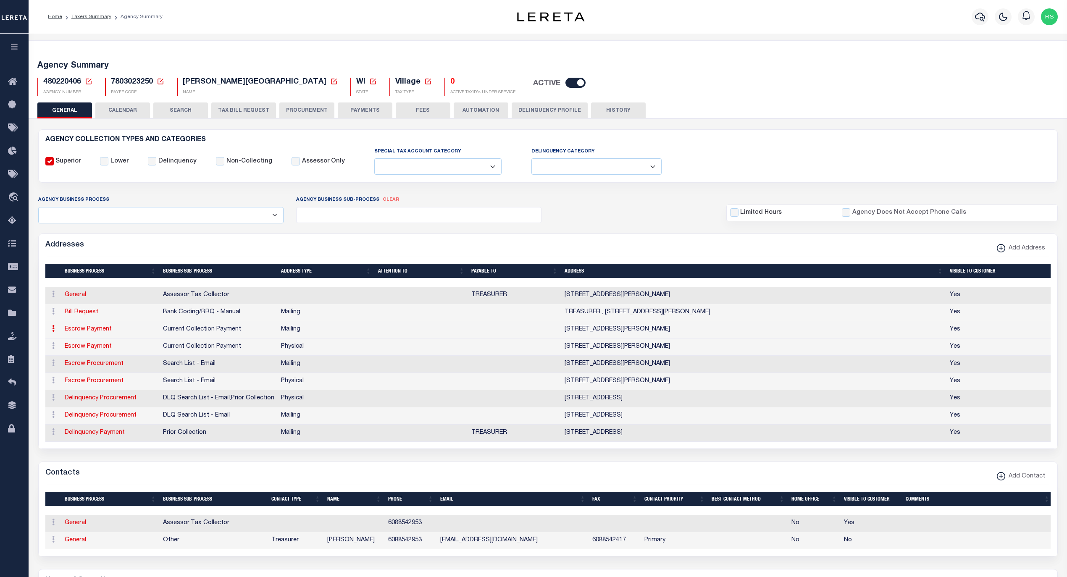
type input "PO BOX 367"
type input "[PERSON_NAME]"
select select "WI"
type input "53811"
checkbox input "true"
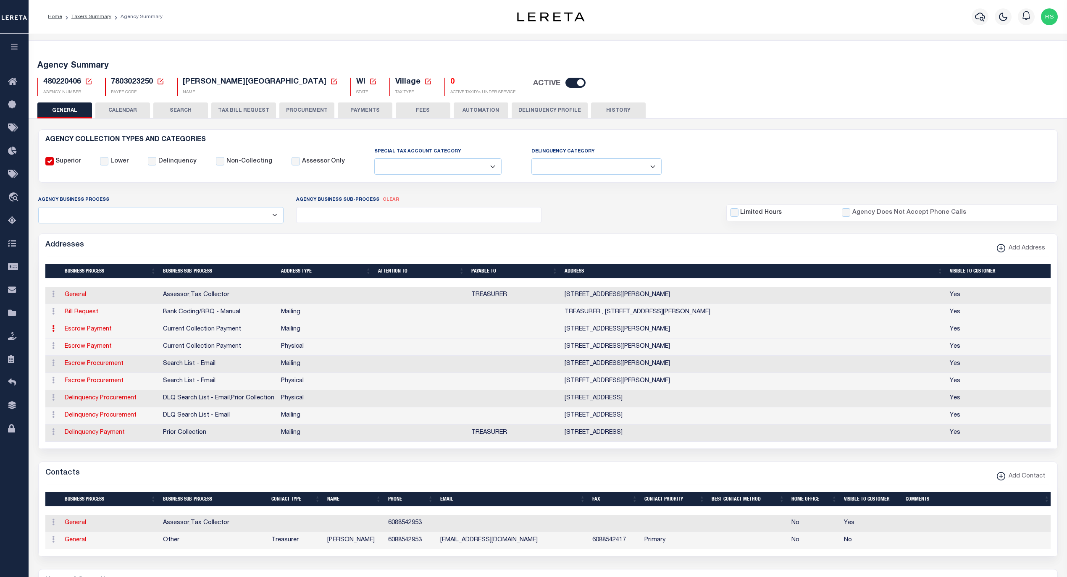
select select "3"
select select "11"
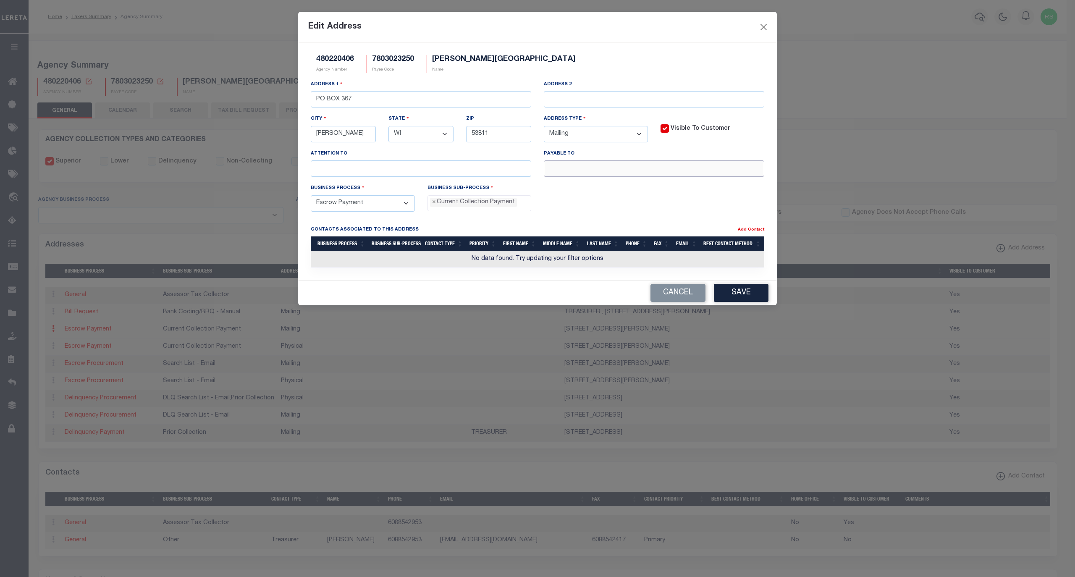
click at [646, 175] on input "text" at bounding box center [654, 168] width 221 height 16
paste input "[PERSON_NAME][GEOGRAPHIC_DATA]"
click at [652, 176] on input "[PERSON_NAME][GEOGRAPHIC_DATA]" at bounding box center [654, 168] width 221 height 16
paste input "TREASURER"
type input "[PERSON_NAME] GREEN VILLAGE TREASURER"
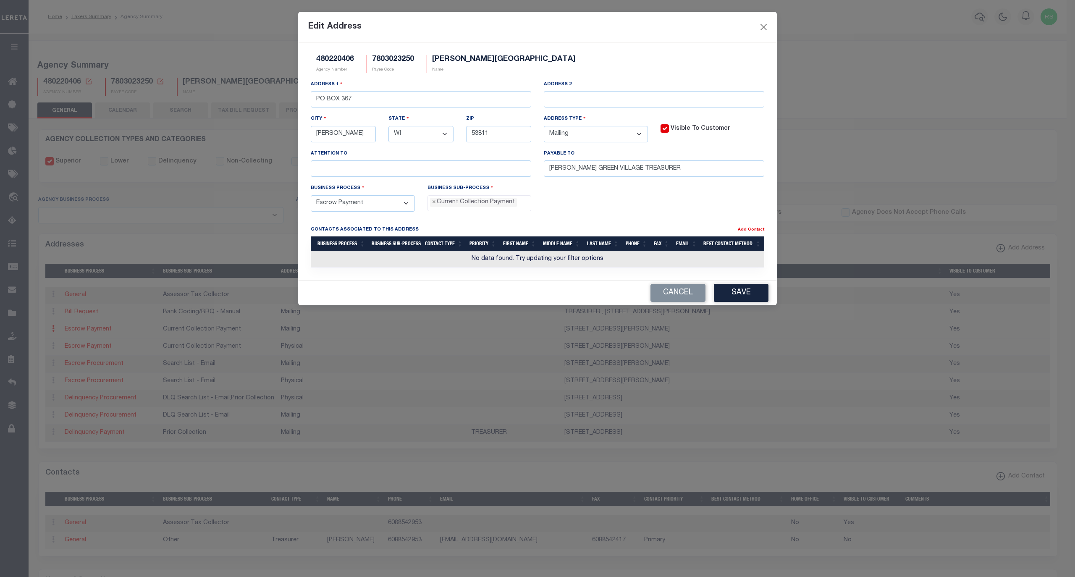
click at [621, 199] on div "Business Process - Select - Automation Bill Request Delinquency Payment Delinqu…" at bounding box center [538, 201] width 466 height 34
click at [736, 297] on button "Save" at bounding box center [741, 293] width 55 height 18
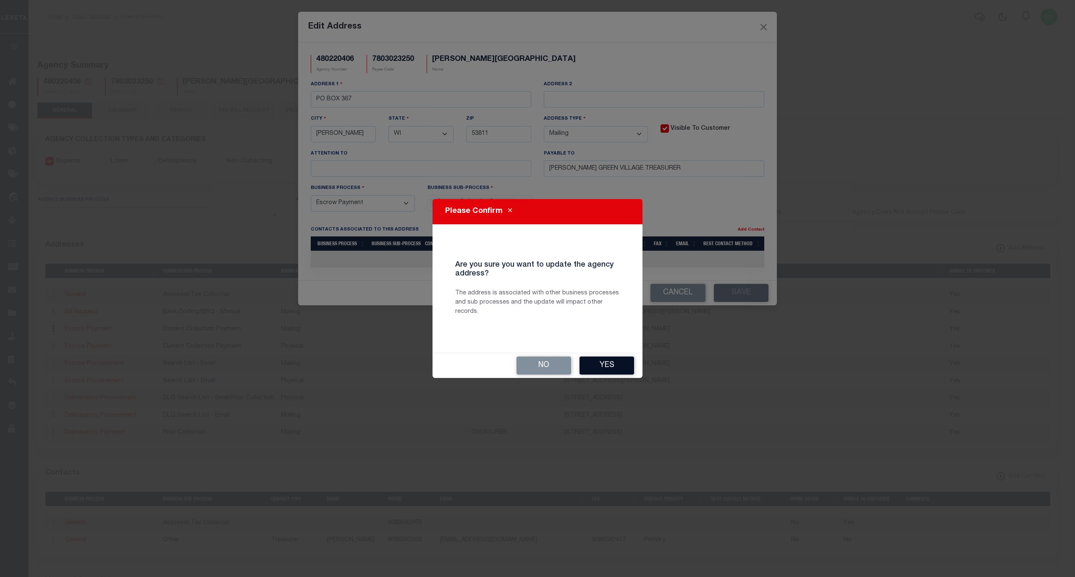
click at [613, 366] on button "Yes" at bounding box center [607, 366] width 55 height 18
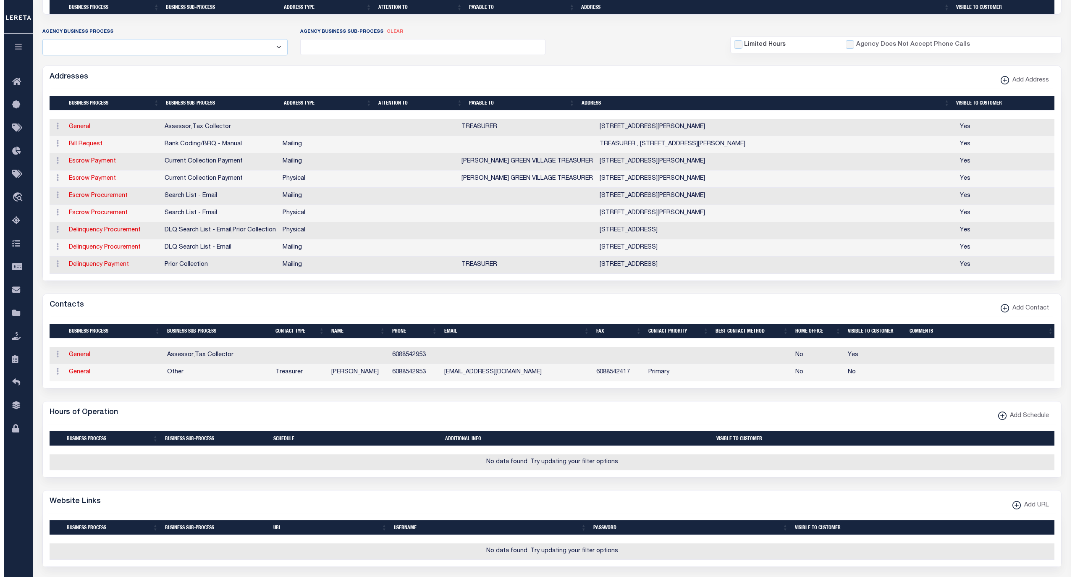
scroll to position [298, 0]
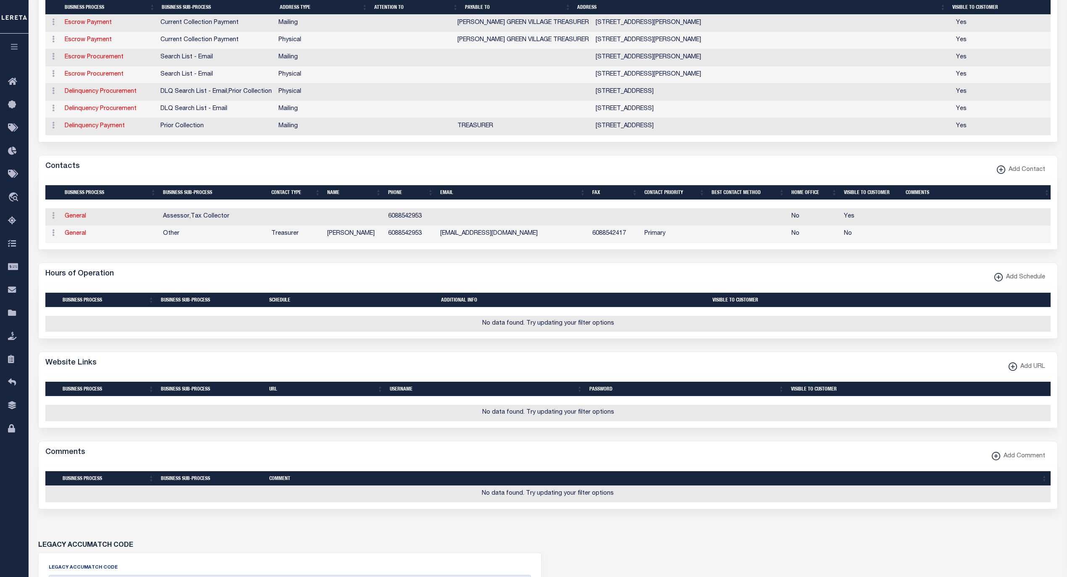
click at [1020, 372] on span "Add URL" at bounding box center [1031, 367] width 28 height 9
select select
checkbox input "true"
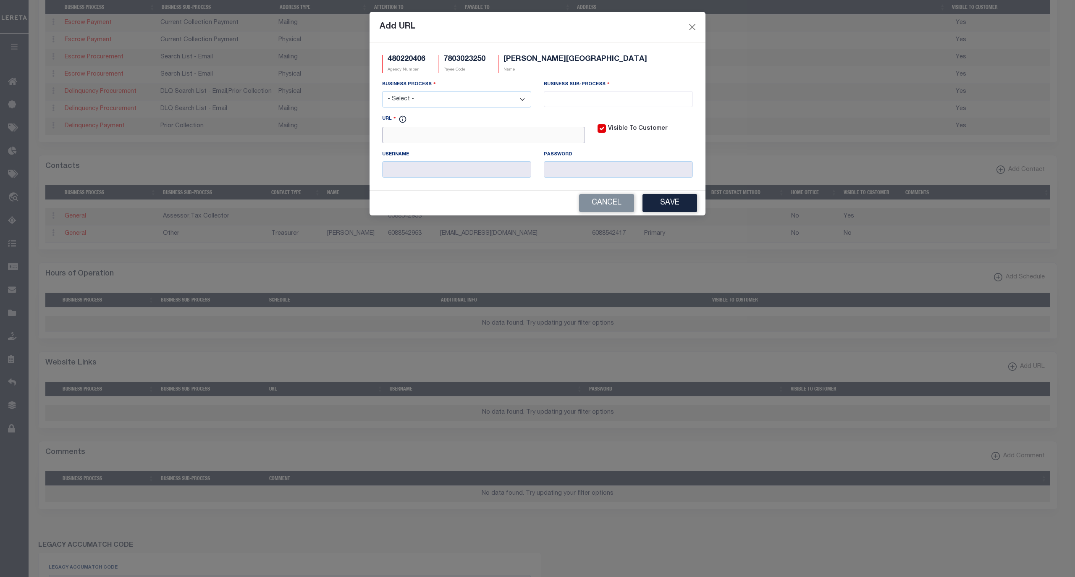
click at [448, 137] on input "URL" at bounding box center [483, 135] width 203 height 16
paste input "[URL][DOMAIN_NAME]"
type input "[URL][DOMAIN_NAME]"
click at [447, 105] on select "- Select - All Automation Bill Request Delinquency Payment Delinquency Procurem…" at bounding box center [456, 99] width 149 height 16
select select "6"
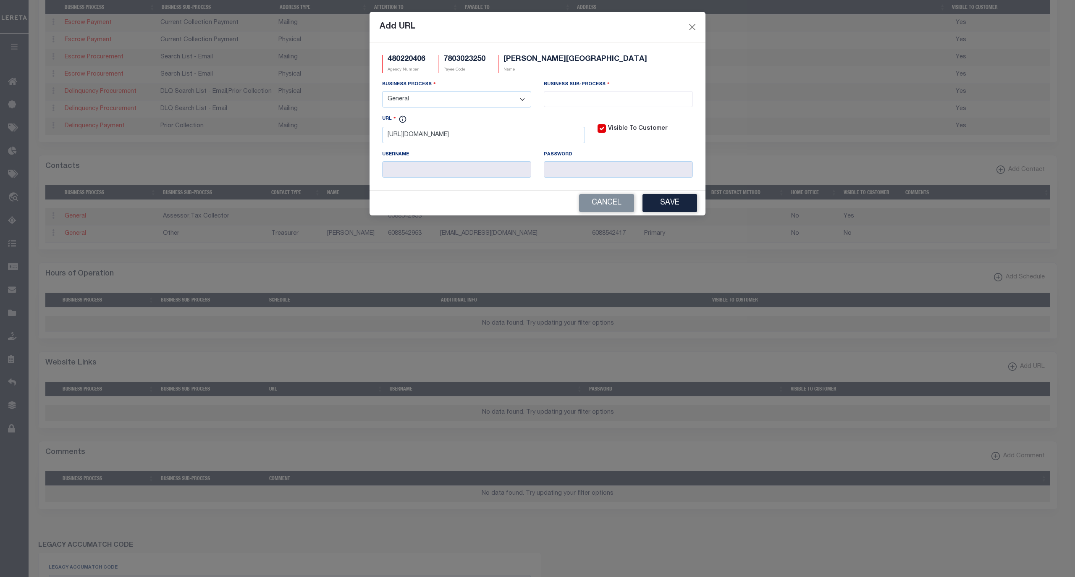
click at [382, 92] on select "- Select - All Automation Bill Request Delinquency Payment Delinquency Procurem…" at bounding box center [456, 99] width 149 height 16
click at [599, 103] on input "search" at bounding box center [619, 98] width 144 height 9
select select "39"
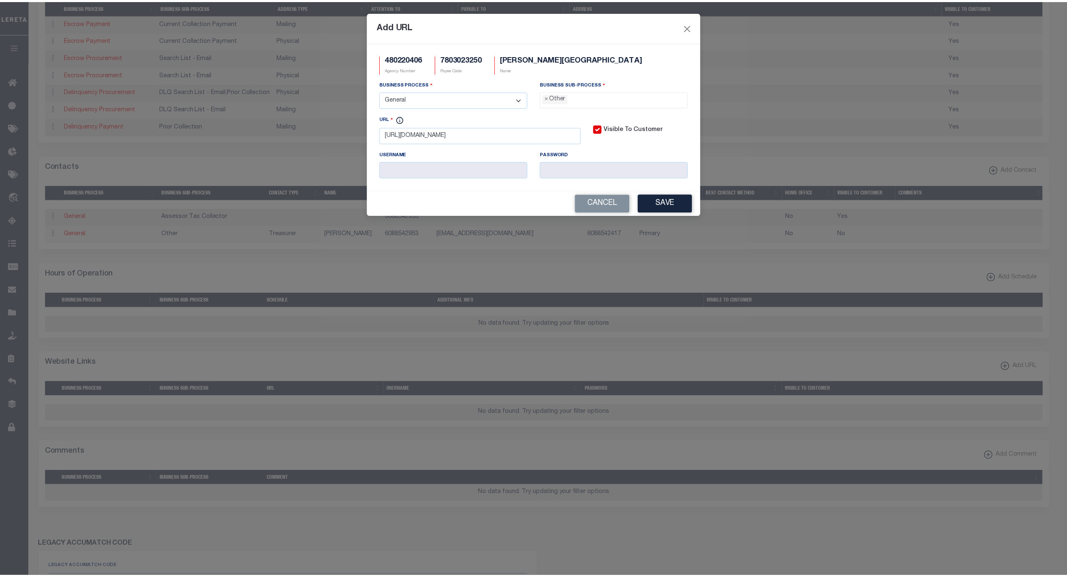
scroll to position [14, 0]
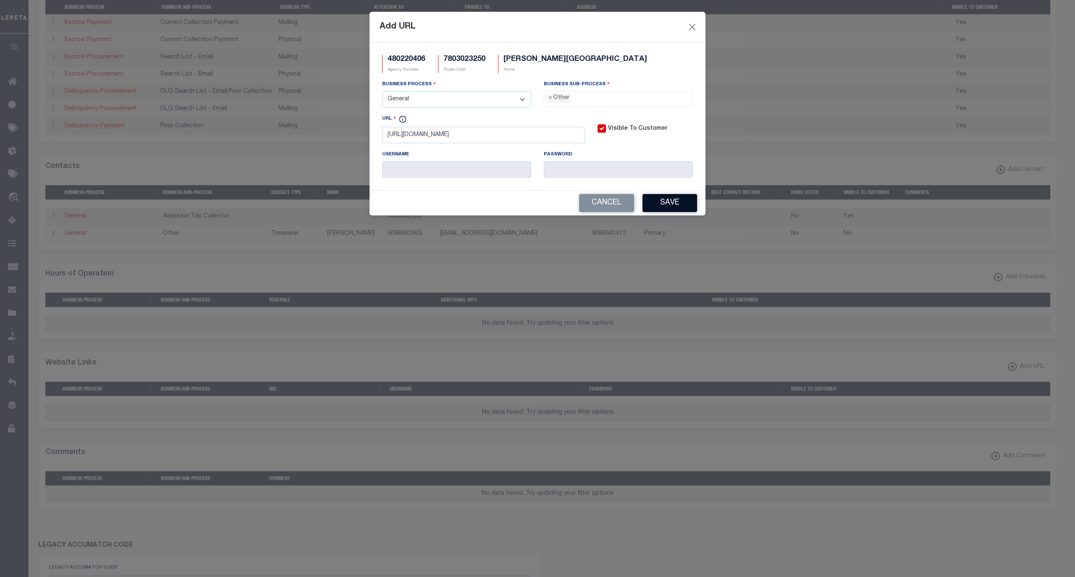
click at [666, 208] on button "Save" at bounding box center [670, 203] width 55 height 18
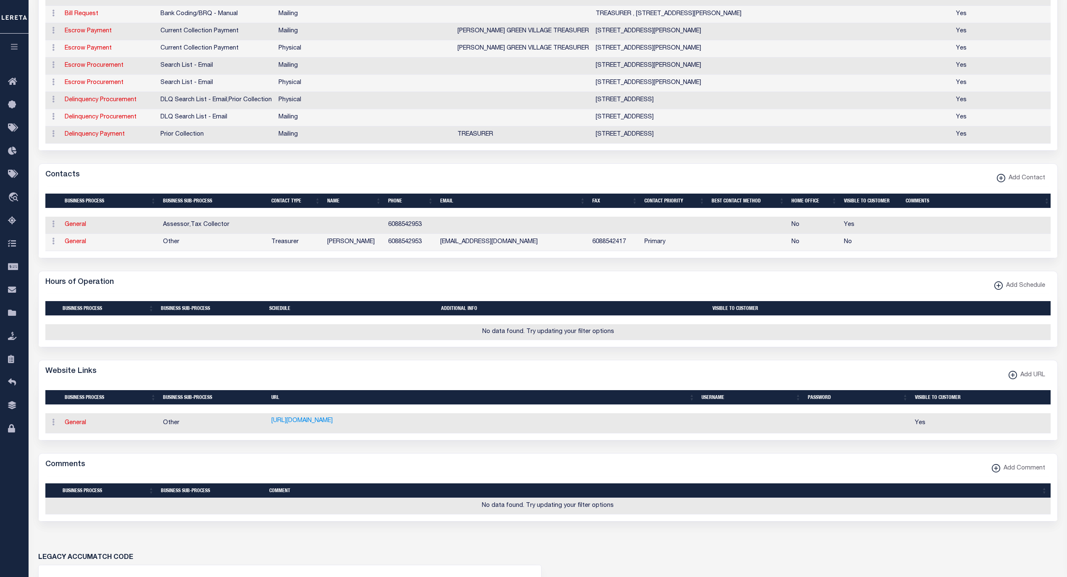
scroll to position [0, 0]
